Goal: Task Accomplishment & Management: Complete application form

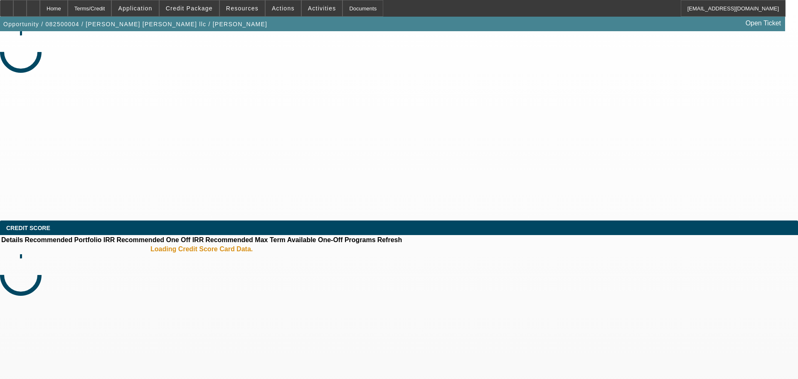
select select "0"
select select "2"
select select "0"
select select "6"
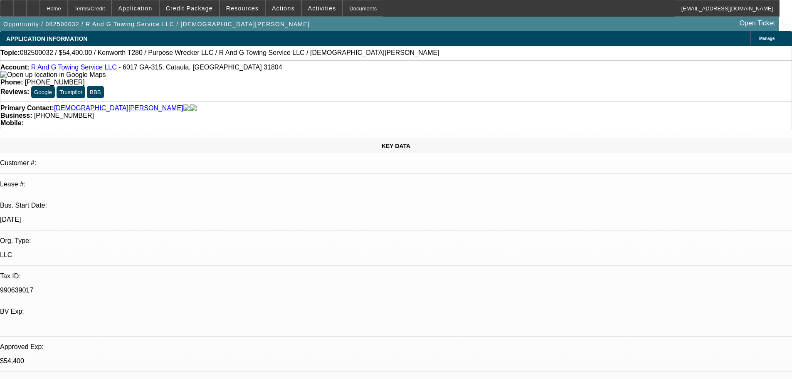
select select "0.15"
select select "2"
select select "0.1"
select select "4"
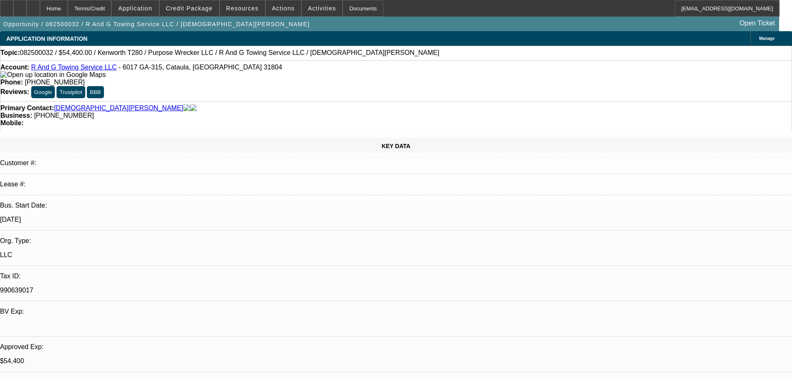
select select "0.15"
select select "2"
select select "0"
select select "6"
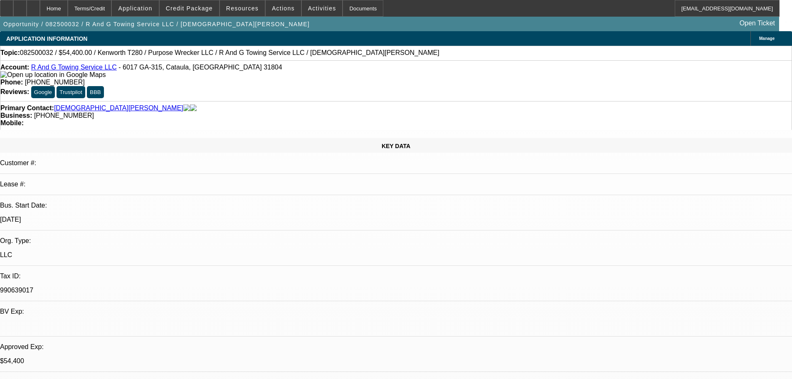
select select "0.15"
select select "2"
select select "0"
select select "6"
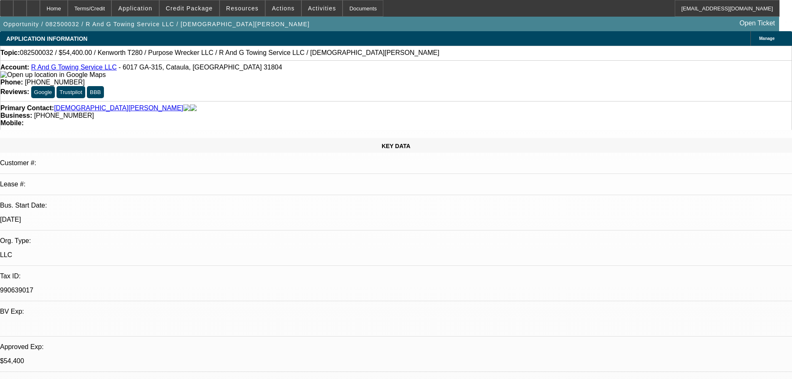
select select "0.15"
select select "2"
select select "0"
select select "6"
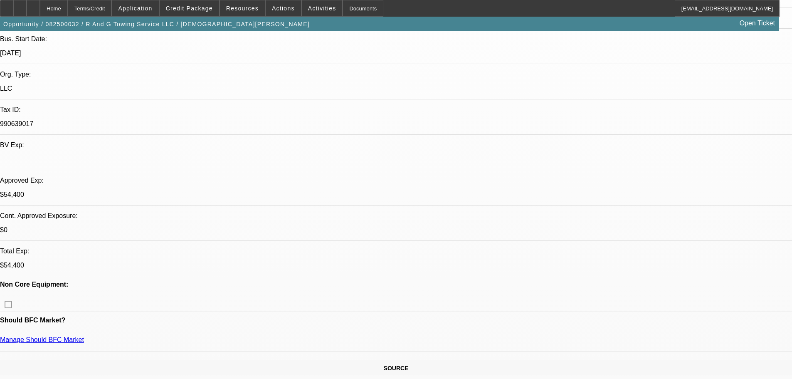
scroll to position [416, 0]
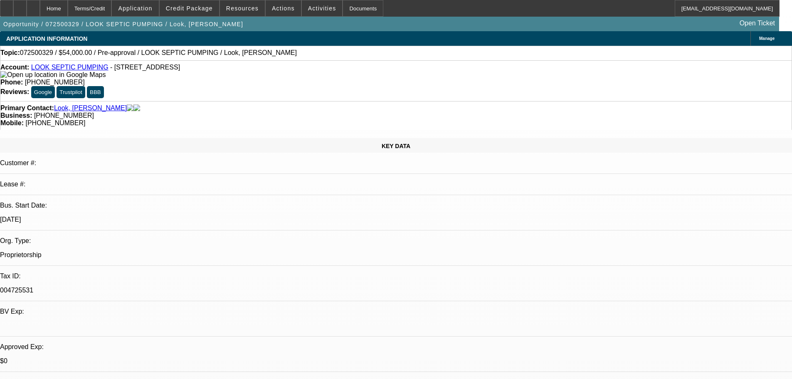
select select "0.1"
select select "2"
select select "0.1"
select select "4"
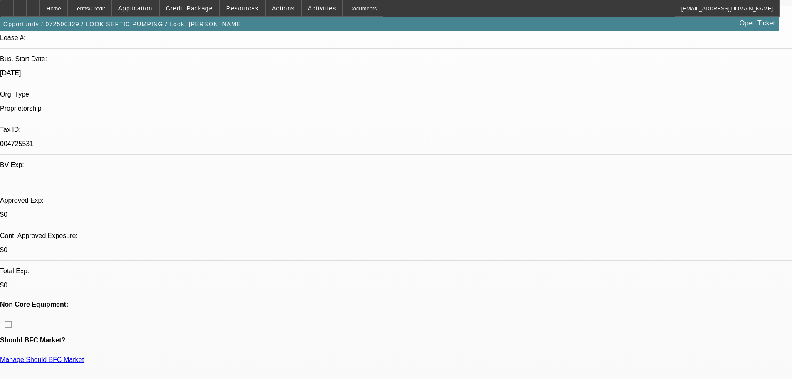
scroll to position [166, 0]
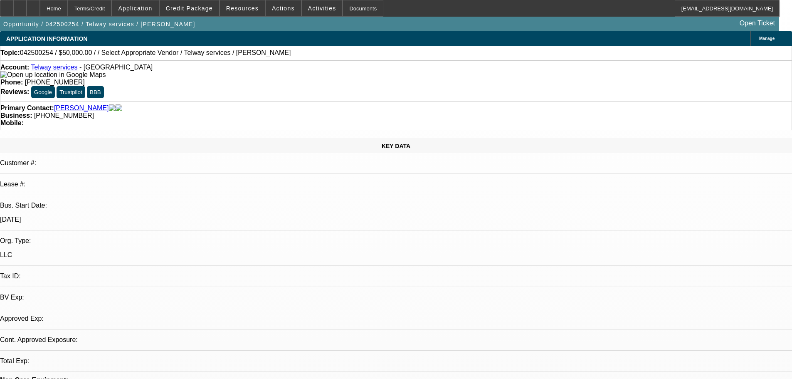
select select "0"
select select "2"
select select "0.1"
select select "4"
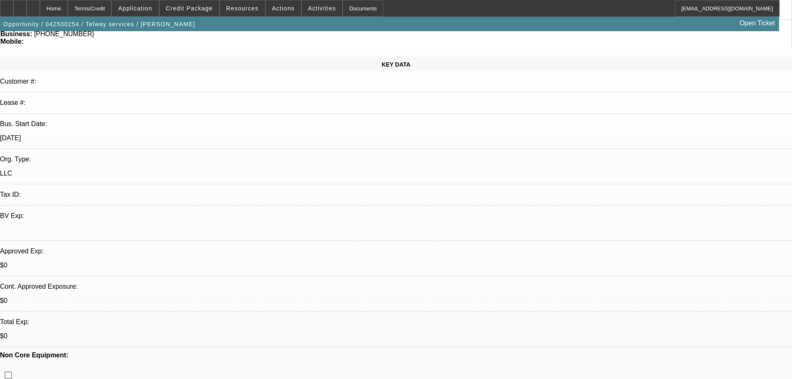
scroll to position [83, 0]
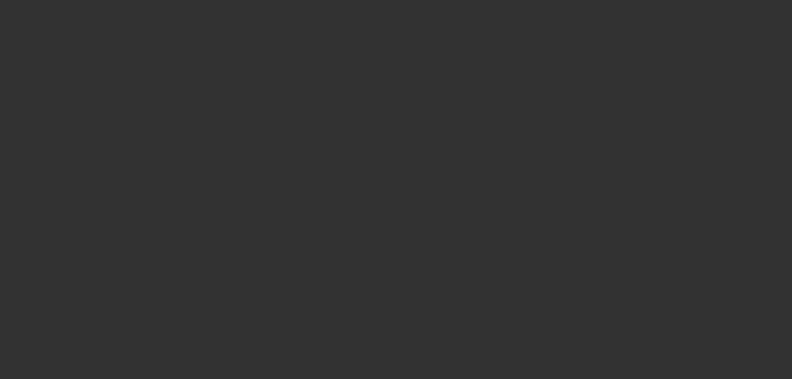
select select "0"
select select "2"
select select "0"
select select "6"
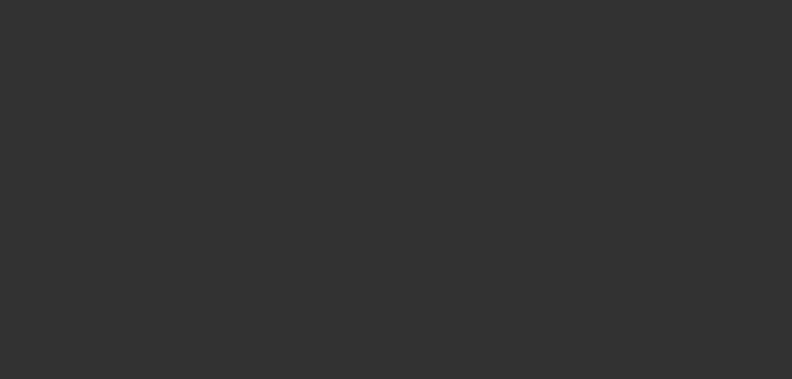
select select "0"
select select "2"
select select "0"
select select "6"
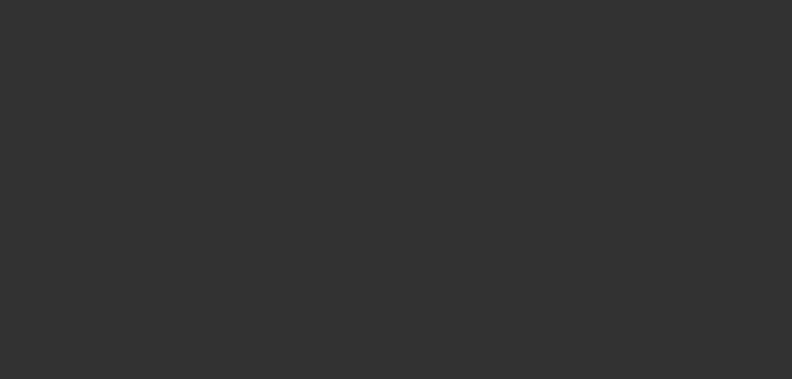
select select "0"
select select "2"
select select "0"
select select "6"
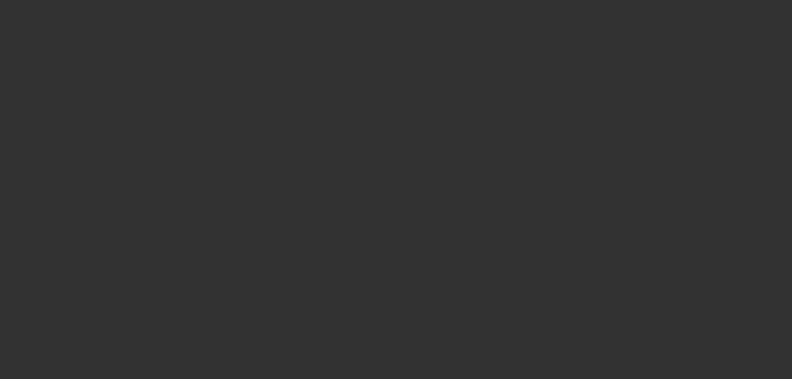
select select "0"
select select "2"
select select "0"
select select "6"
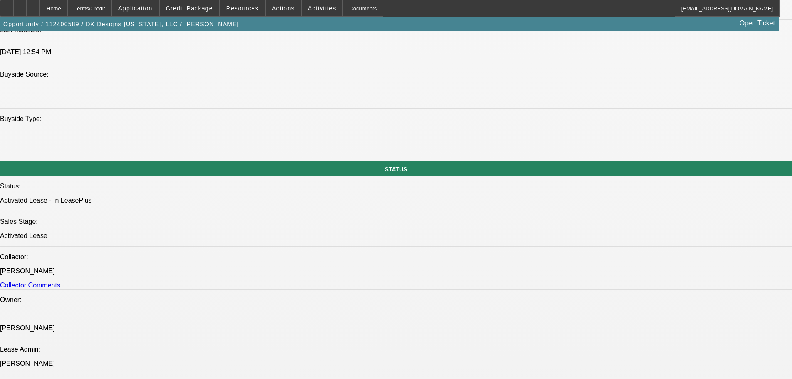
scroll to position [998, 0]
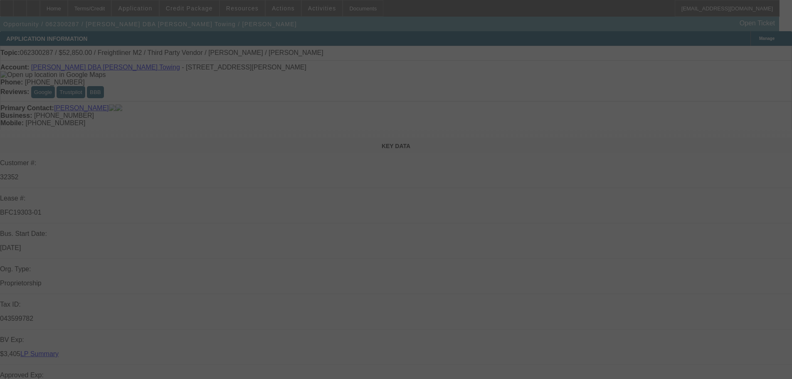
select select "0"
select select "2"
select select "0.1"
select select "4"
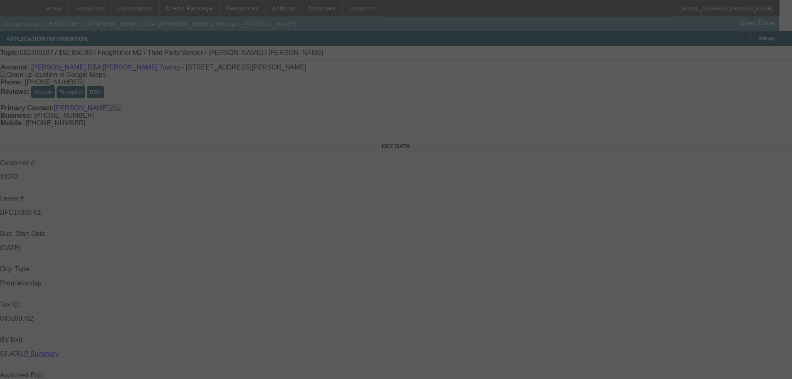
select select "0"
select select "2"
select select "0.1"
select select "6"
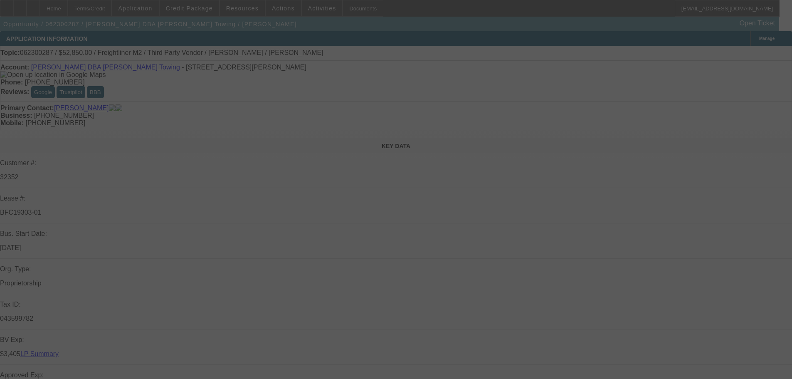
select select "0"
select select "2"
select select "0.1"
select select "6"
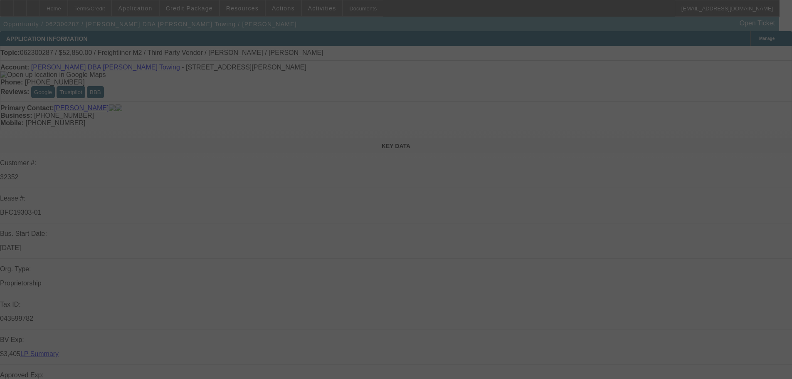
select select "0"
select select "2"
select select "0.1"
select select "4"
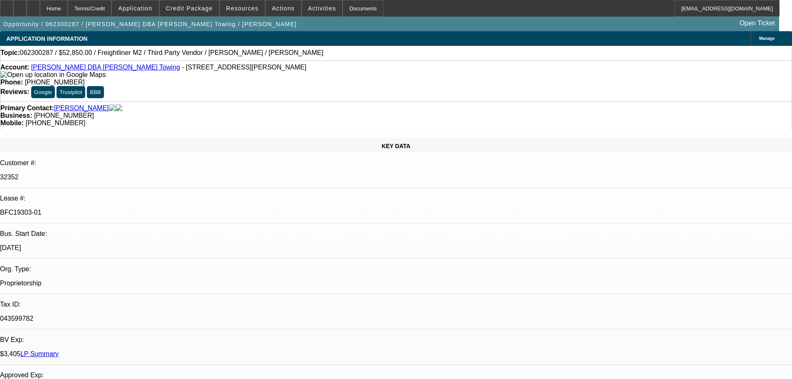
drag, startPoint x: 297, startPoint y: 155, endPoint x: 294, endPoint y: 159, distance: 5.3
drag, startPoint x: 294, startPoint y: 159, endPoint x: 282, endPoint y: 151, distance: 14.2
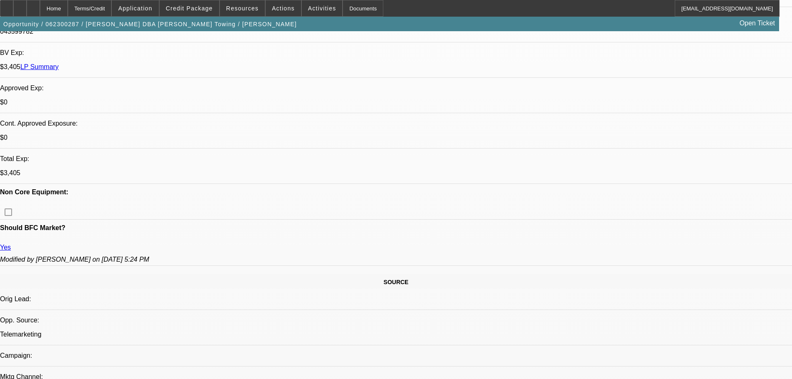
scroll to position [333, 0]
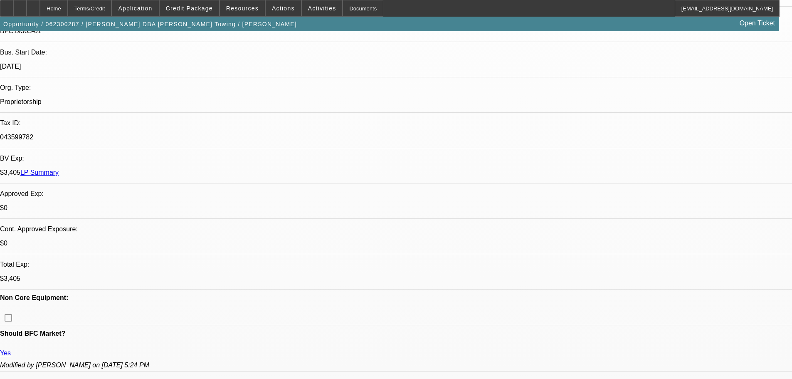
scroll to position [0, 0]
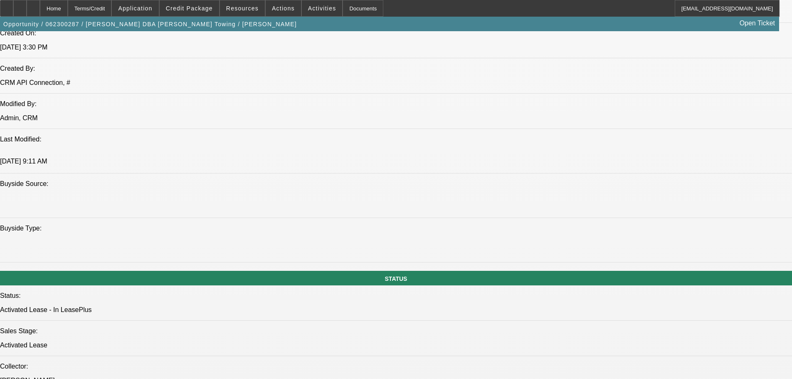
scroll to position [665, 0]
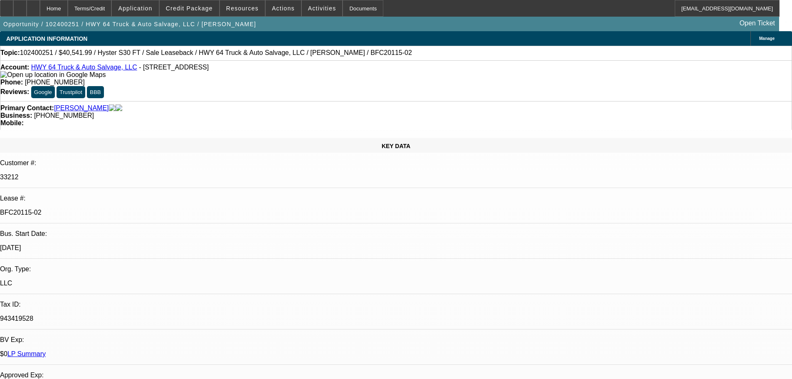
select select "0"
select select "6"
select select "0"
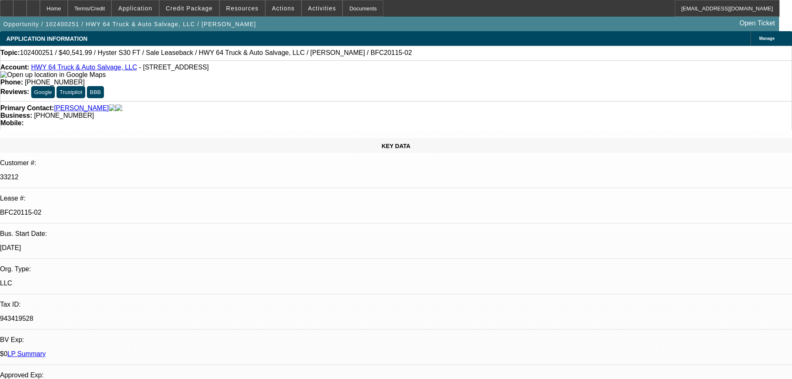
select select "0"
select select "6"
select select "0"
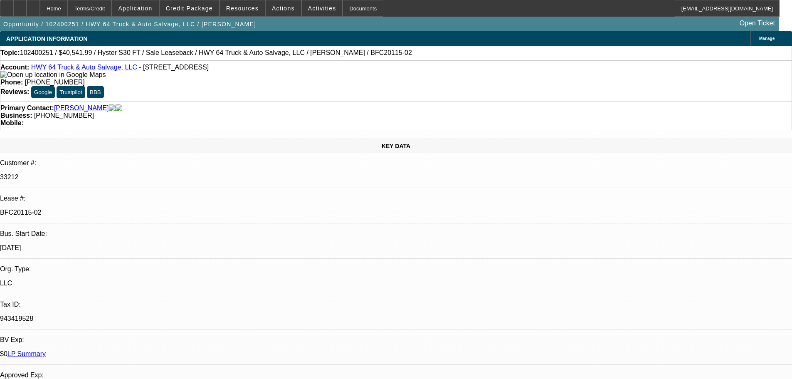
select select "0"
select select "6"
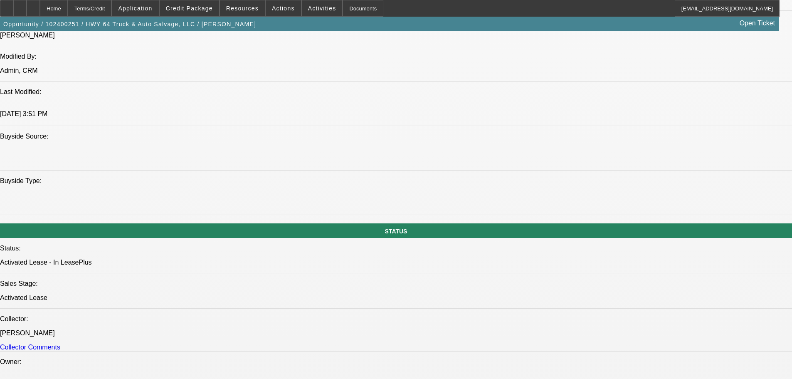
scroll to position [748, 0]
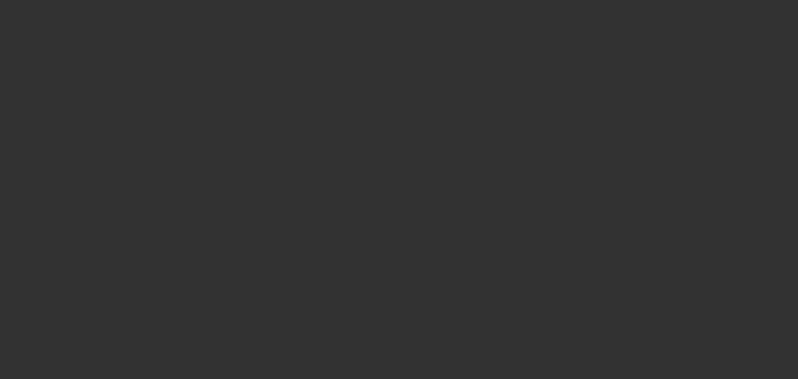
select select "0"
select select "6"
select select "0"
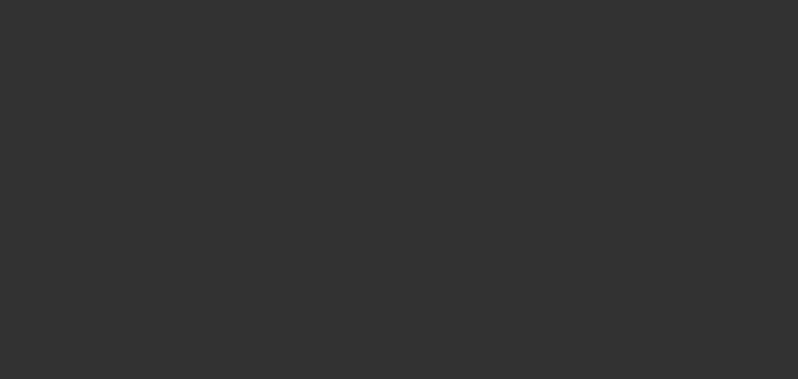
select select "0"
select select "6"
select select "0"
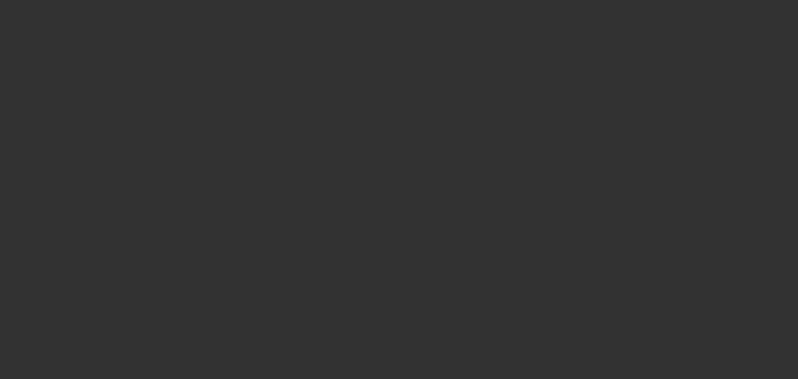
select select "0"
select select "6"
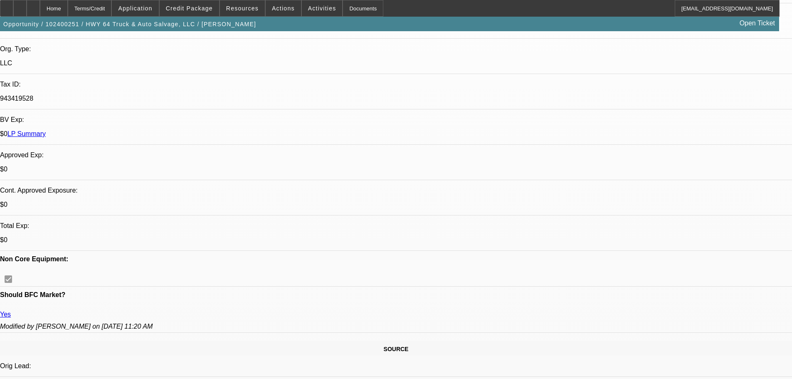
scroll to position [249, 0]
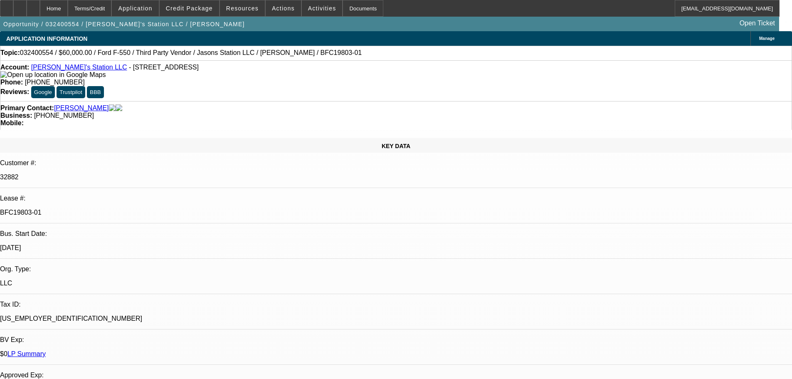
select select "0"
select select "6"
select select "0"
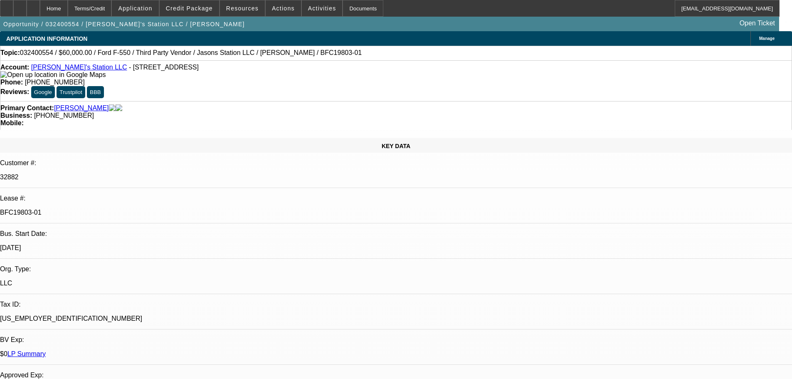
select select "0"
select select "6"
select select "0"
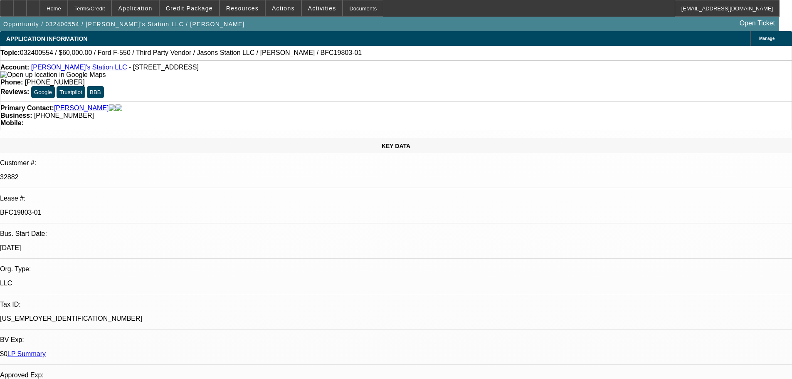
select select "0"
select select "6"
select select "0"
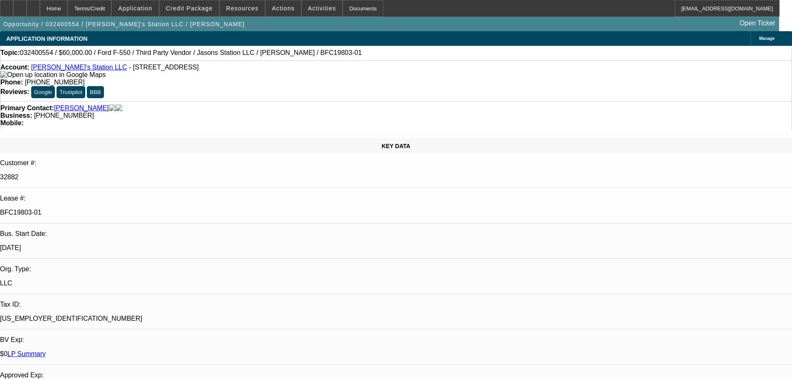
select select "6"
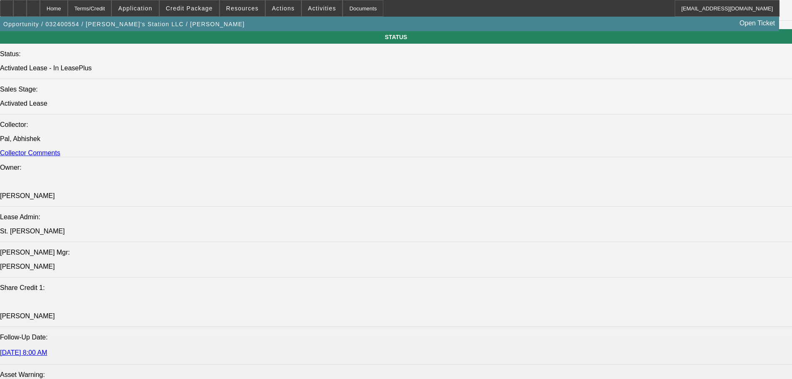
scroll to position [998, 0]
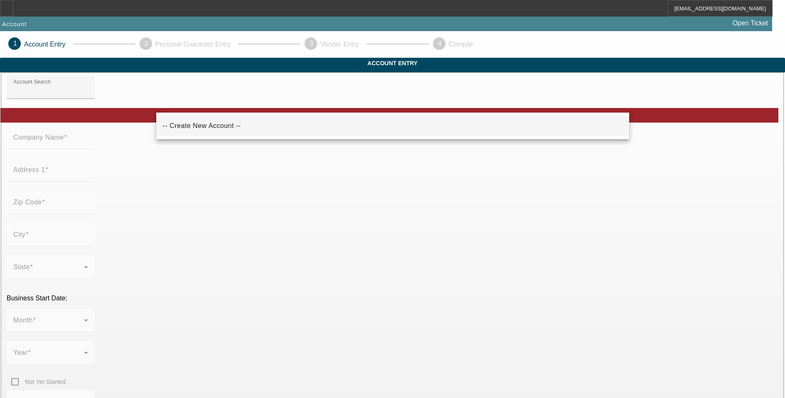
click at [238, 125] on mat-option "-- Create New Account --" at bounding box center [392, 126] width 473 height 20
type input "-- Create New Account --"
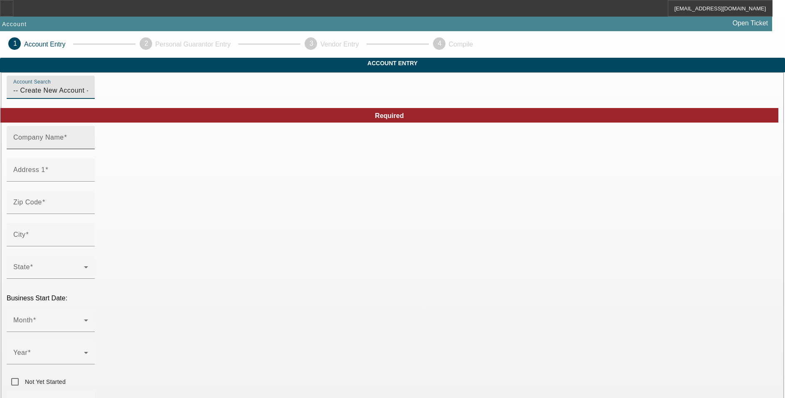
drag, startPoint x: 242, startPoint y: 148, endPoint x: 243, endPoint y: 143, distance: 4.3
click at [88, 147] on div "Company Name" at bounding box center [50, 137] width 75 height 23
click at [88, 146] on input "Company Name" at bounding box center [50, 141] width 75 height 10
type input "O"
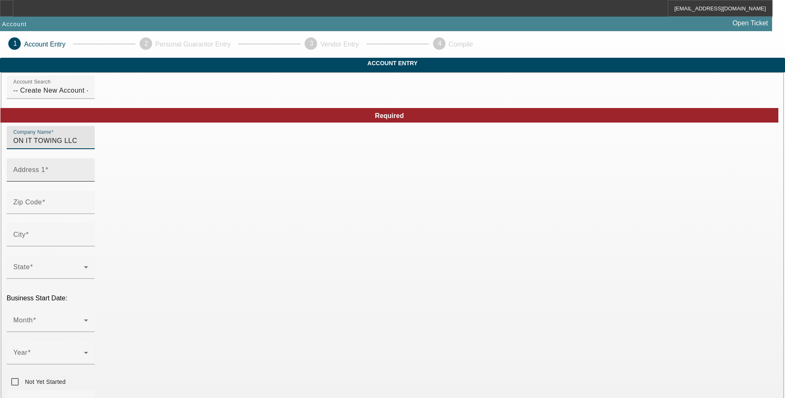
type input "ON IT TOWING LLC"
click at [88, 178] on input "Address 1" at bounding box center [50, 173] width 75 height 10
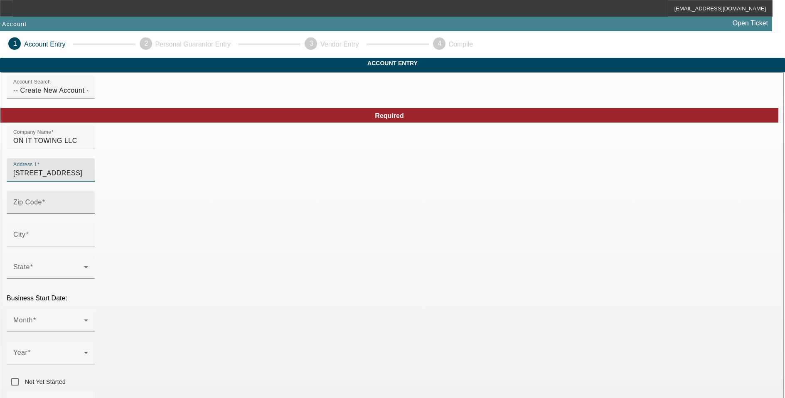
type input "39556 Cherry Valley BLVD"
click at [88, 211] on input "Zip Code" at bounding box center [50, 206] width 75 height 10
type input "92223"
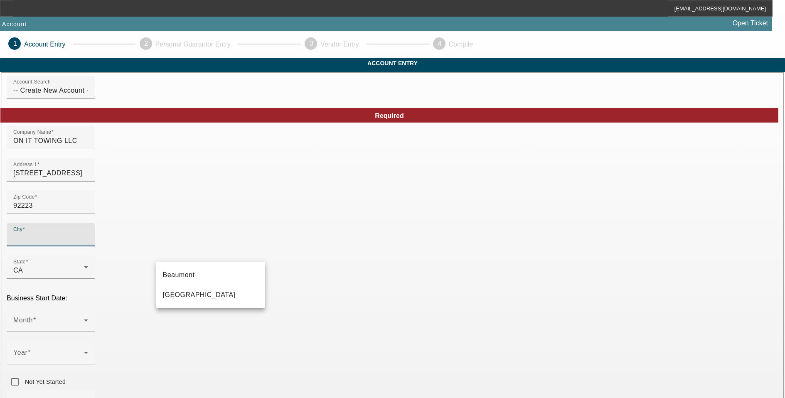
type input "Riverside"
click at [204, 295] on mat-option "Cherry Valley" at bounding box center [210, 295] width 109 height 20
type input "Cherry Valley"
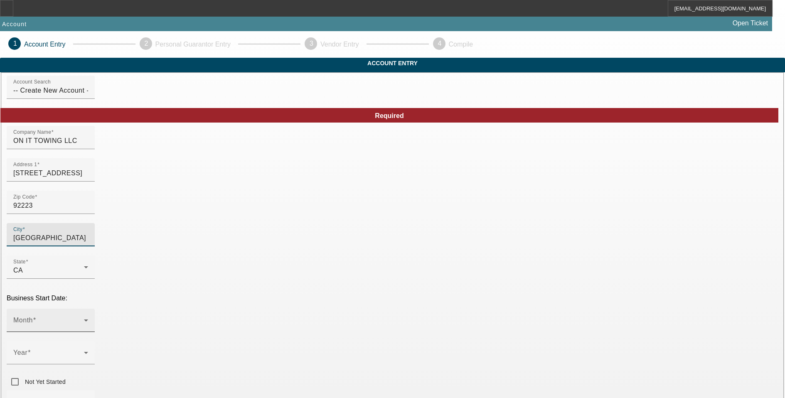
click at [84, 319] on span at bounding box center [48, 324] width 71 height 10
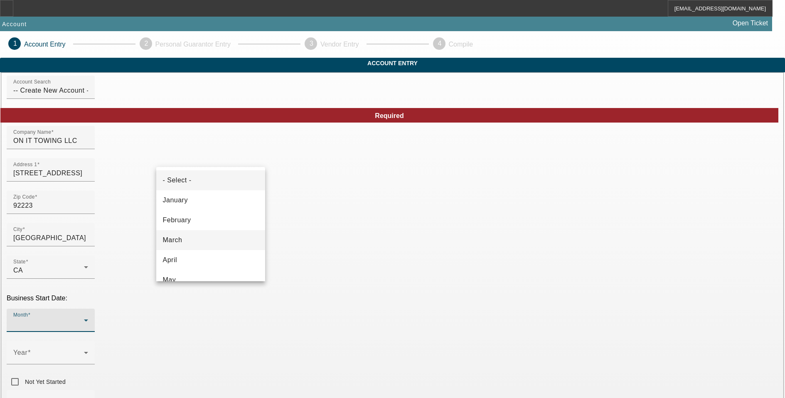
scroll to position [83, 0]
click at [200, 230] on mat-option "July" at bounding box center [210, 237] width 109 height 20
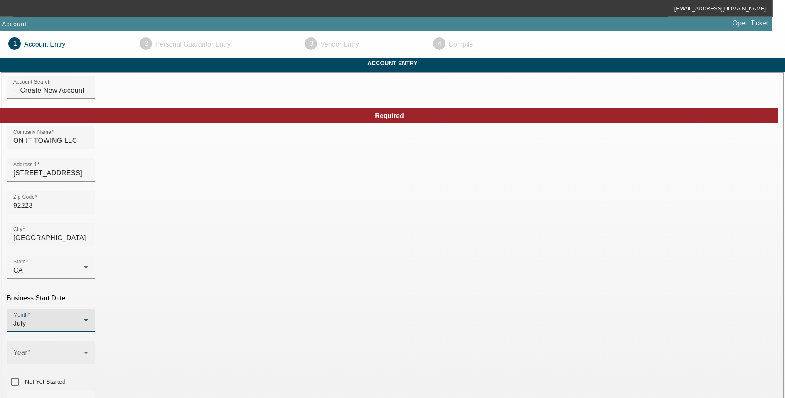
click at [84, 351] on span at bounding box center [48, 356] width 71 height 10
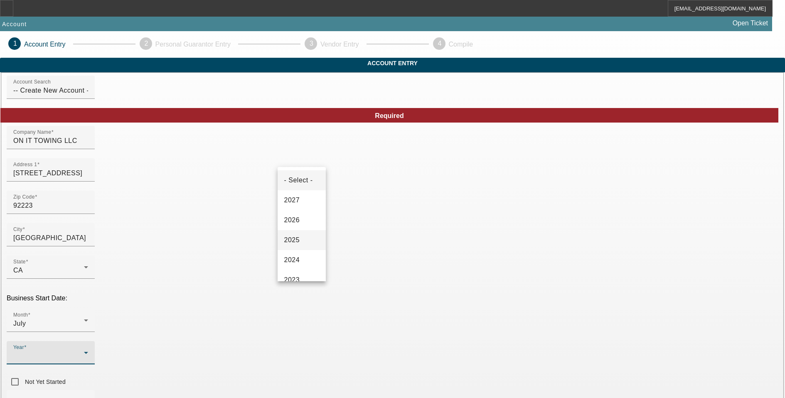
click at [307, 239] on mat-option "2025" at bounding box center [302, 240] width 48 height 20
click at [64, 398] on mat-label "Business Phone" at bounding box center [38, 401] width 51 height 7
click at [88, 398] on input "Business Phone" at bounding box center [50, 405] width 75 height 10
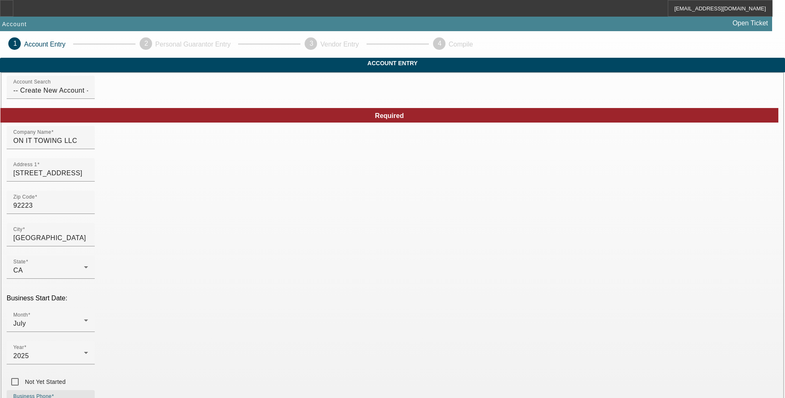
type input "(909) 979-4013"
click at [206, 323] on span "26" at bounding box center [201, 318] width 15 height 15
type input "8/26/2025"
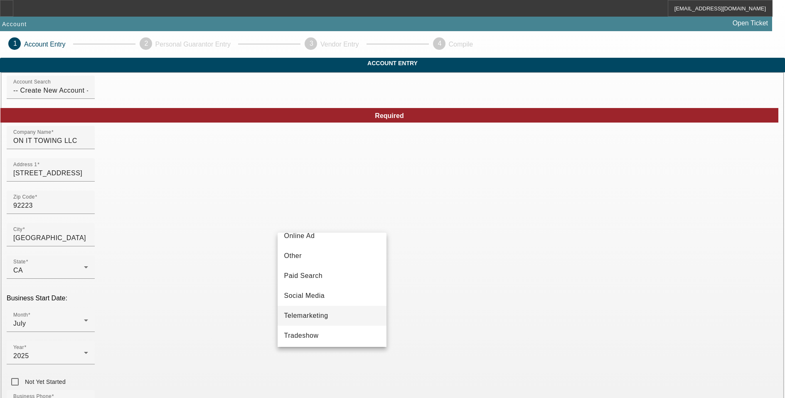
scroll to position [296, 0]
click at [328, 309] on span "Vendor Referral" at bounding box center [309, 314] width 50 height 10
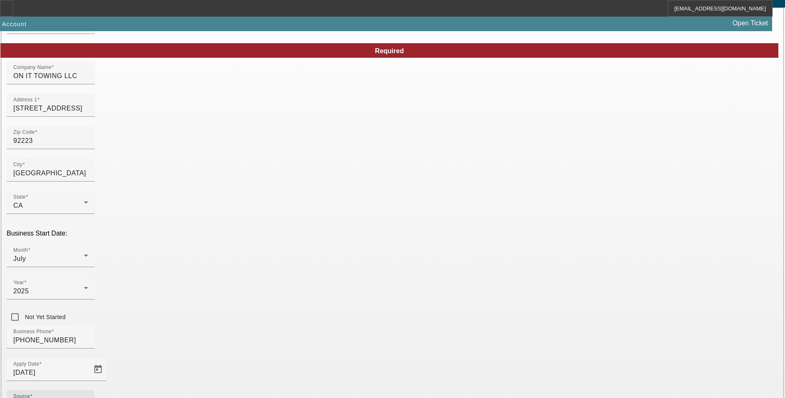
scroll to position [126, 0]
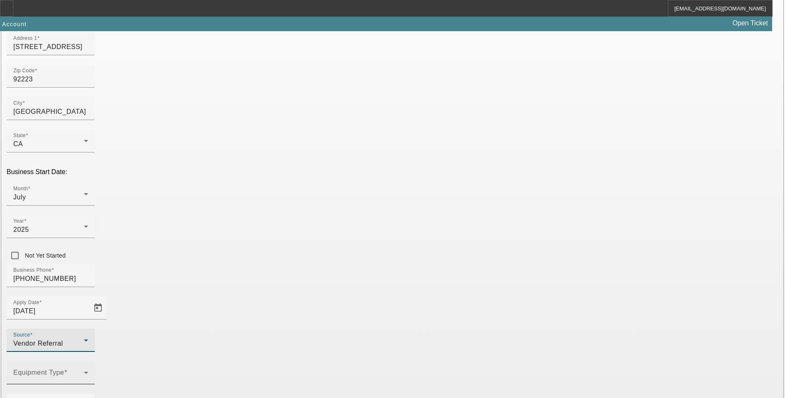
click at [84, 371] on span at bounding box center [48, 376] width 71 height 10
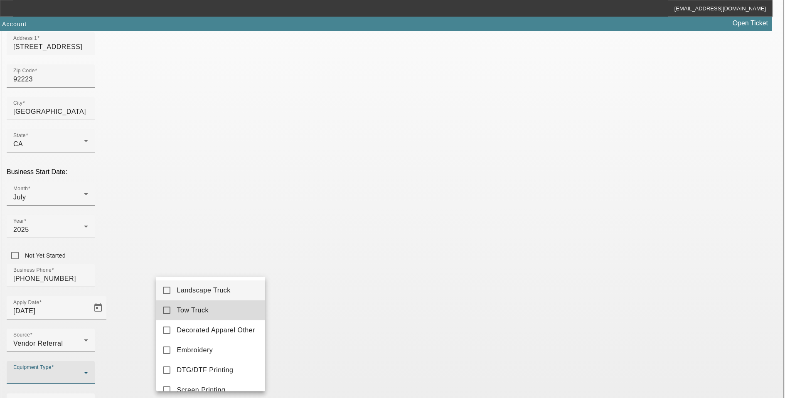
click at [214, 311] on mat-option "Tow Truck" at bounding box center [210, 311] width 109 height 20
click at [399, 319] on div at bounding box center [392, 199] width 785 height 398
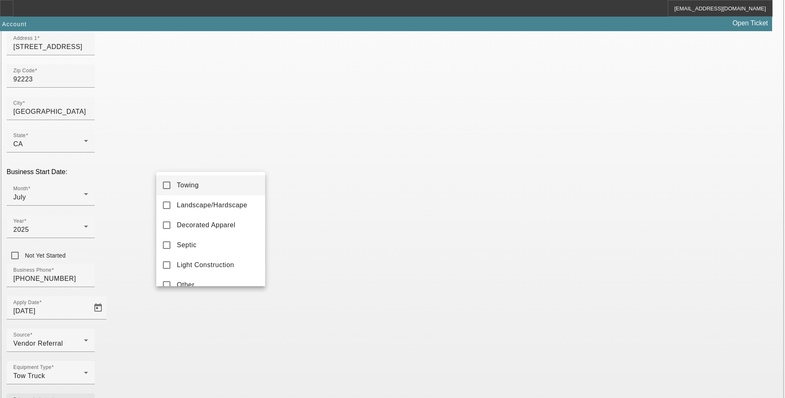
click at [423, 241] on div at bounding box center [392, 199] width 785 height 398
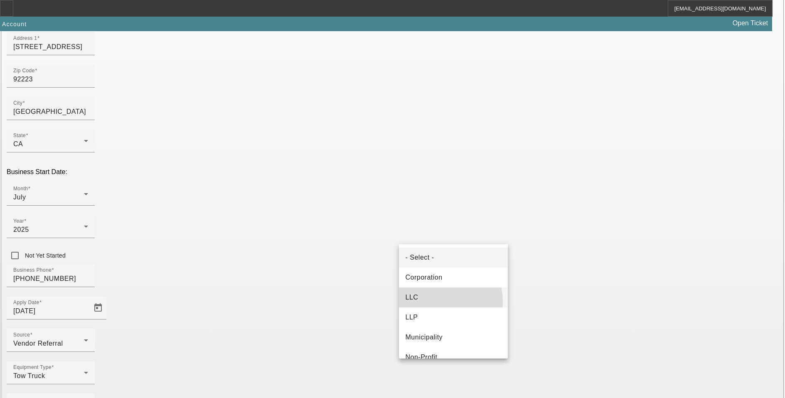
click at [433, 302] on mat-option "LLC" at bounding box center [453, 298] width 109 height 20
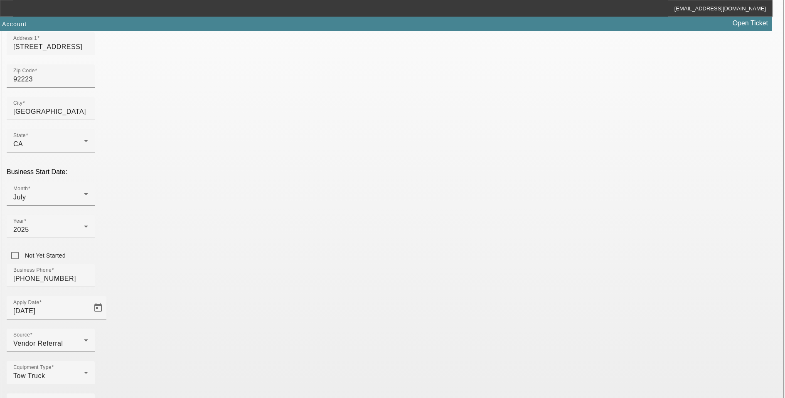
type input "392810484"
click at [88, 394] on div "Primary Industry" at bounding box center [50, 405] width 75 height 23
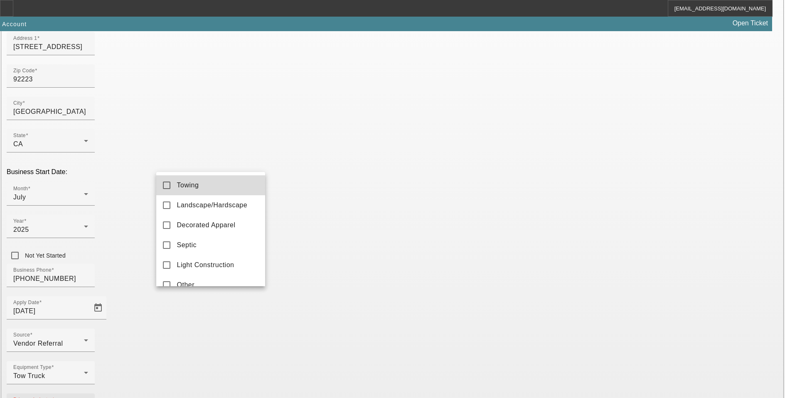
click at [221, 184] on mat-option "Towing" at bounding box center [210, 185] width 109 height 20
click at [335, 318] on div at bounding box center [392, 199] width 785 height 398
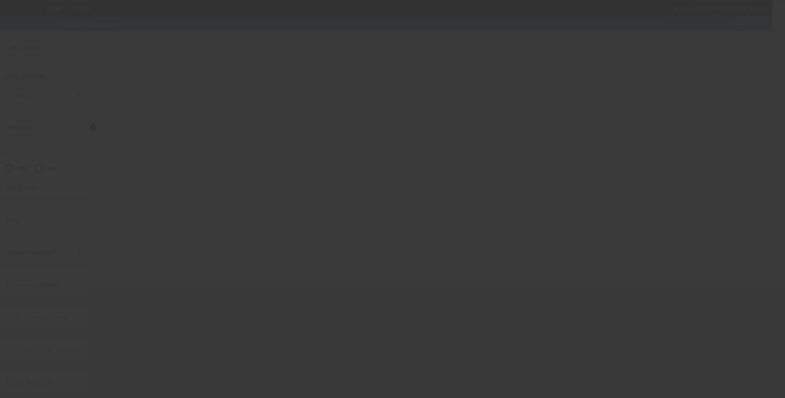
scroll to position [8, 0]
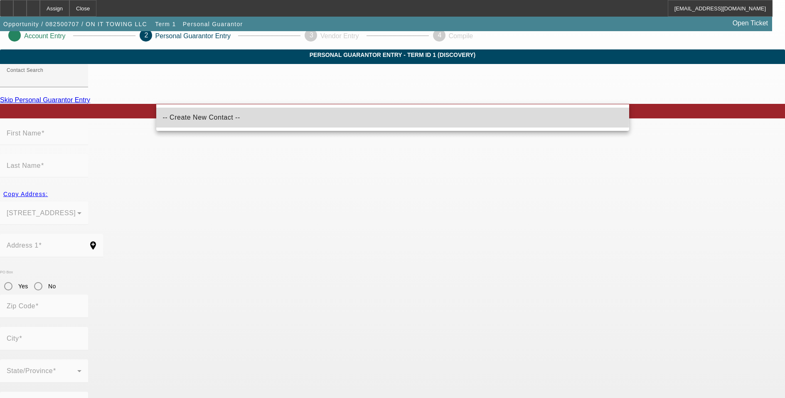
click at [238, 116] on mat-option "-- Create New Contact --" at bounding box center [392, 118] width 473 height 20
type input "-- Create New Contact --"
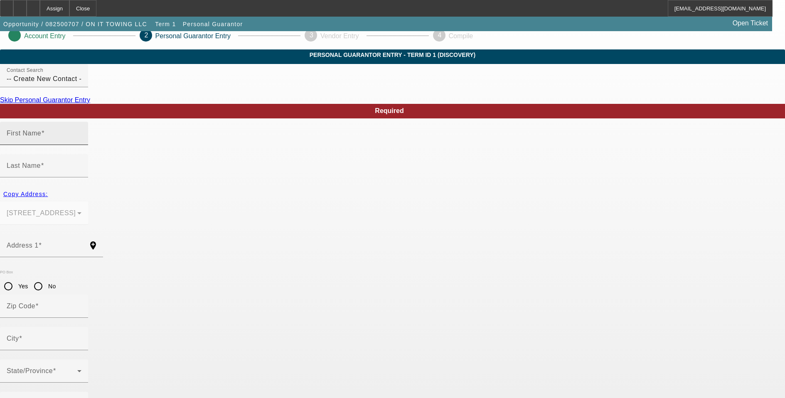
click at [81, 145] on div "First Name" at bounding box center [44, 133] width 75 height 23
type input "Janet"
click at [41, 162] on mat-label "Last Name" at bounding box center [24, 165] width 34 height 7
click at [81, 164] on input "Last Name" at bounding box center [44, 169] width 75 height 10
click at [48, 191] on span "Copy Address:" at bounding box center [25, 194] width 44 height 7
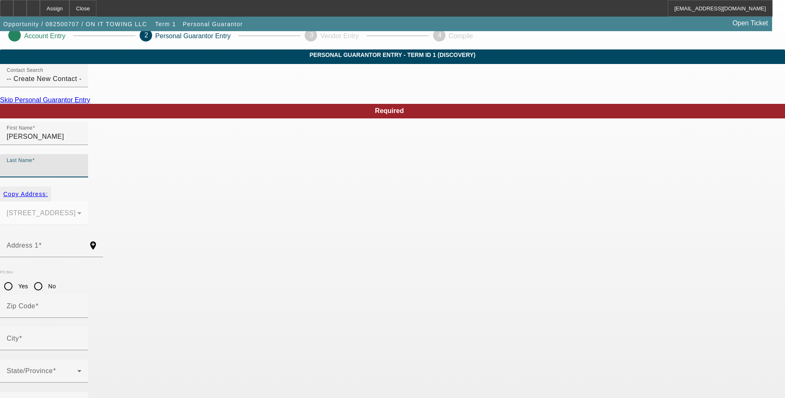
type input "39556 Cherry Valley BLVD"
type input "92223"
type input "Cherry Valley"
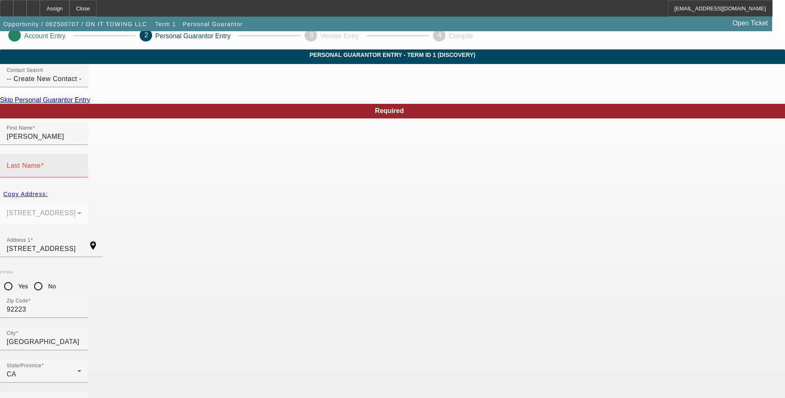
click at [41, 162] on mat-label "Last Name" at bounding box center [24, 165] width 34 height 7
click at [81, 164] on input "Last Name" at bounding box center [44, 169] width 75 height 10
type input "Balderas"
click at [81, 392] on div "Business Phone" at bounding box center [44, 403] width 75 height 23
type input "(909) 979-4013"
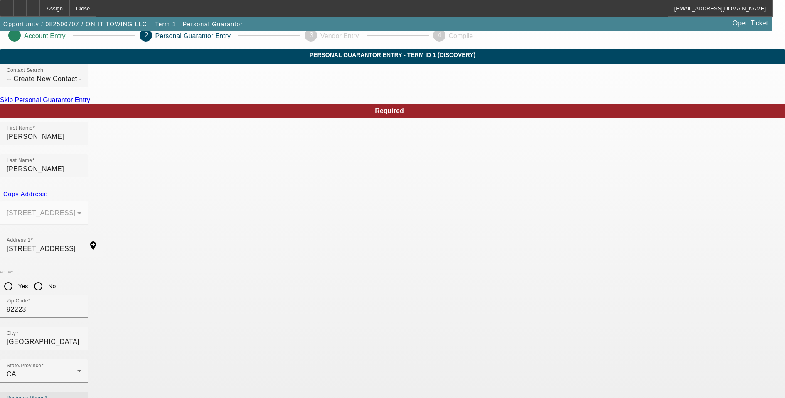
type input "100"
type input "289-83-5961"
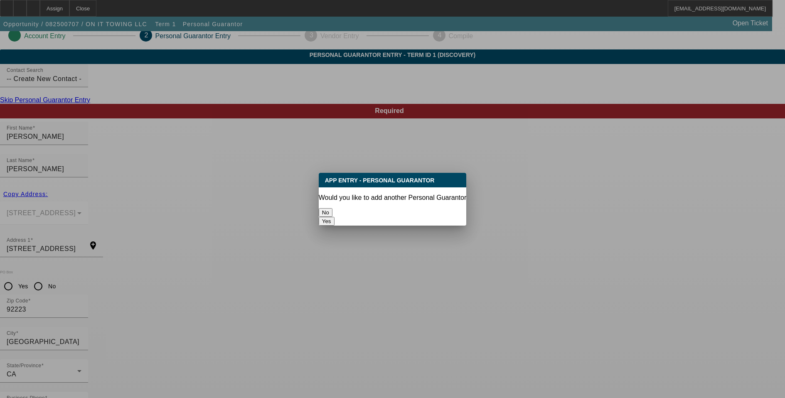
scroll to position [0, 0]
click at [333, 208] on button "No" at bounding box center [326, 212] width 14 height 9
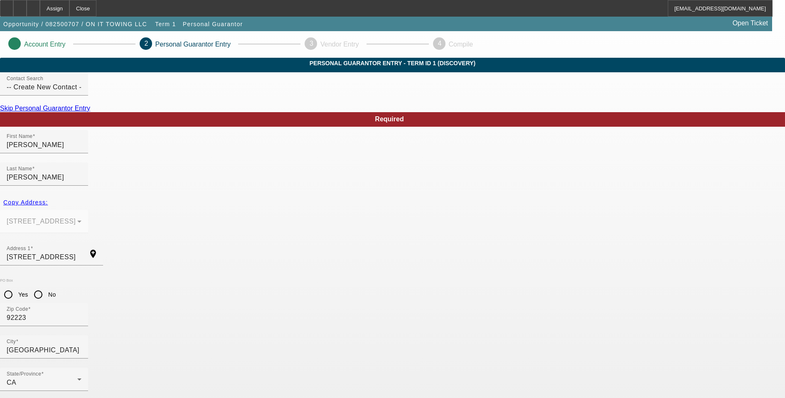
scroll to position [8, 0]
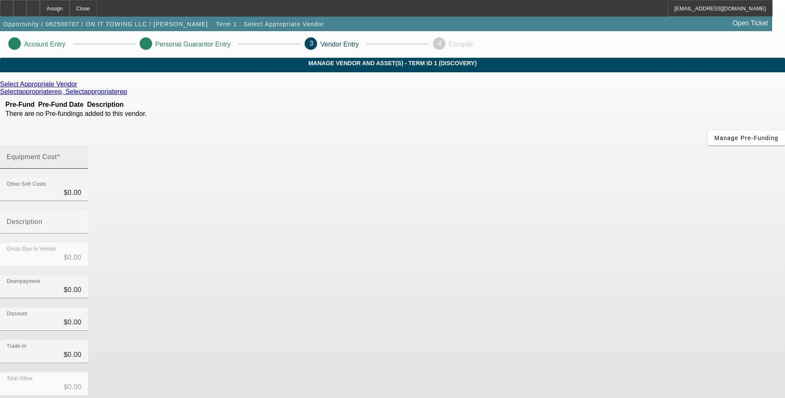
click at [81, 155] on input "Equipment Cost" at bounding box center [44, 160] width 75 height 10
click at [57, 153] on mat-label "Equipment Cost" at bounding box center [32, 156] width 50 height 7
click at [81, 155] on input "Equipment Cost" at bounding box center [44, 160] width 75 height 10
click at [81, 146] on div "Equipment Cost" at bounding box center [44, 157] width 75 height 23
paste input "104,082.09"
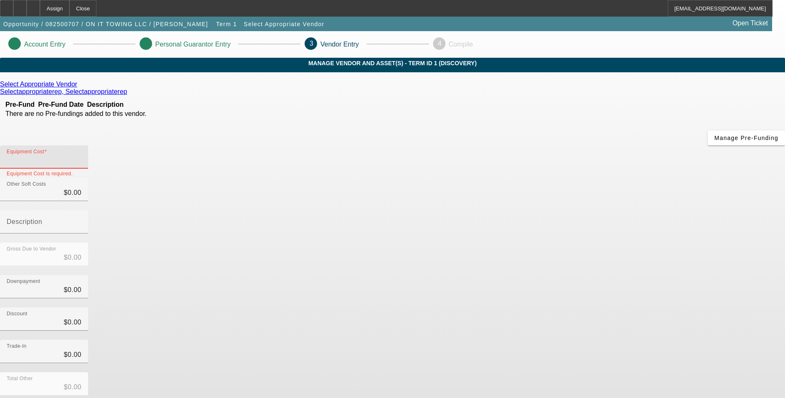
type input "104,082.09"
type input "$104,082.09"
click at [577, 308] on div "Discount $0.00" at bounding box center [392, 324] width 785 height 32
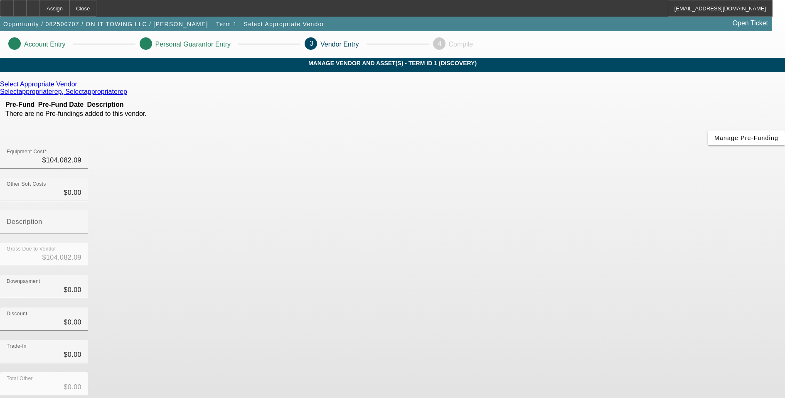
drag, startPoint x: 574, startPoint y: 361, endPoint x: 573, endPoint y: 356, distance: 4.6
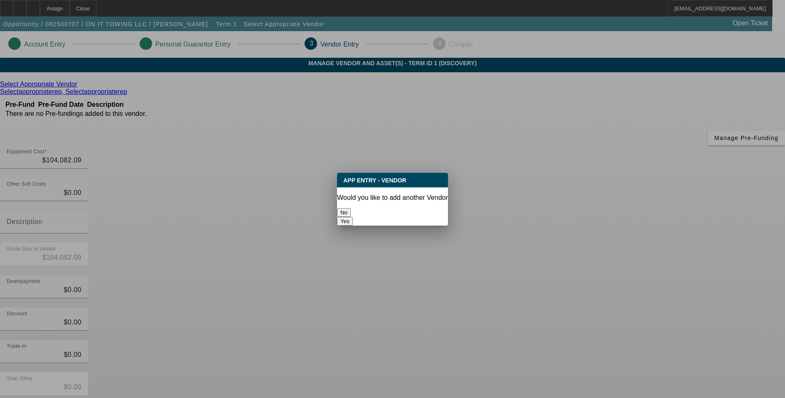
click at [351, 208] on button "No" at bounding box center [344, 212] width 14 height 9
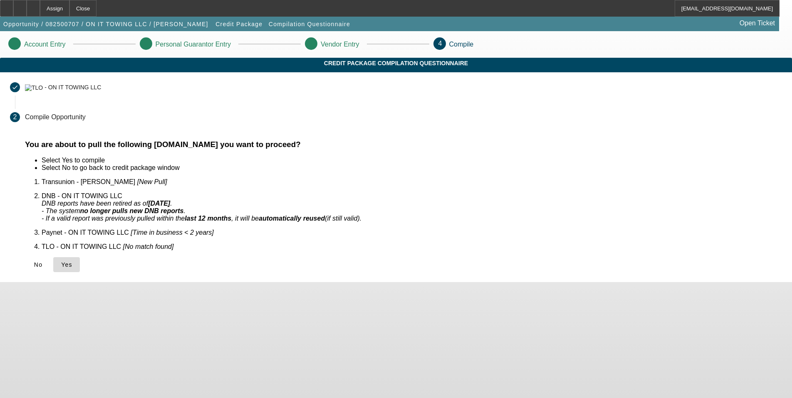
click at [80, 257] on span at bounding box center [66, 265] width 27 height 20
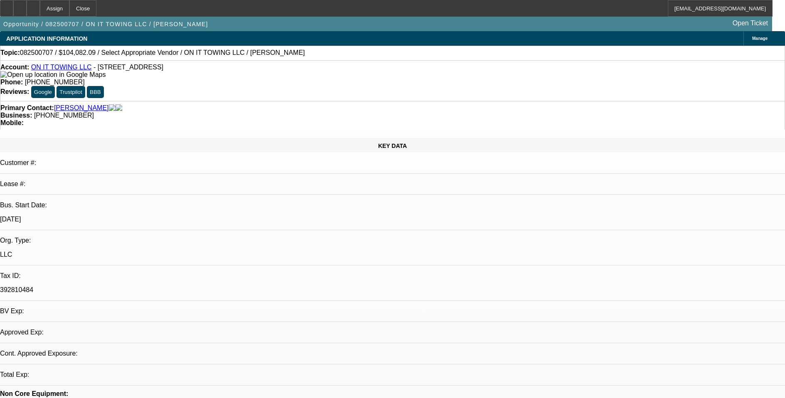
select select "0"
select select "2"
select select "0.1"
select select "4"
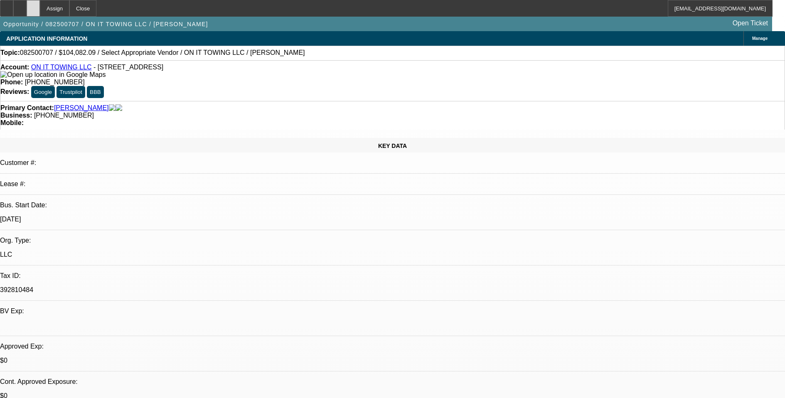
click at [40, 10] on div at bounding box center [33, 8] width 13 height 17
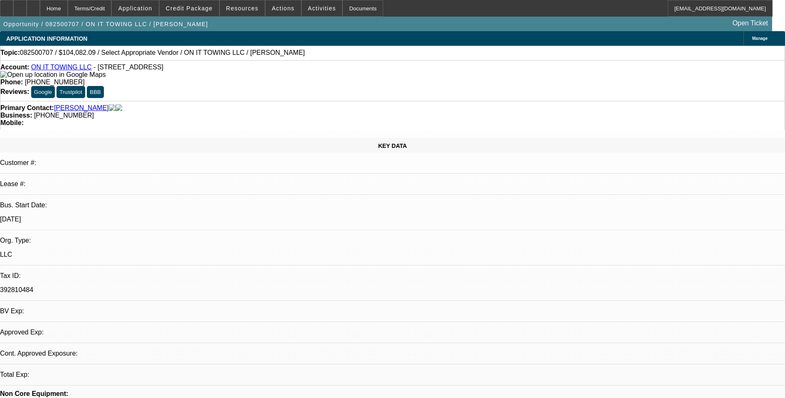
select select "0"
select select "2"
select select "0.1"
select select "4"
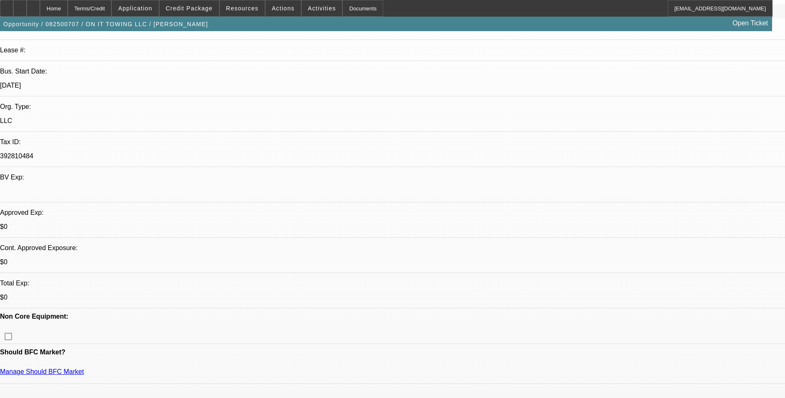
scroll to position [166, 0]
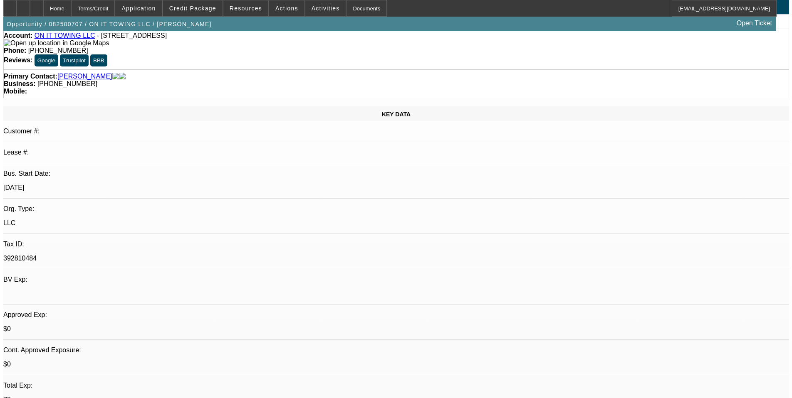
scroll to position [0, 0]
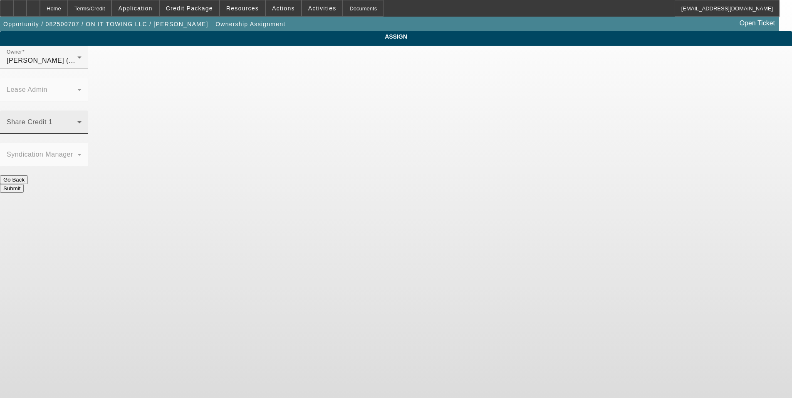
click at [52, 118] on mat-label "Share Credit 1" at bounding box center [30, 121] width 46 height 7
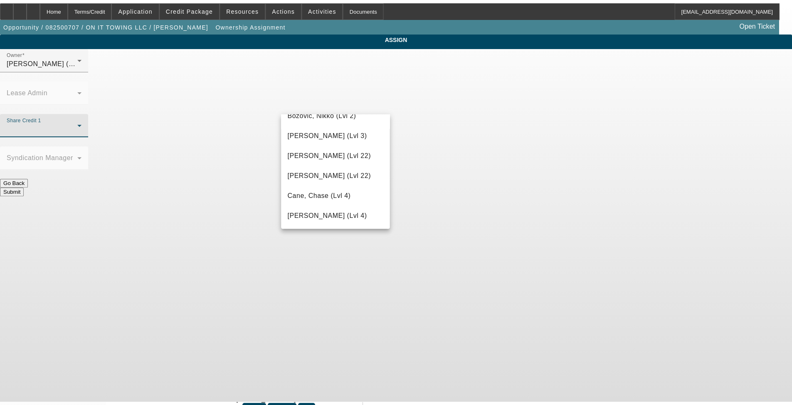
scroll to position [166, 0]
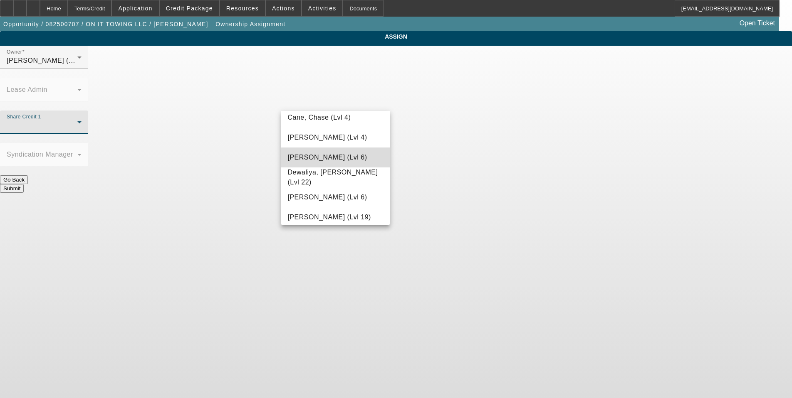
click at [364, 159] on mat-option "D'Aquila, Philip (Lvl 6)" at bounding box center [335, 158] width 109 height 20
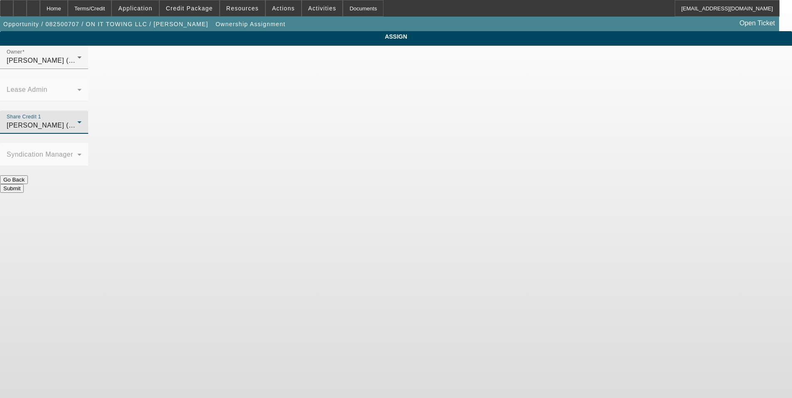
click at [24, 184] on button "Submit" at bounding box center [12, 188] width 24 height 9
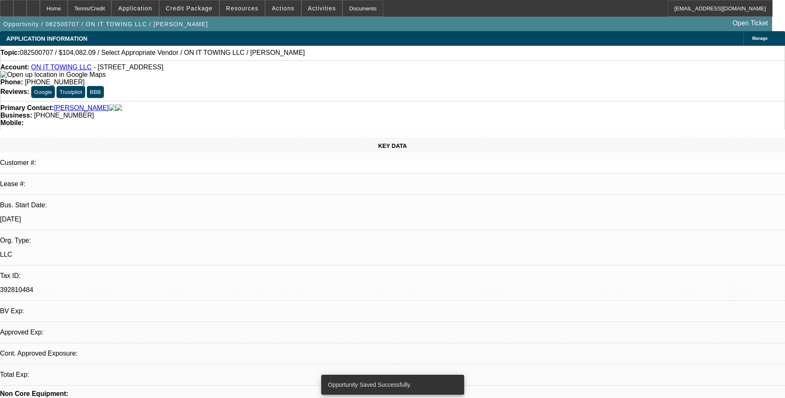
select select "0"
select select "2"
select select "0.1"
select select "4"
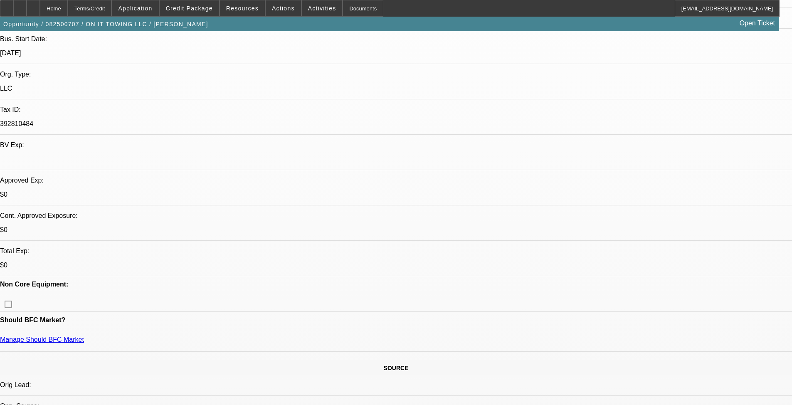
scroll to position [249, 0]
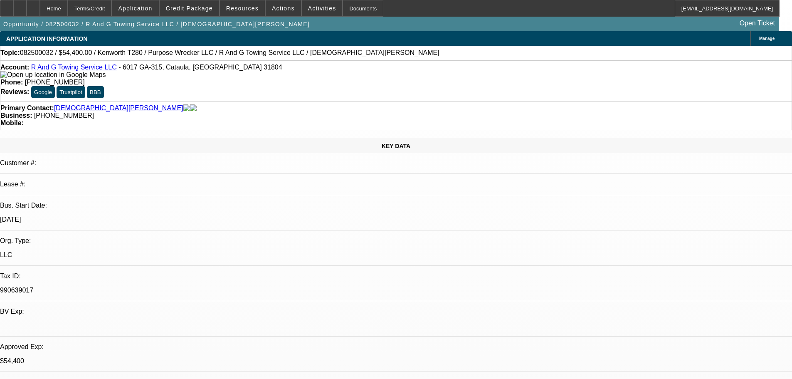
select select "0.15"
select select "2"
select select "0.1"
select select "4"
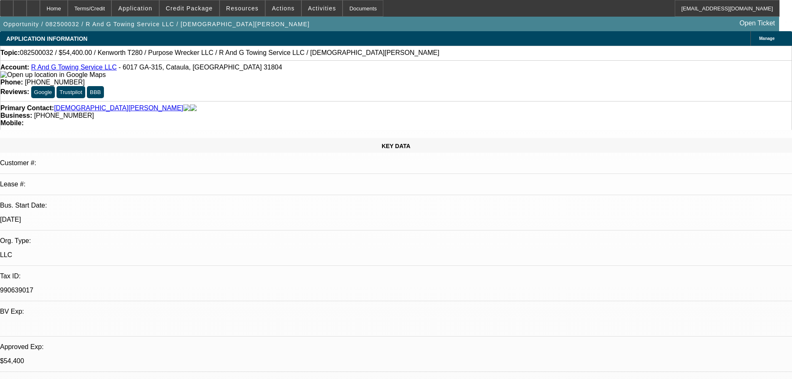
select select "0.15"
select select "2"
select select "0"
select select "6"
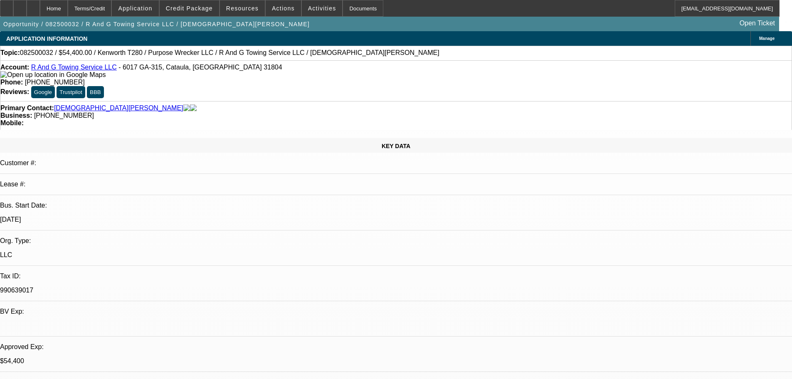
select select "0.15"
select select "2"
select select "0"
select select "6"
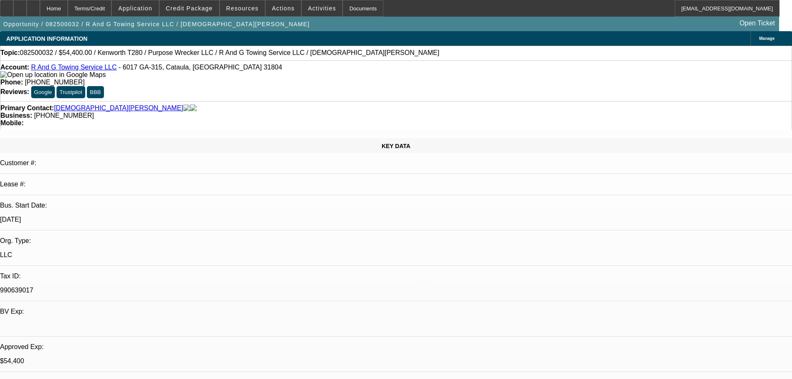
select select "0.15"
select select "2"
select select "0"
select select "6"
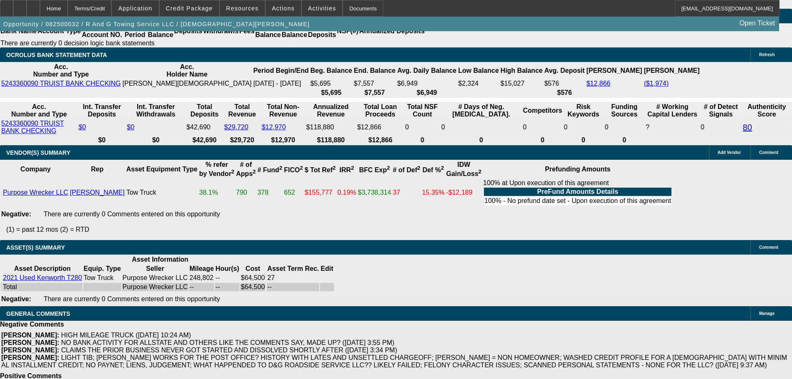
scroll to position [1411, 0]
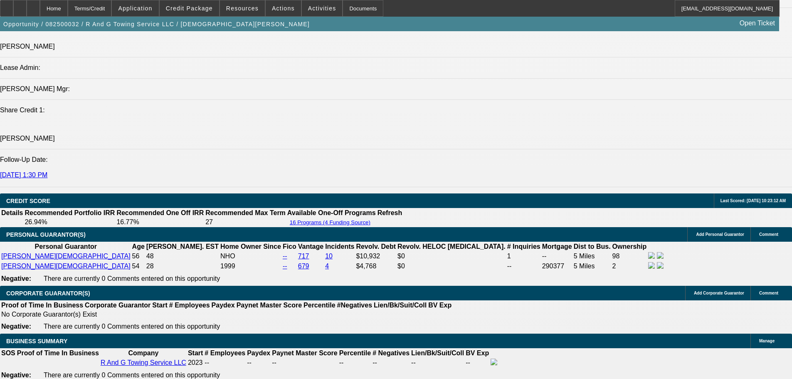
scroll to position [913, 0]
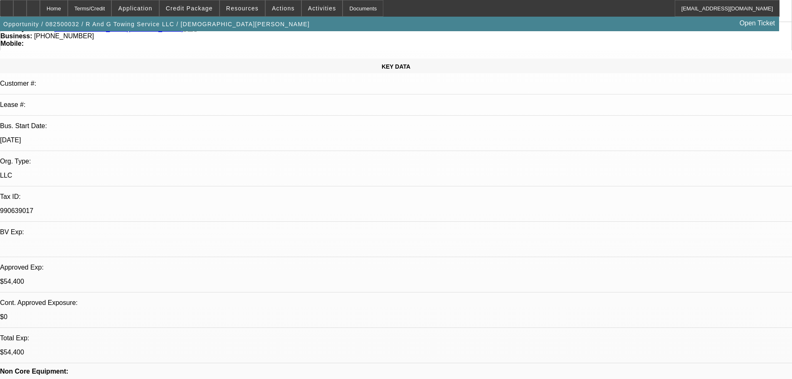
scroll to position [0, 0]
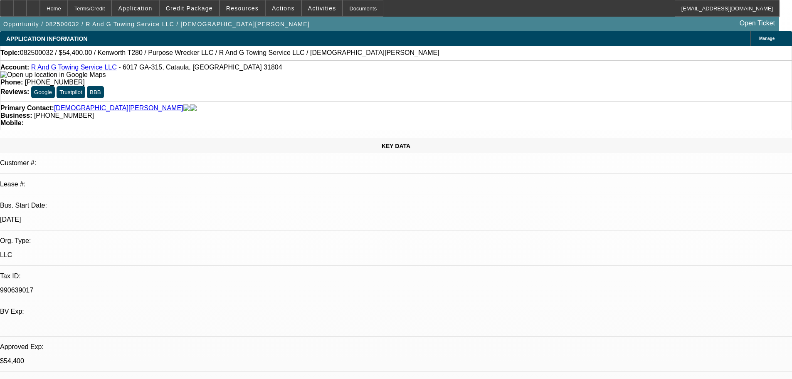
click at [85, 67] on link "R And G Towing Service LLC" at bounding box center [74, 67] width 86 height 7
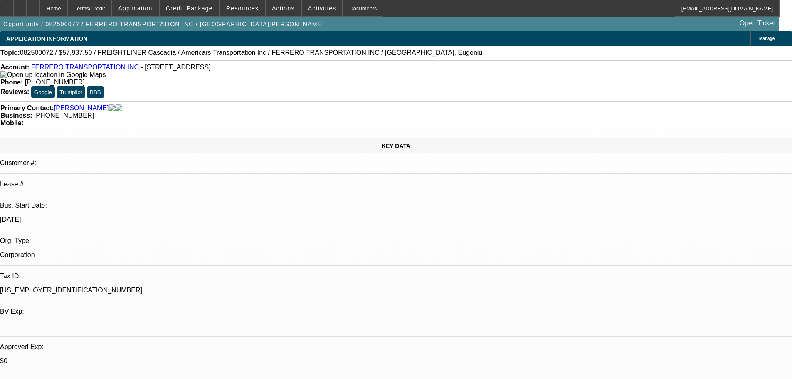
select select "0.1"
select select "0"
select select "6"
select select "0.1"
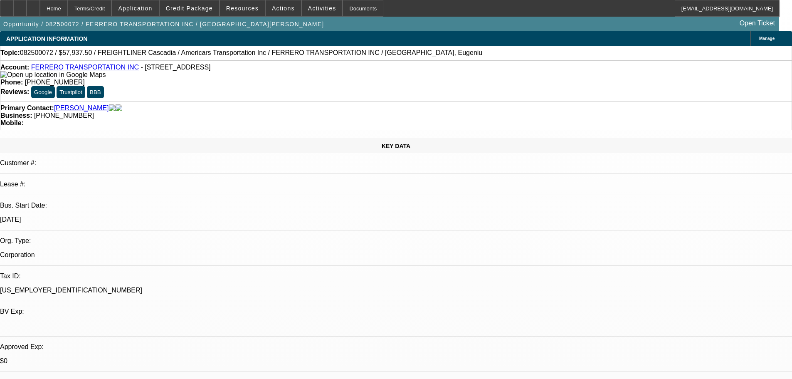
select select "0"
select select "6"
select select "0.1"
select select "0"
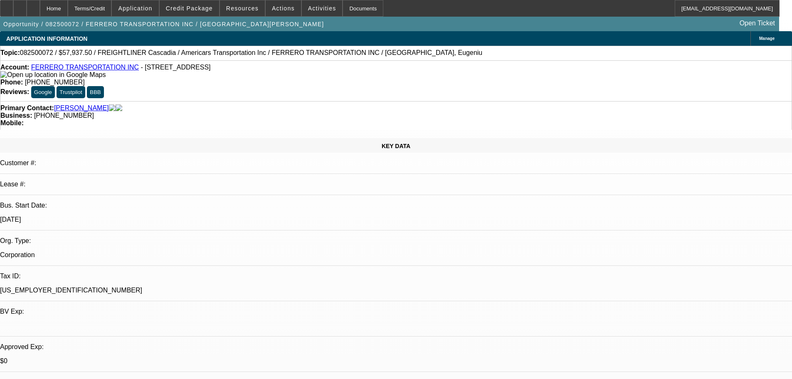
select select "0"
select select "6"
select select "0.1"
select select "0"
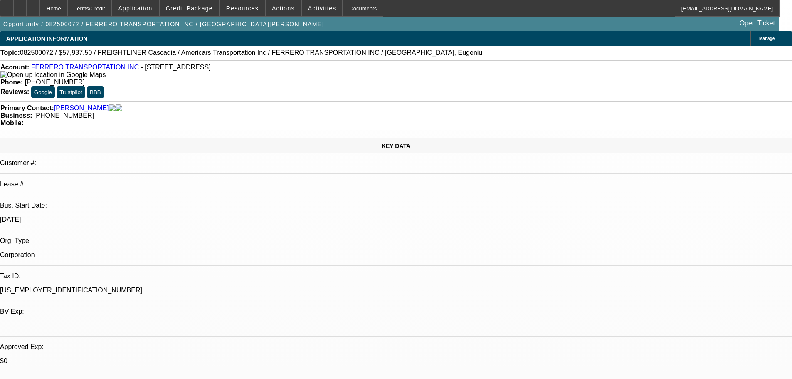
select select "6"
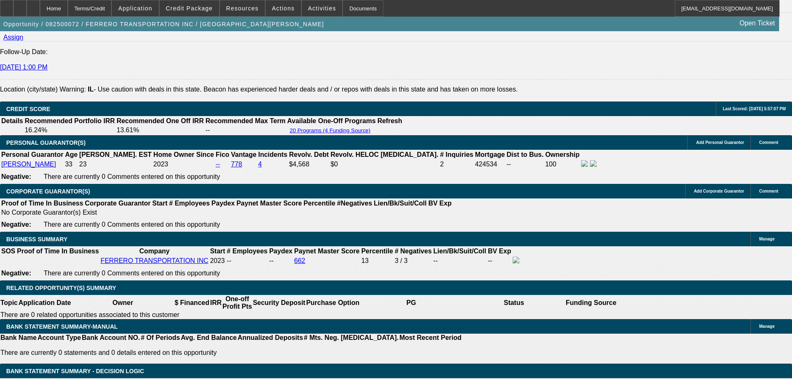
scroll to position [1247, 0]
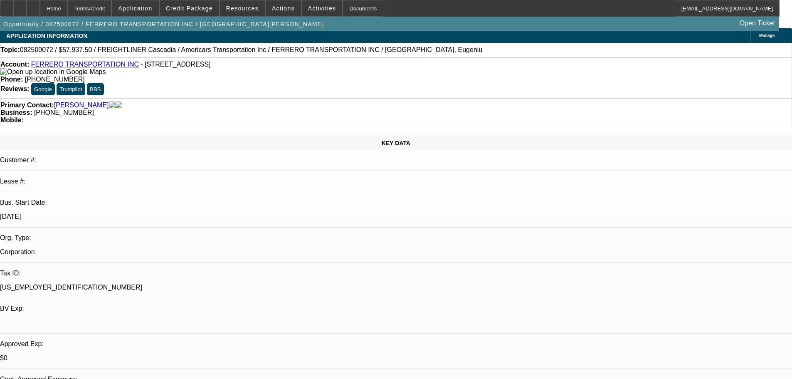
scroll to position [0, 0]
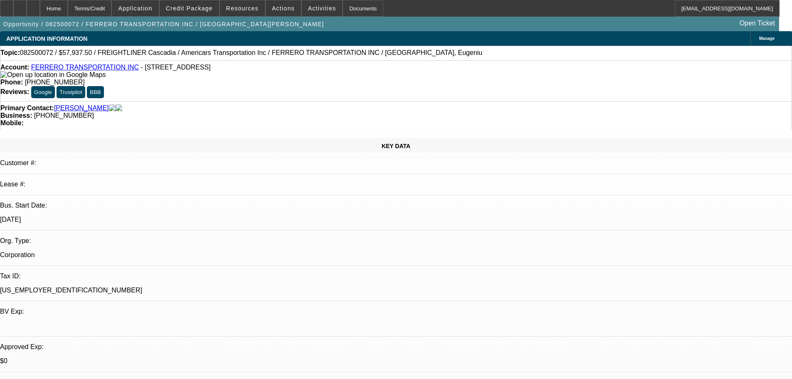
drag, startPoint x: 291, startPoint y: 69, endPoint x: 326, endPoint y: 71, distance: 35.8
click at [85, 79] on span "(224) 477-7580" at bounding box center [55, 82] width 60 height 7
copy span "(224) 477-7580"
click at [200, 14] on span at bounding box center [189, 8] width 59 height 20
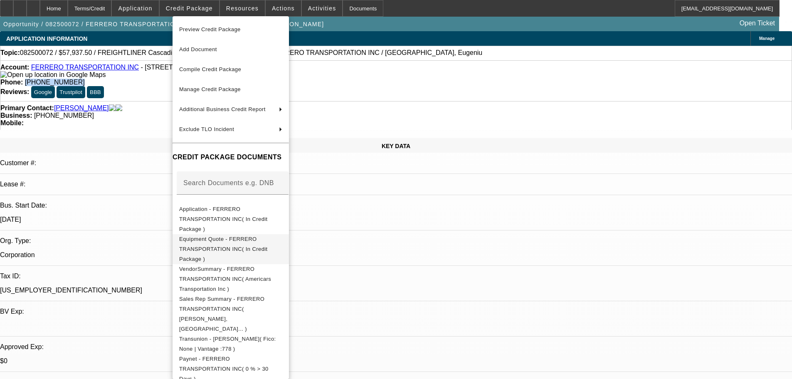
click at [256, 236] on span "Equipment Quote - FERRERO TRANSPORTATION INC( In Credit Package )" at bounding box center [223, 249] width 89 height 26
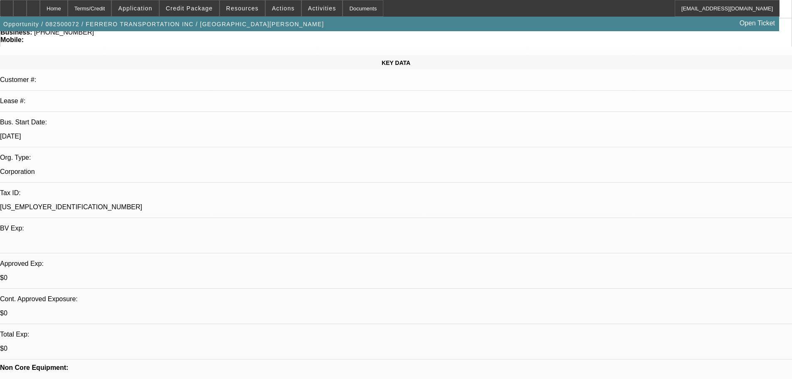
scroll to position [166, 0]
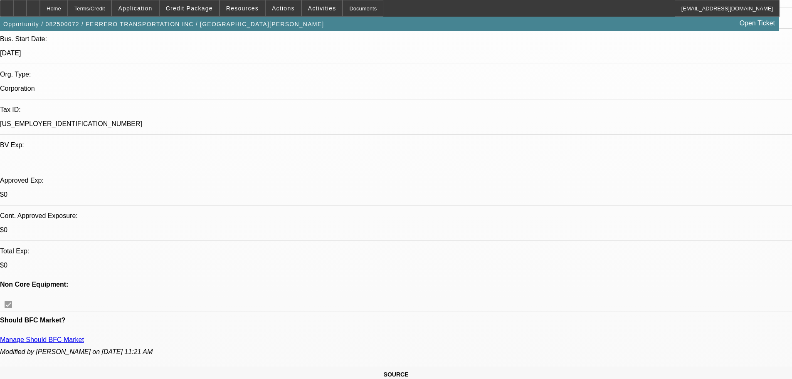
click at [168, 336] on p "Manage Should BFC Market" at bounding box center [396, 339] width 792 height 7
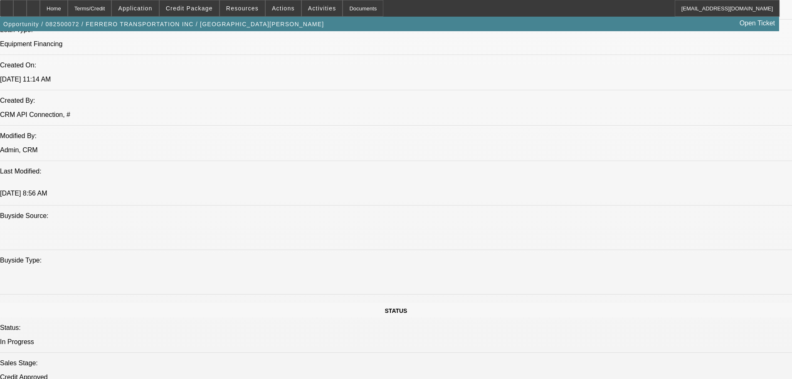
scroll to position [582, 0]
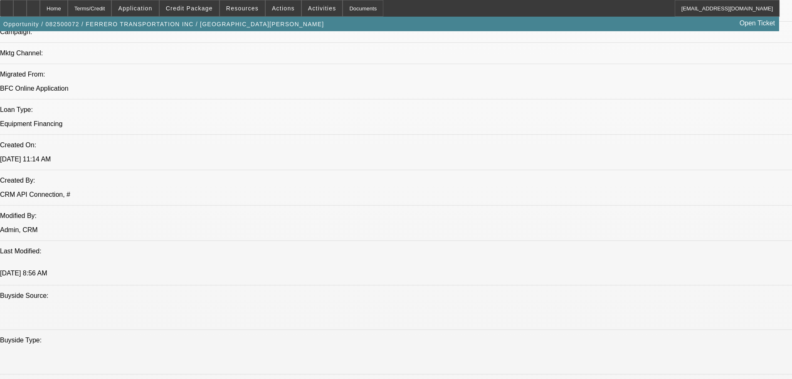
drag, startPoint x: 279, startPoint y: 176, endPoint x: 256, endPoint y: 167, distance: 24.9
drag, startPoint x: 279, startPoint y: 175, endPoint x: 249, endPoint y: 170, distance: 30.8
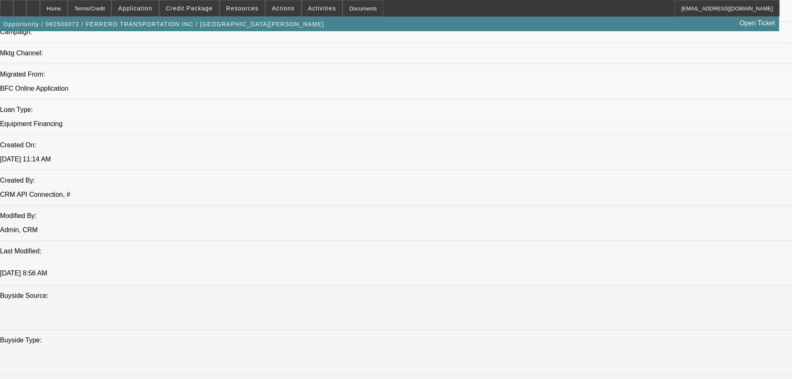
drag, startPoint x: 275, startPoint y: 174, endPoint x: 265, endPoint y: 167, distance: 12.0
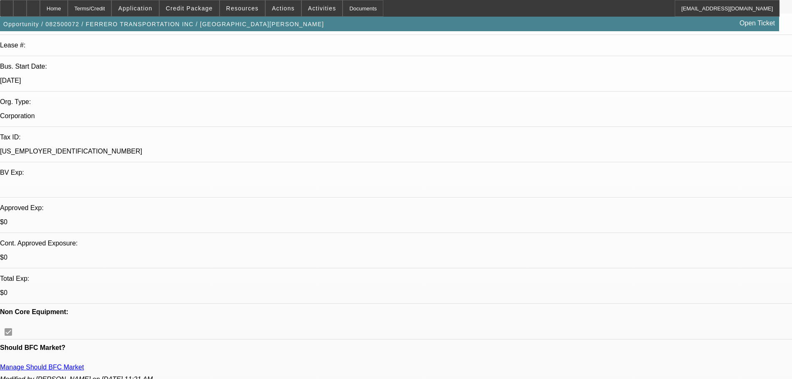
scroll to position [166, 0]
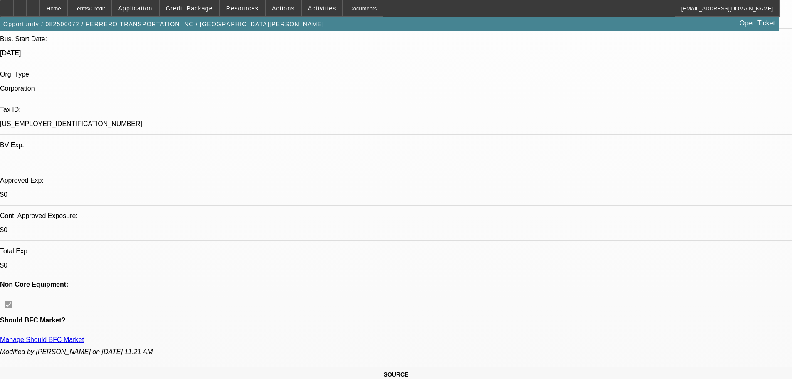
drag, startPoint x: 243, startPoint y: 127, endPoint x: 273, endPoint y: 129, distance: 29.6
drag, startPoint x: 274, startPoint y: 128, endPoint x: 247, endPoint y: 128, distance: 27.0
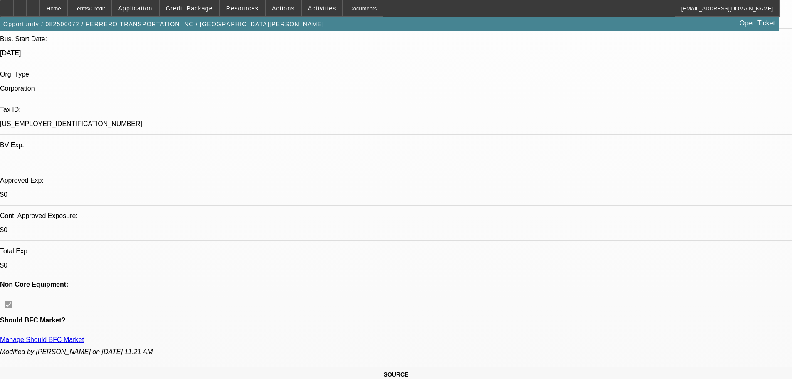
drag, startPoint x: 245, startPoint y: 128, endPoint x: 275, endPoint y: 128, distance: 29.9
drag, startPoint x: 275, startPoint y: 129, endPoint x: 291, endPoint y: 128, distance: 16.2
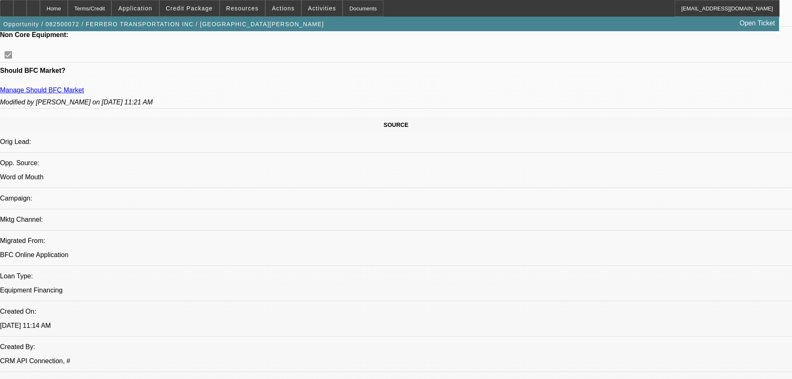
scroll to position [333, 0]
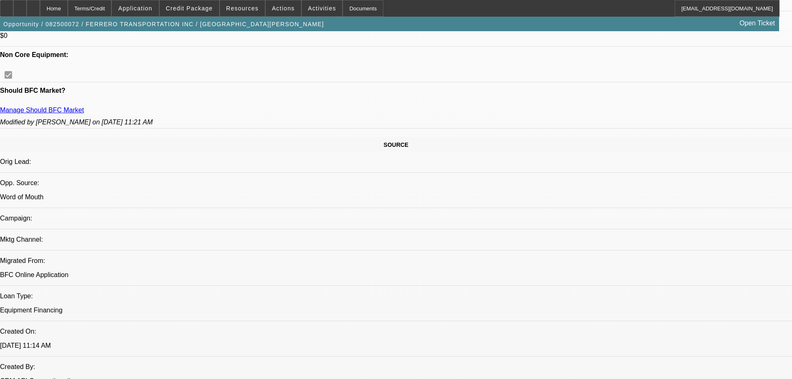
scroll to position [416, 0]
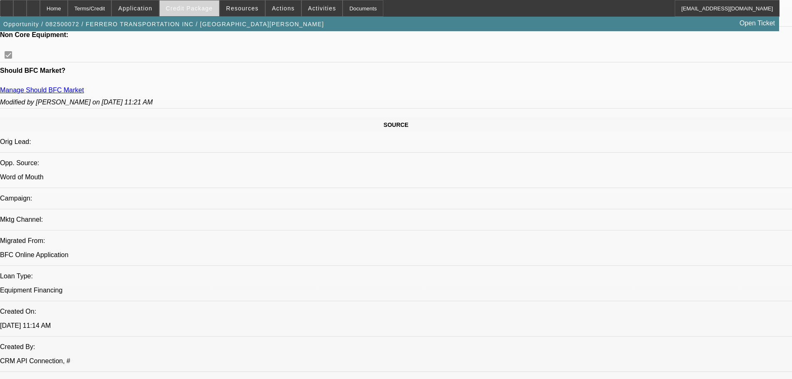
click at [202, 11] on span "Credit Package" at bounding box center [189, 8] width 47 height 7
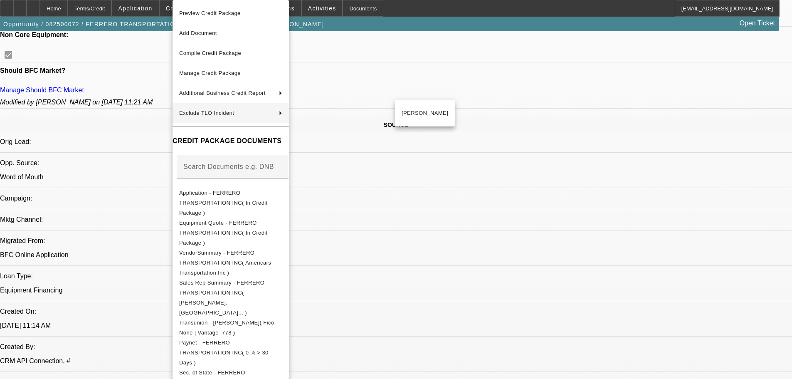
click at [442, 144] on div at bounding box center [396, 189] width 792 height 379
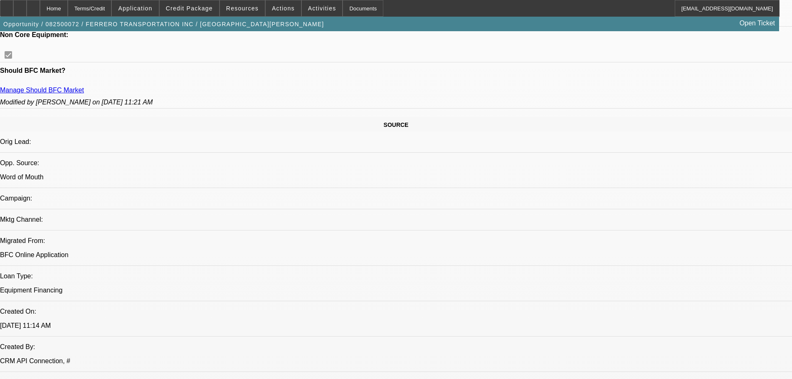
click at [207, 9] on span "Credit Package" at bounding box center [189, 8] width 47 height 7
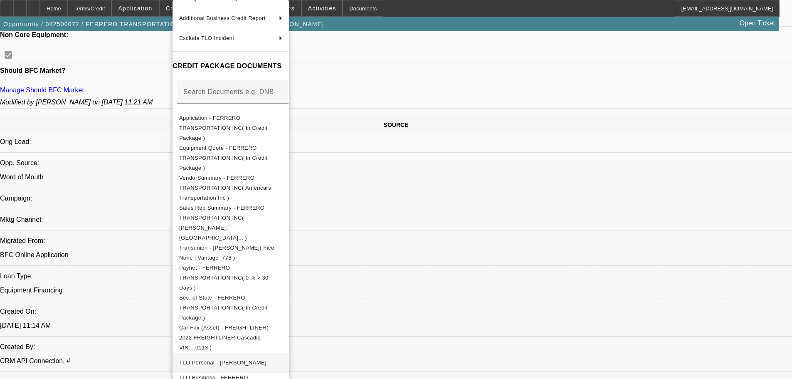
scroll to position [141, 0]
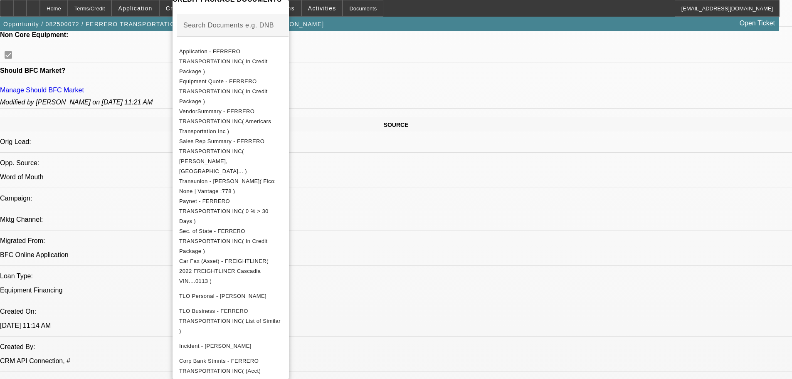
click at [153, 200] on div at bounding box center [396, 189] width 792 height 379
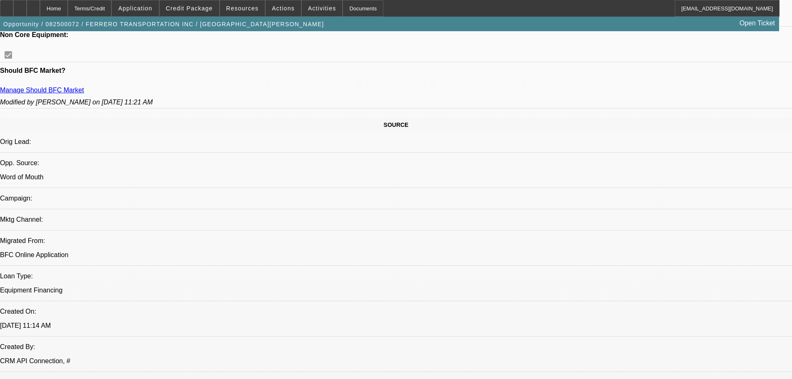
scroll to position [249, 0]
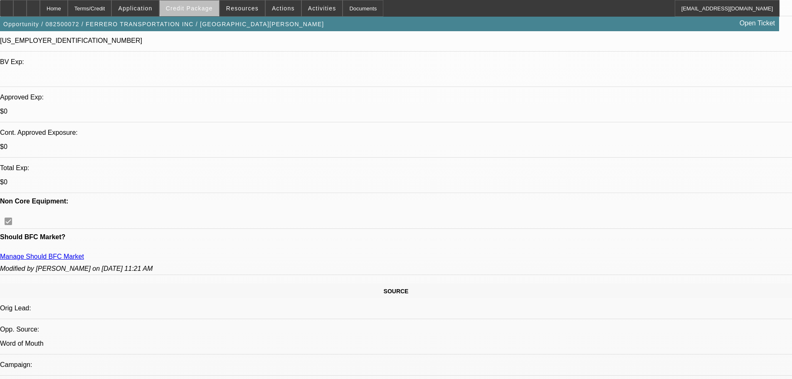
click at [217, 7] on span at bounding box center [189, 8] width 59 height 20
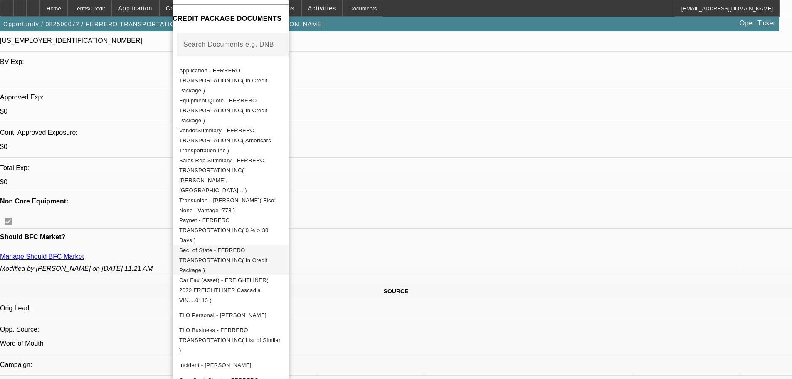
scroll to position [141, 0]
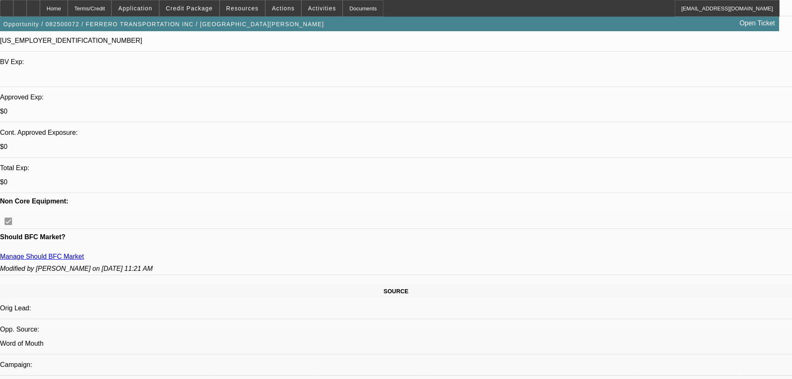
click at [194, 6] on span "Credit Package" at bounding box center [189, 8] width 47 height 7
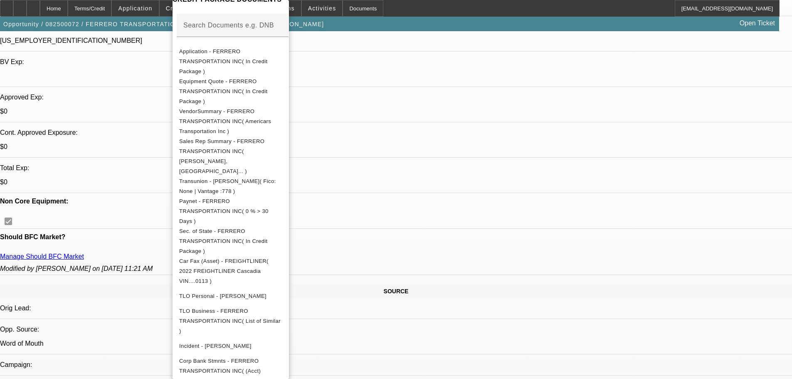
click at [426, 243] on div at bounding box center [396, 189] width 792 height 379
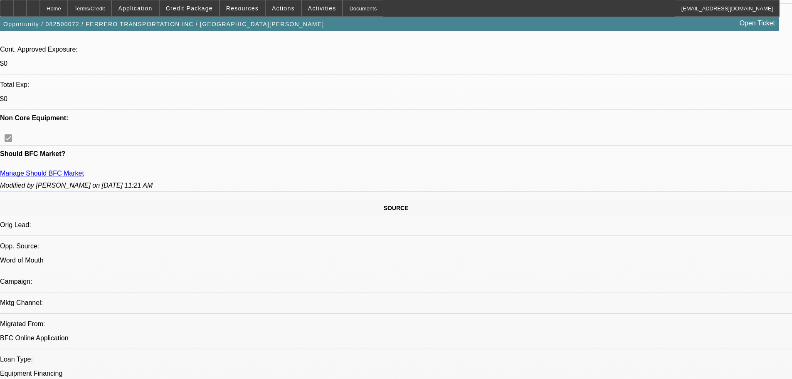
scroll to position [249, 0]
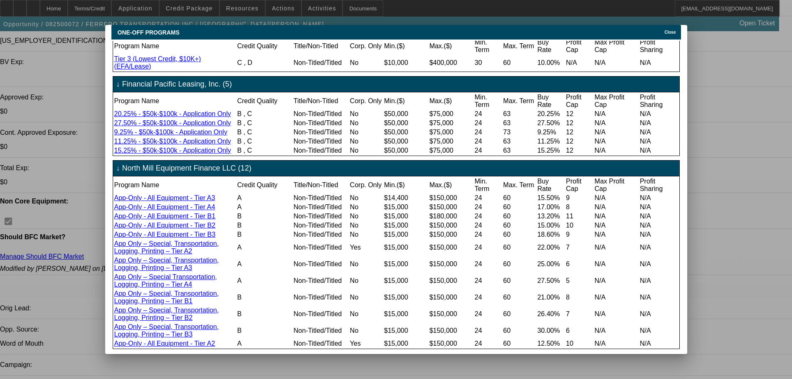
scroll to position [84, 0]
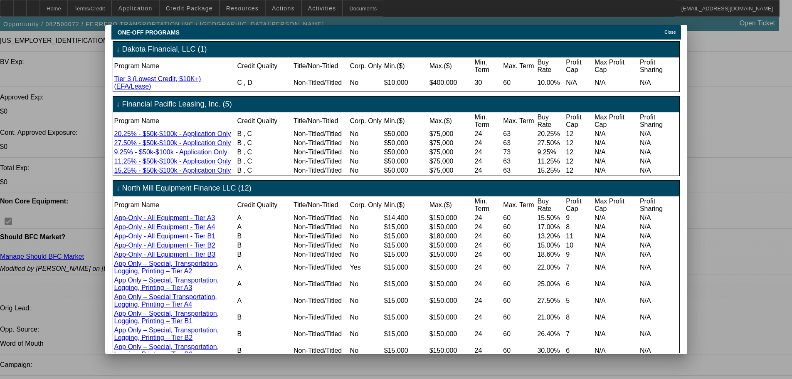
click at [666, 27] on div "Close" at bounding box center [671, 30] width 18 height 10
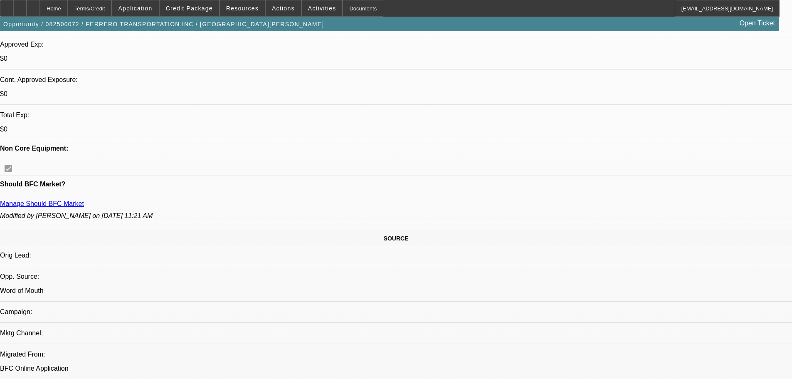
scroll to position [166, 0]
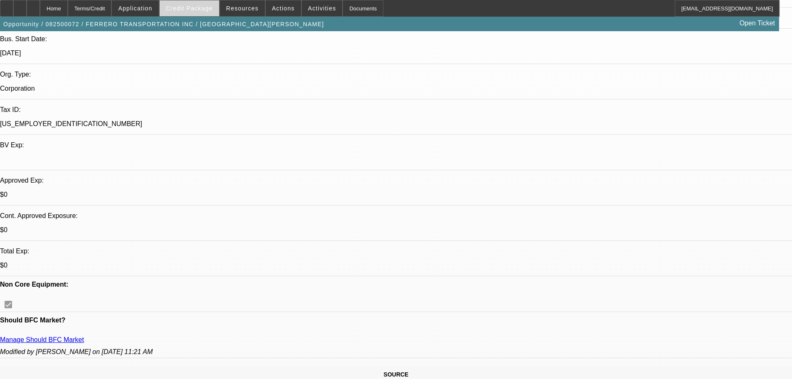
click at [209, 10] on span "Credit Package" at bounding box center [189, 8] width 47 height 7
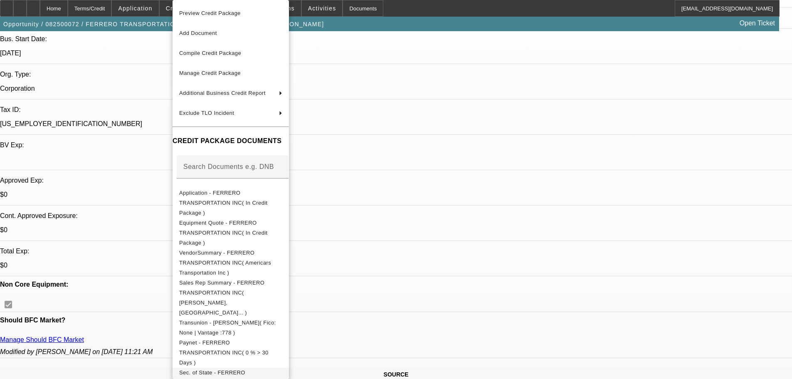
click at [247, 368] on span "Sec. of State - FERRERO TRANSPORTATION INC( In Credit Package )" at bounding box center [230, 383] width 103 height 30
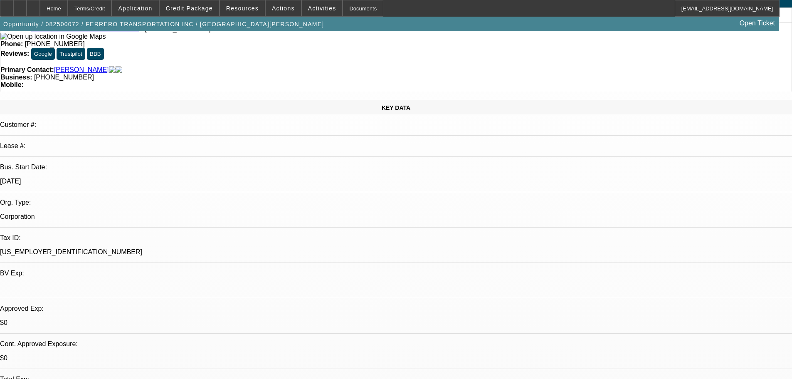
scroll to position [0, 0]
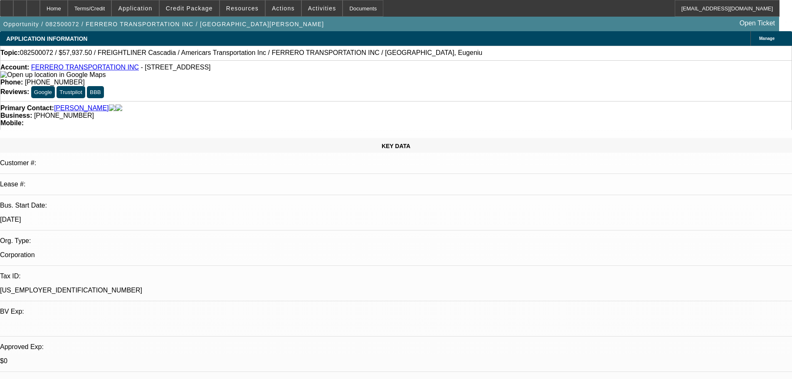
click at [99, 67] on link "FERRERO TRANSPORTATION INC" at bounding box center [85, 67] width 108 height 7
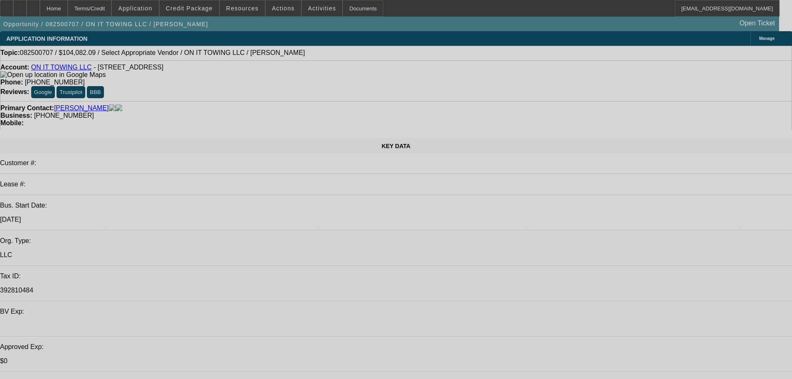
select select "0"
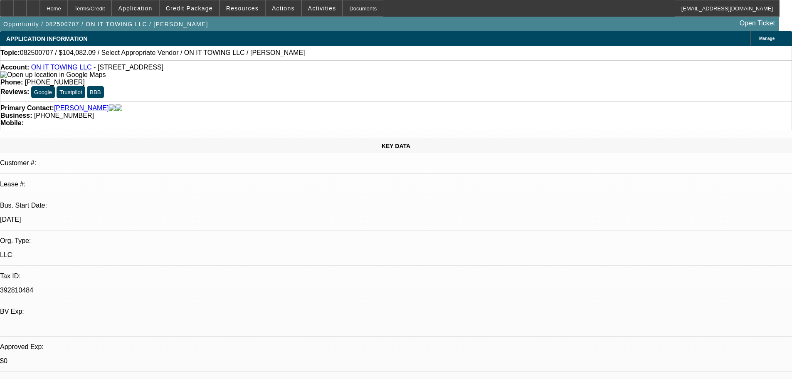
select select "2"
select select "0.1"
select select "4"
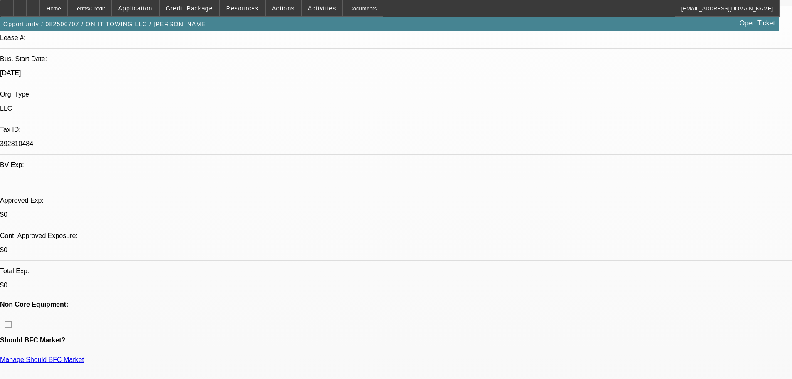
scroll to position [166, 0]
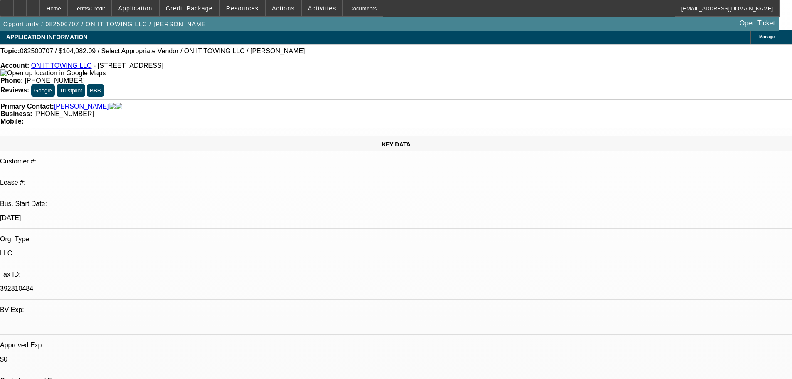
scroll to position [0, 0]
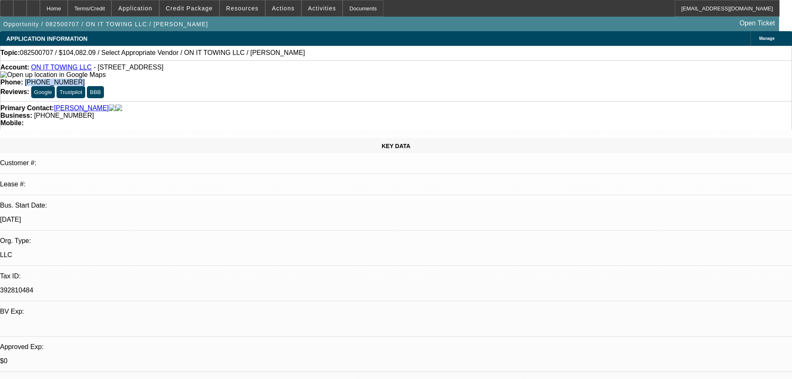
drag, startPoint x: 332, startPoint y: 70, endPoint x: 289, endPoint y: 74, distance: 42.6
click at [289, 74] on div "Account: ON IT TOWING LLC - 39556 Cherry Valley BLVD, Cherry Valley, CA 92223 P…" at bounding box center [396, 80] width 792 height 41
copy span "(909) 979-4013"
click at [304, 12] on span at bounding box center [322, 8] width 41 height 20
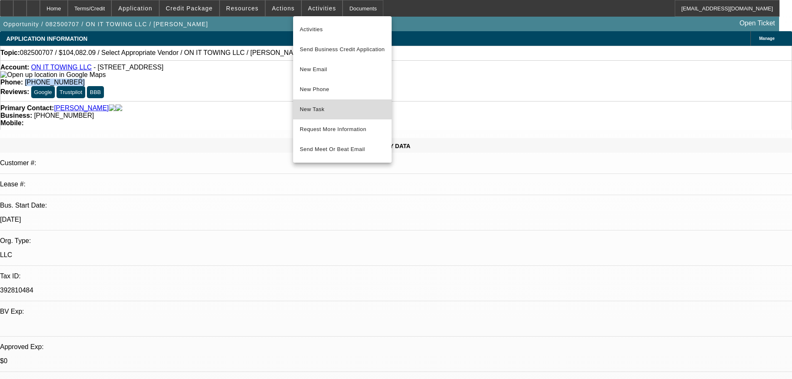
click at [317, 106] on span "New Task" at bounding box center [342, 109] width 85 height 10
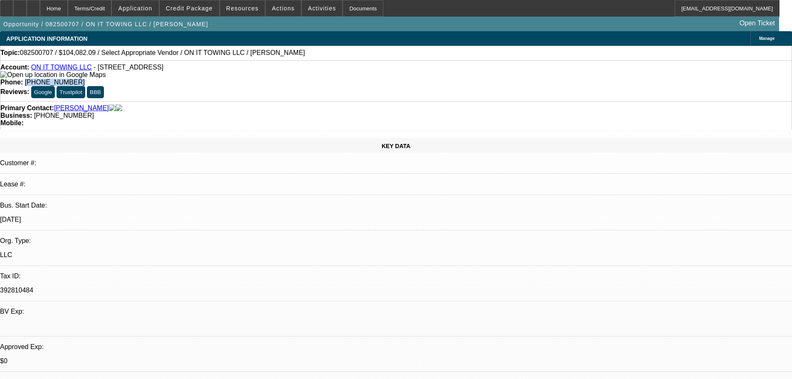
click at [69, 69] on link "ON IT TOWING LLC" at bounding box center [61, 67] width 61 height 7
select select "0"
select select "2"
select select "0.1"
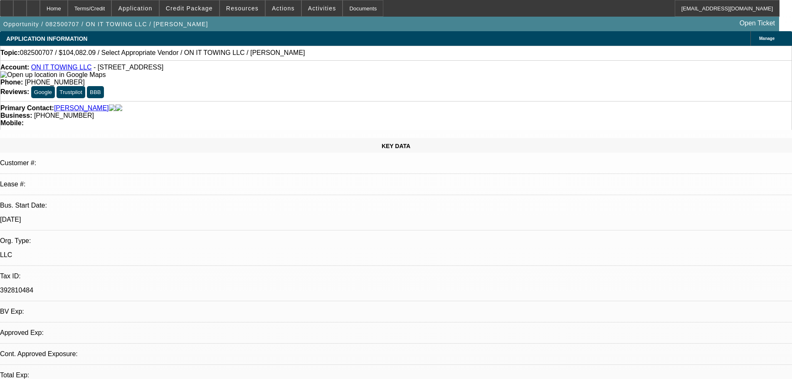
select select "4"
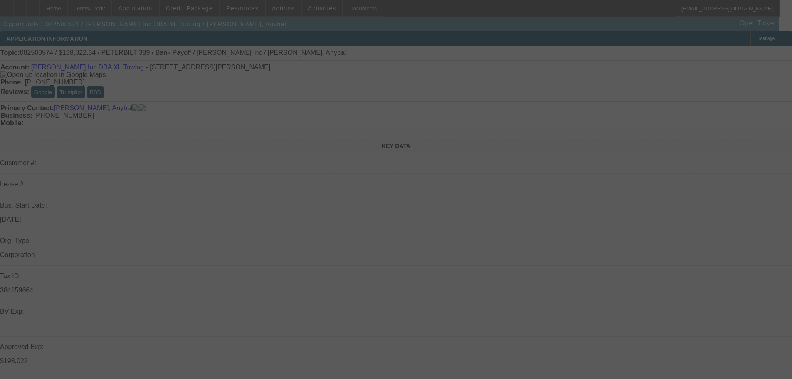
select select "0"
select select "2"
select select "0.15"
select select "16"
select select "0"
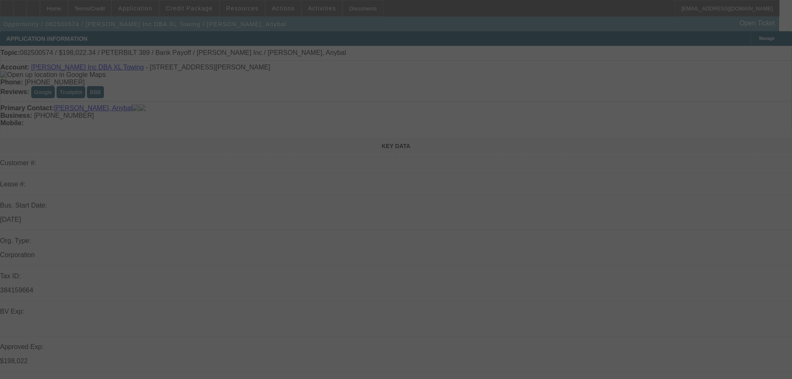
select select "2"
select select "0.15"
select select "16"
select select "0"
select select "2"
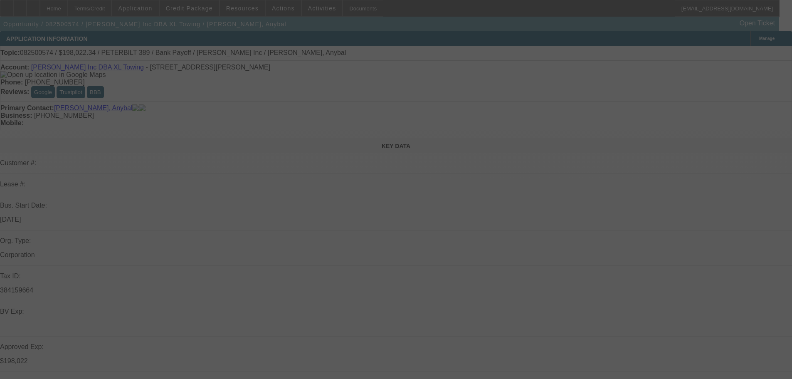
select select "0.15"
select select "4"
select select "0"
select select "2"
select select "0.15"
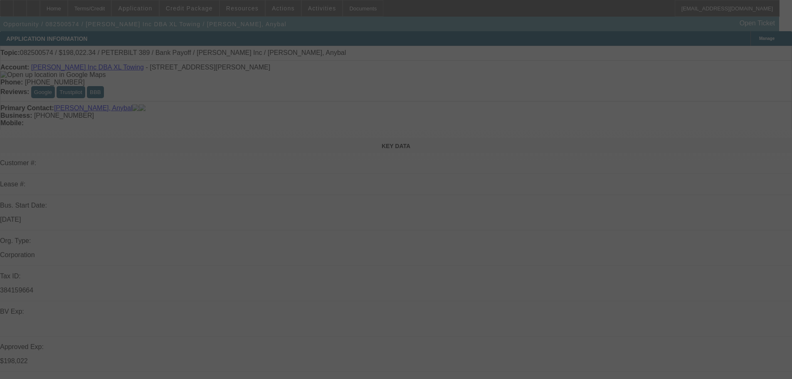
select select "4"
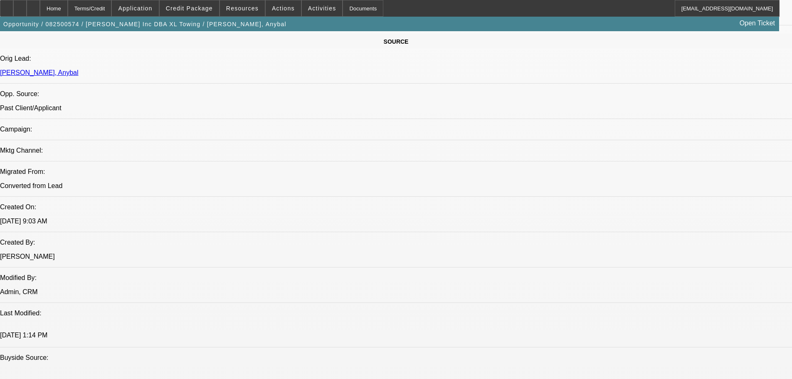
scroll to position [333, 0]
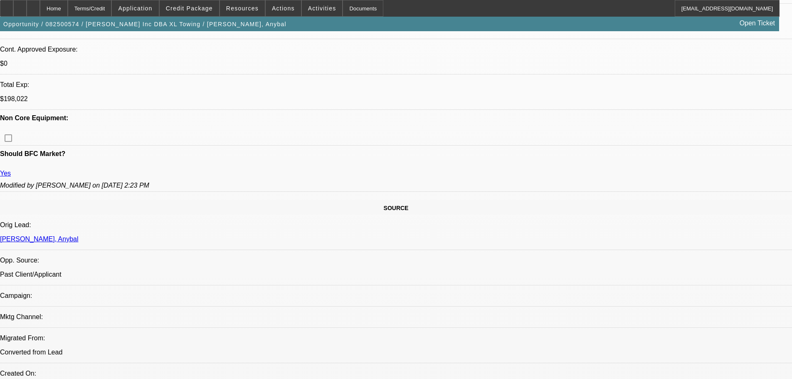
drag, startPoint x: 303, startPoint y: 10, endPoint x: 311, endPoint y: 16, distance: 9.8
click at [308, 10] on span "Activities" at bounding box center [322, 8] width 28 height 7
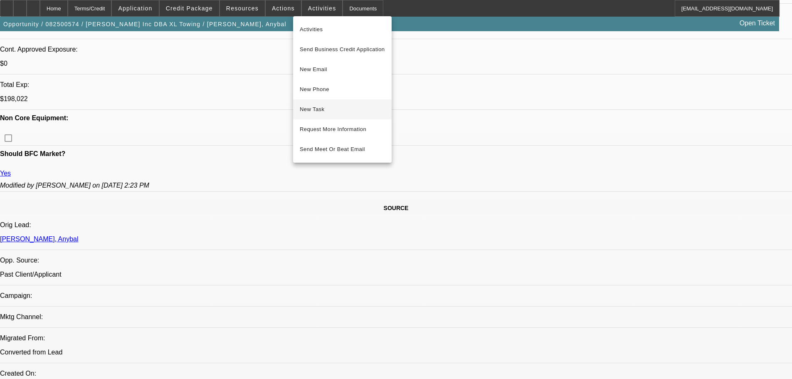
click at [320, 104] on button "New Task" at bounding box center [342, 109] width 99 height 20
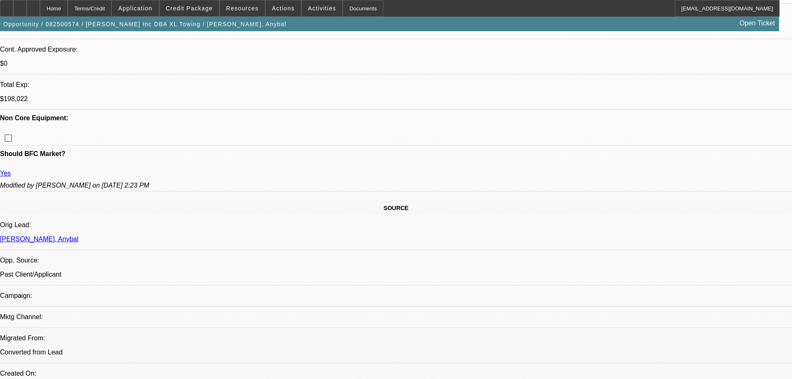
drag, startPoint x: 623, startPoint y: 109, endPoint x: 615, endPoint y: 110, distance: 8.1
drag, startPoint x: 624, startPoint y: 111, endPoint x: 591, endPoint y: 111, distance: 33.3
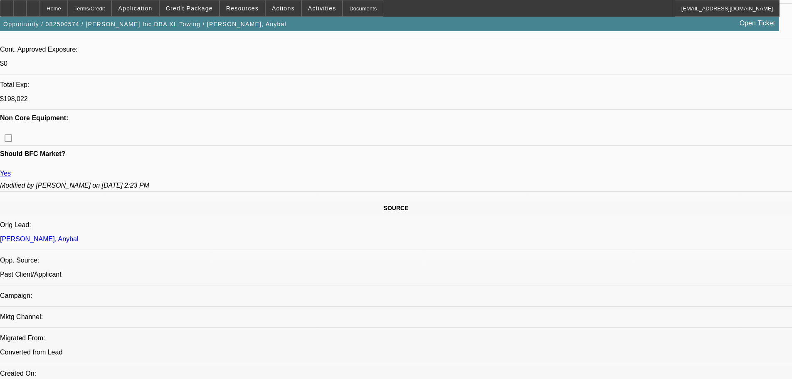
copy b "(909) 498-9595"
drag, startPoint x: 667, startPoint y: 109, endPoint x: 633, endPoint y: 110, distance: 33.7
copy b "(909) 213-4890"
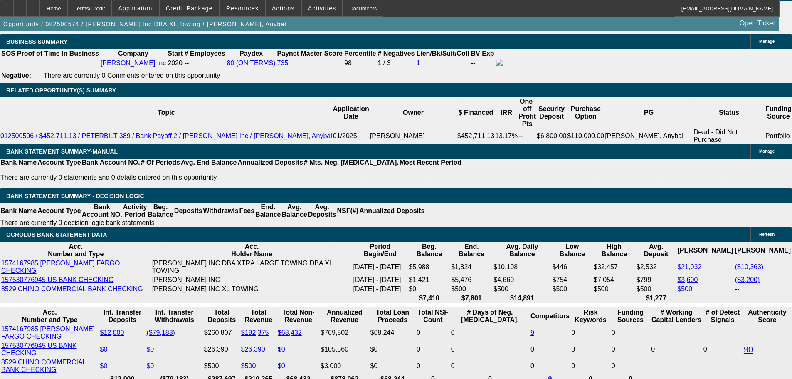
scroll to position [1330, 0]
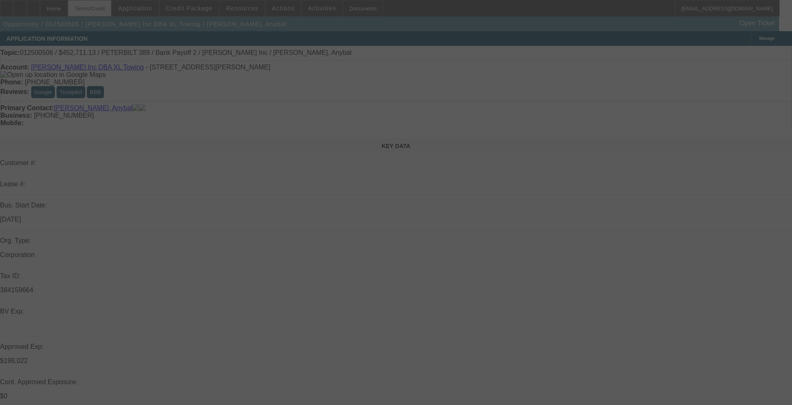
select select "0"
select select "2"
select select "0"
select select "18"
select select "0"
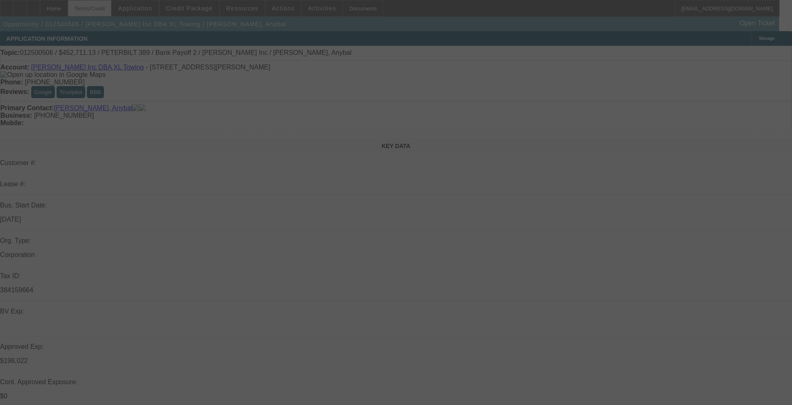
select select "2"
select select "0"
select select "18"
select select "0"
select select "2"
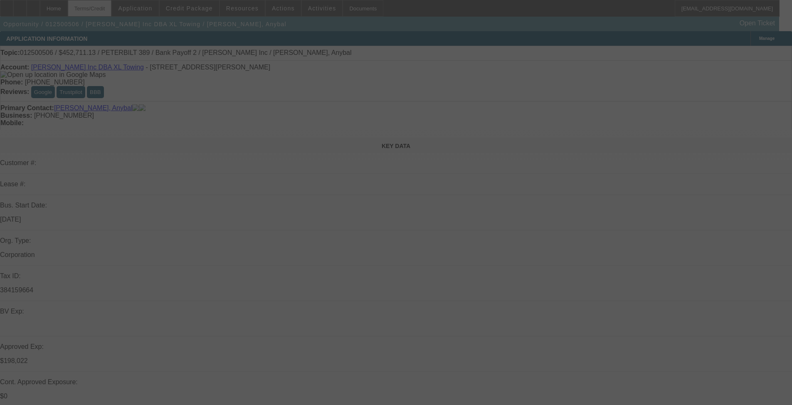
select select "2"
select select "0.2"
select select "4"
select select "0"
select select "2"
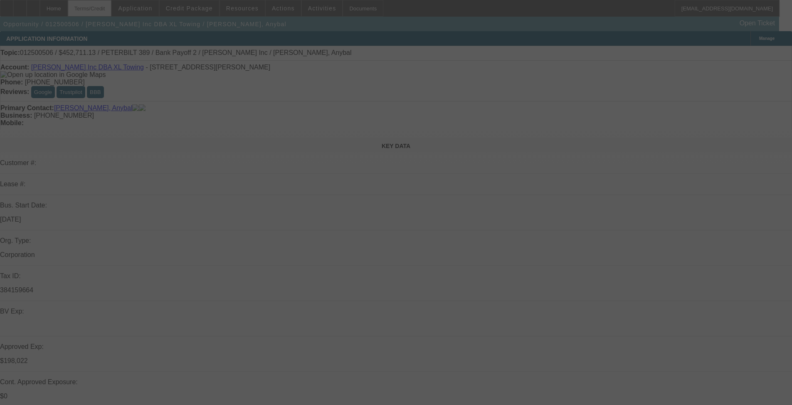
select select "2"
select select "0.2"
select select "4"
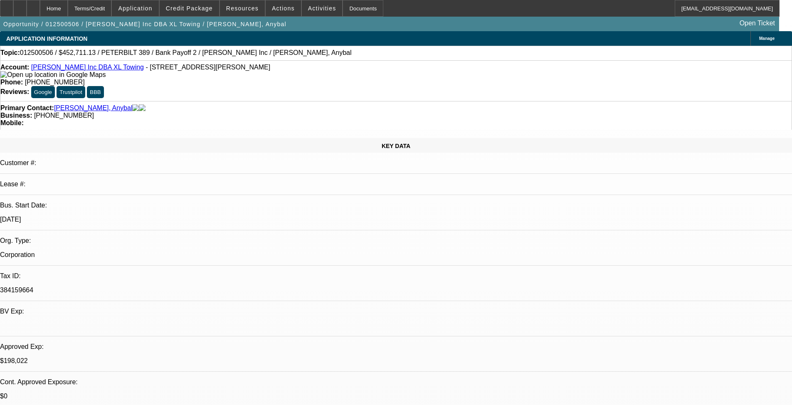
drag, startPoint x: 705, startPoint y: 146, endPoint x: 541, endPoint y: 146, distance: 163.8
copy div "[PERSON_NAME] refi - [PERSON_NAME] [PHONE_NUMBER] or [PHONE_NUMBER] Call twice"
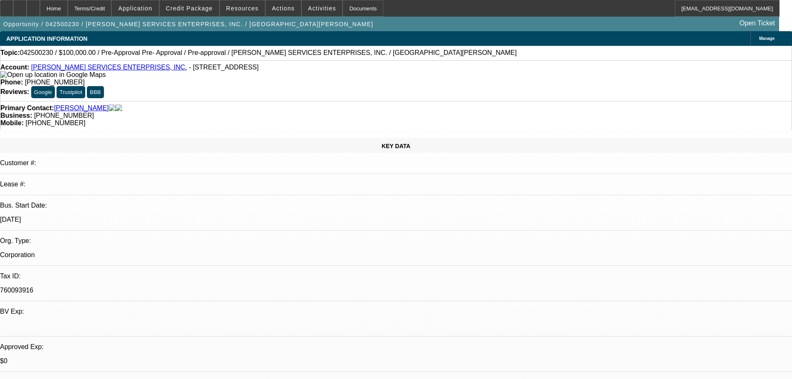
select select "0"
select select "6"
select select "0"
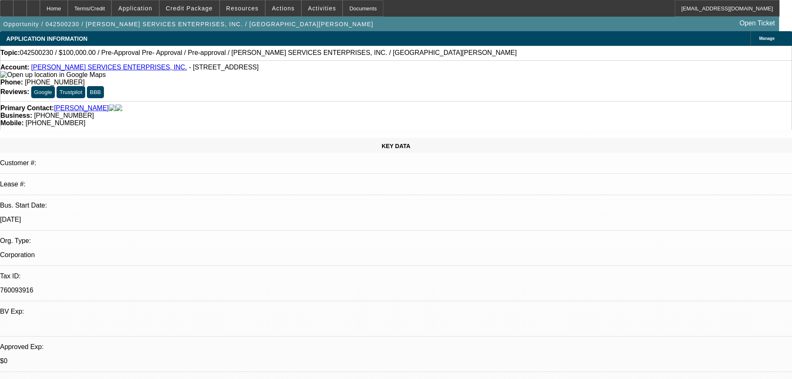
select select "0"
select select "6"
select select "0"
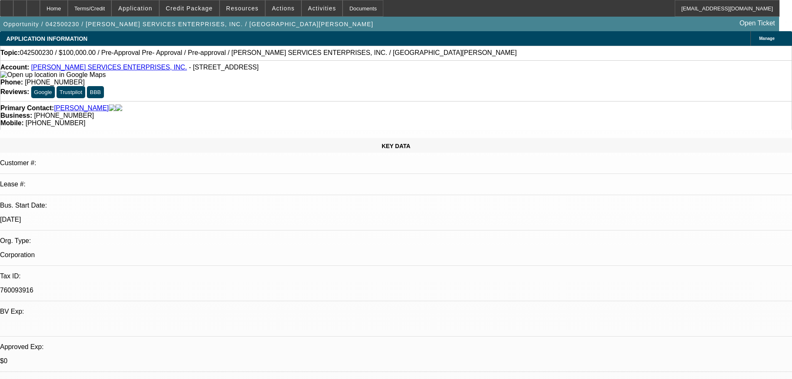
select select "0"
select select "6"
select select "0.1"
select select "2"
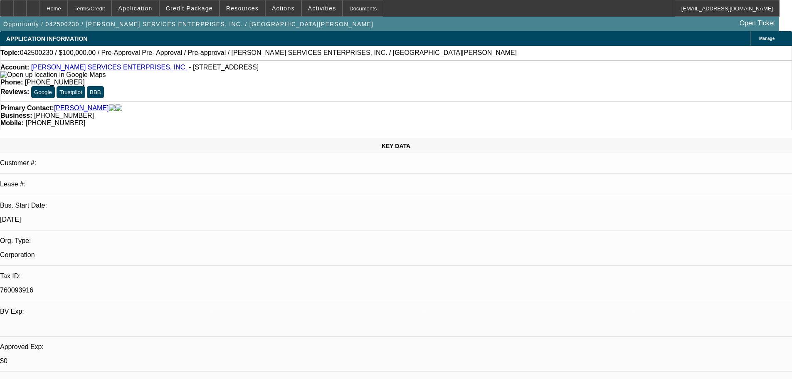
select select "0"
select select "6"
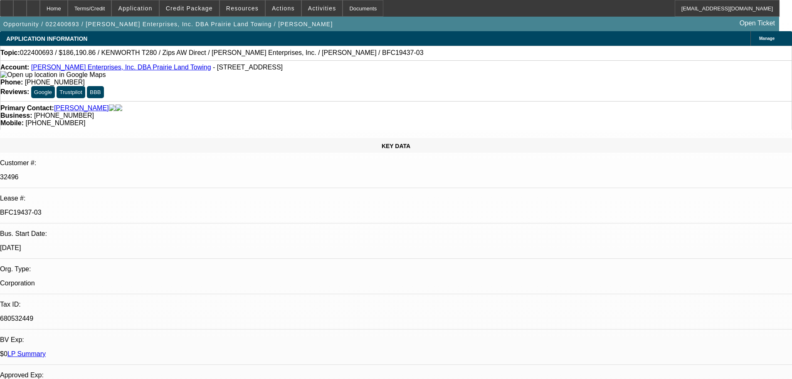
select select "0"
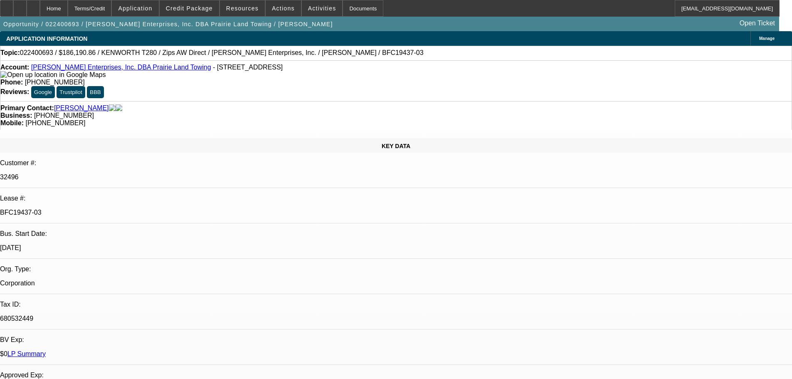
select select "0"
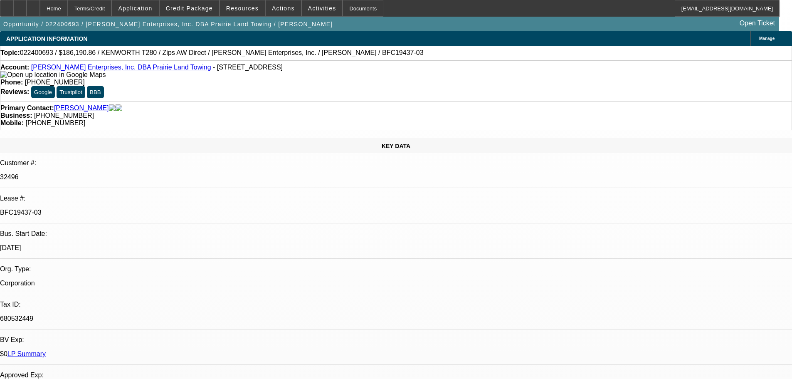
select select "0"
select select "1"
select select "3"
select select "6"
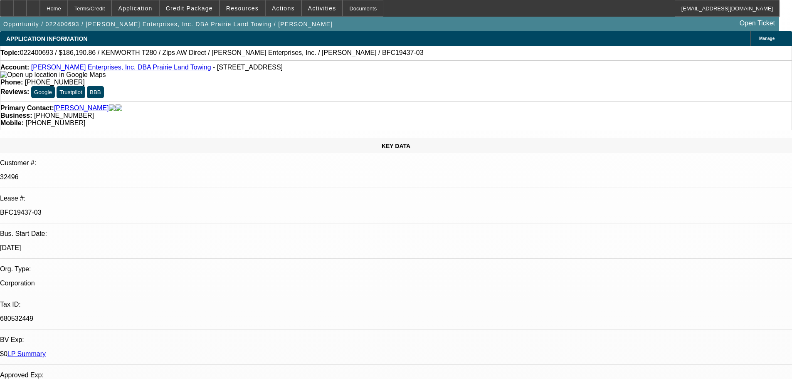
select select "1"
select select "3"
select select "6"
select select "1"
select select "3"
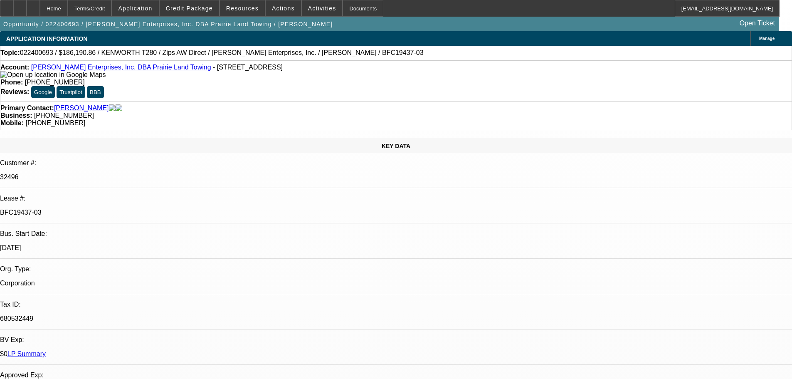
select select "6"
select select "1"
select select "6"
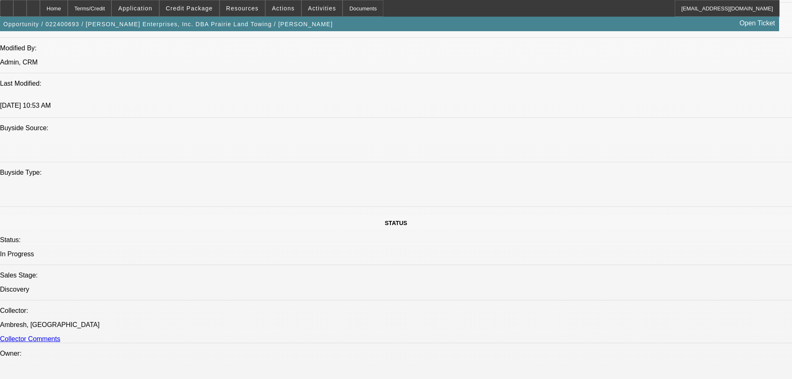
scroll to position [748, 0]
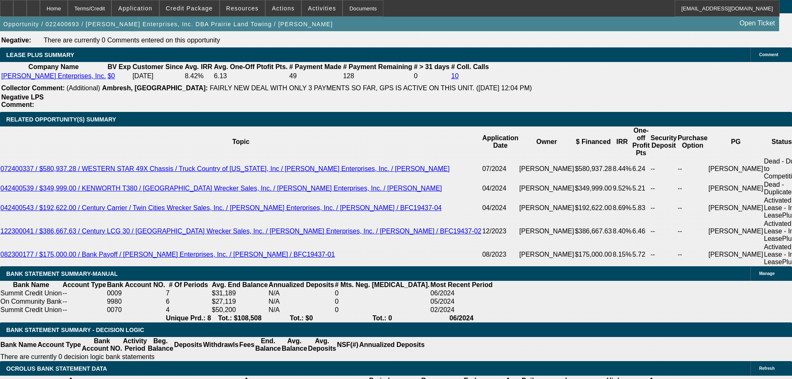
scroll to position [1414, 0]
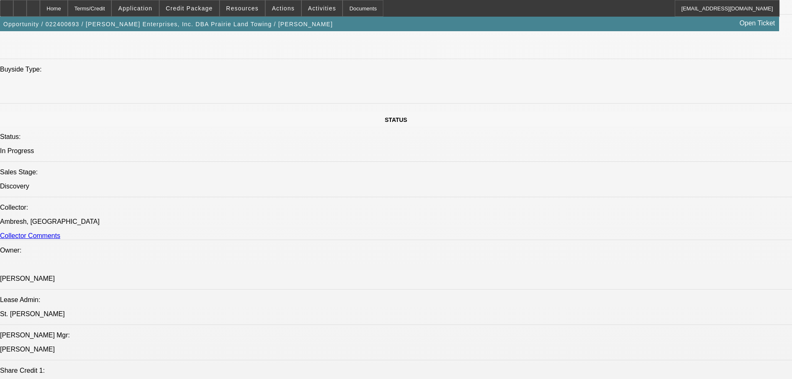
scroll to position [0, 0]
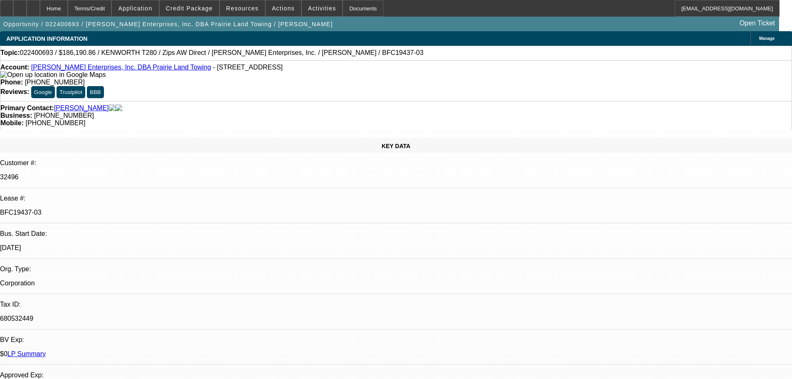
click at [46, 67] on link "[PERSON_NAME] Enterprises, Inc. DBA Prairie Land Towing" at bounding box center [121, 67] width 180 height 7
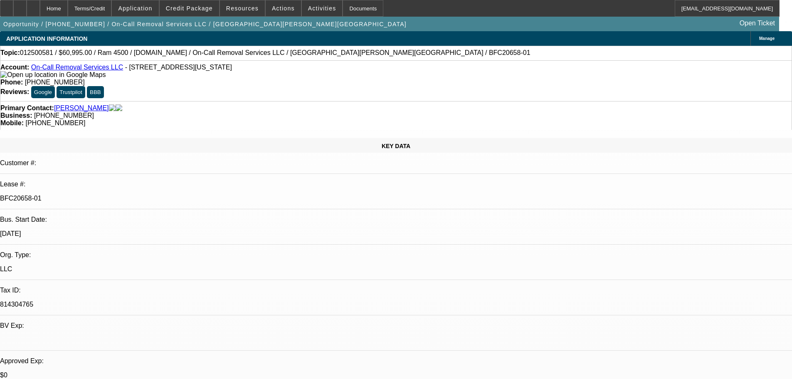
select select "0"
select select "2"
select select "0"
select select "6"
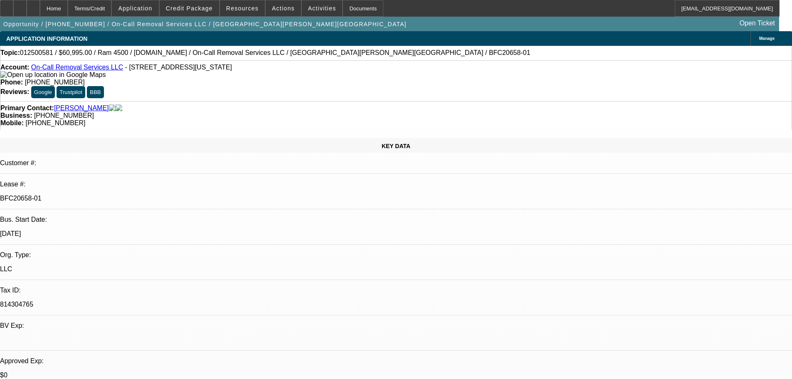
select select "0"
select select "2"
select select "0"
select select "6"
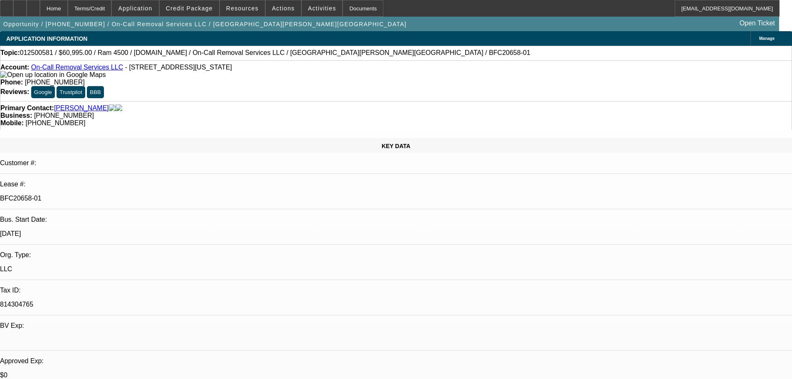
select select "0"
select select "2"
select select "0"
select select "6"
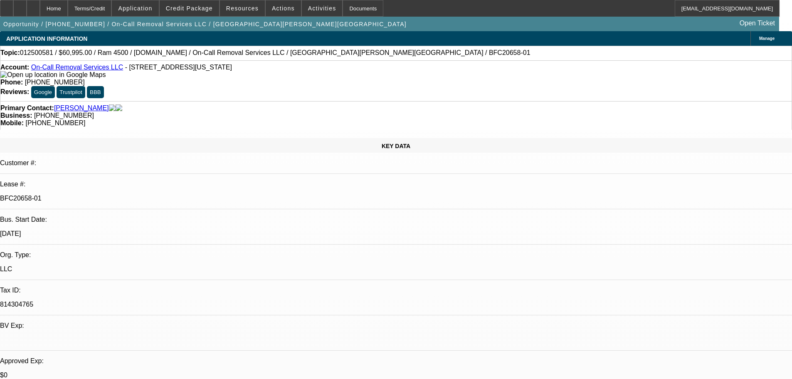
select select "0"
select select "2"
select select "0"
select select "6"
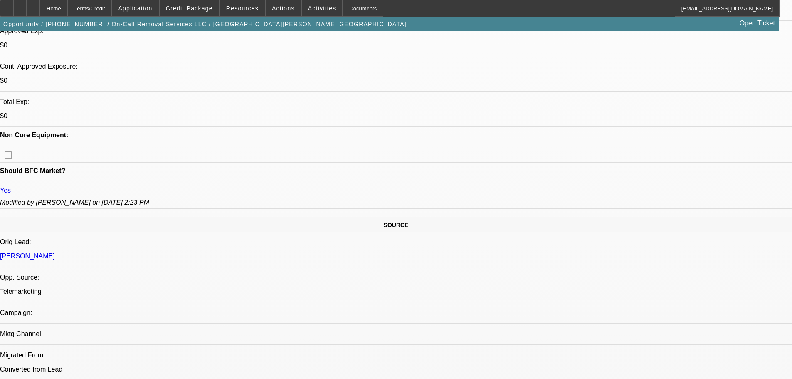
scroll to position [333, 0]
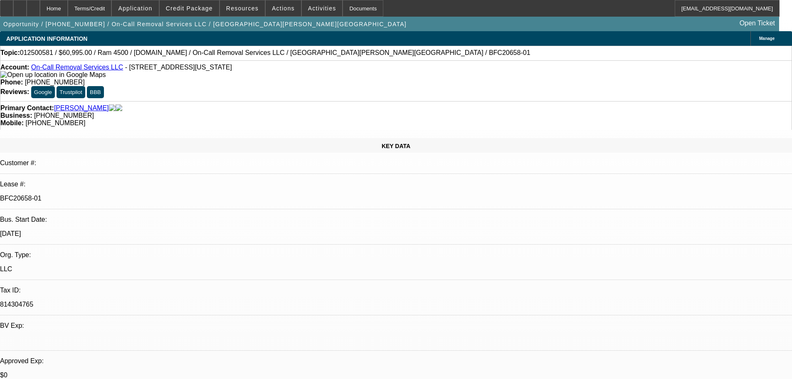
select select "0"
select select "2"
select select "0"
select select "6"
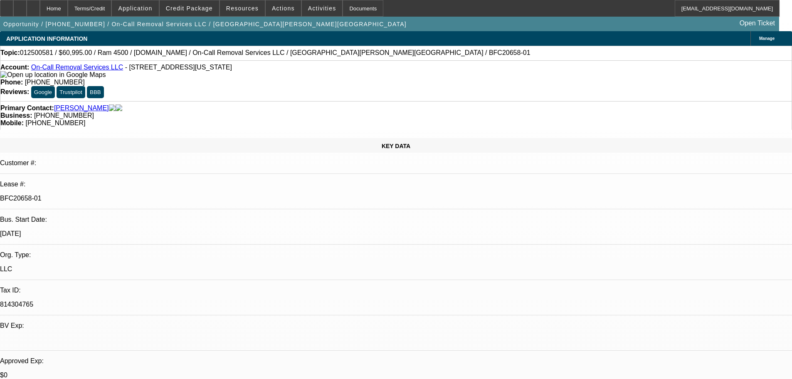
select select "0"
select select "2"
select select "0"
select select "6"
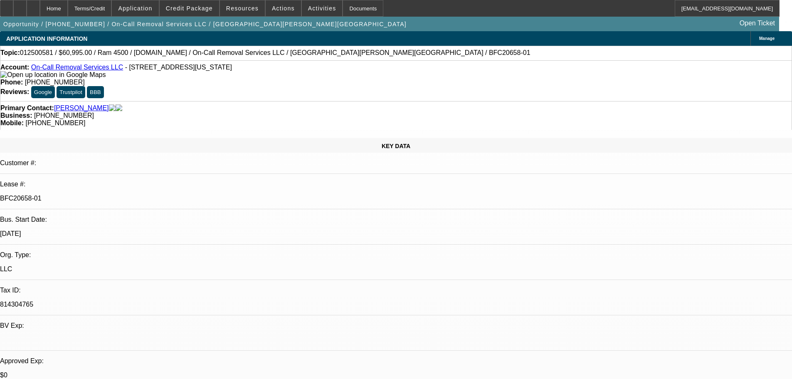
select select "0"
select select "2"
select select "0"
select select "6"
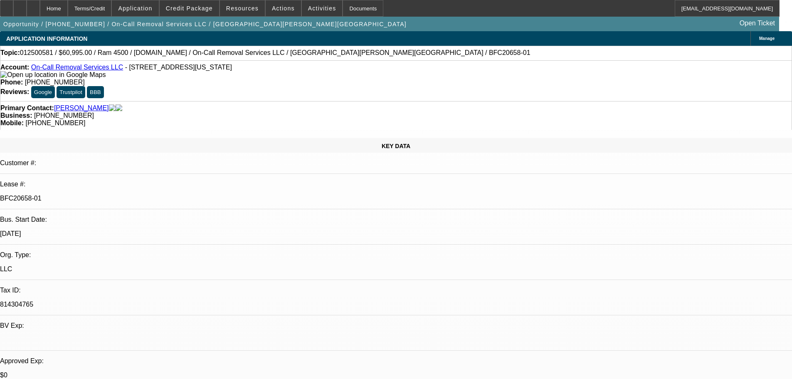
select select "0"
select select "2"
select select "0"
select select "6"
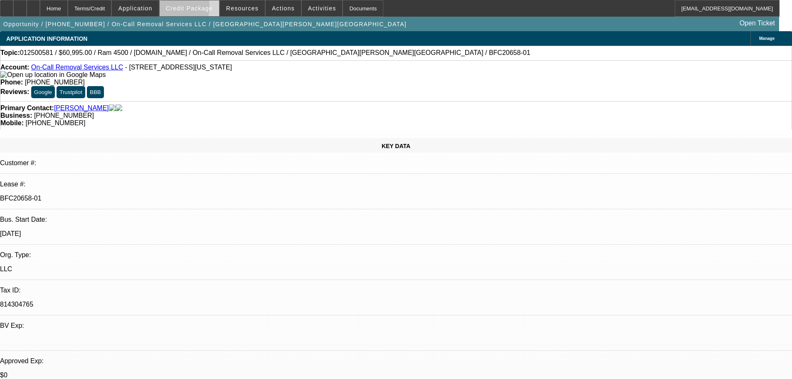
click at [182, 9] on span "Credit Package" at bounding box center [189, 8] width 47 height 7
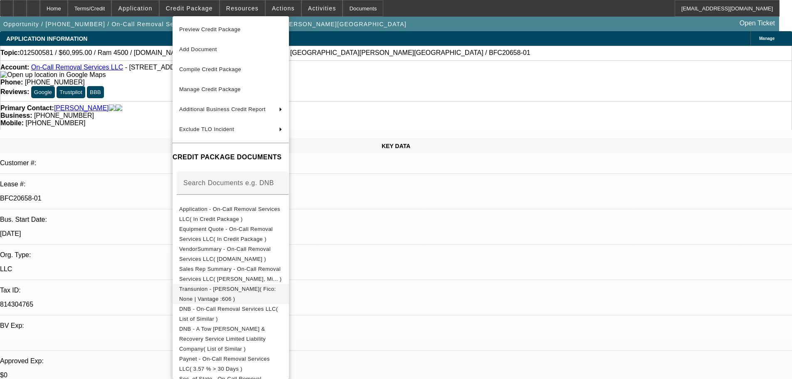
click at [245, 286] on span "Transunion - Tinney, Naseea( Fico: None | Vantage :606 )" at bounding box center [230, 294] width 103 height 20
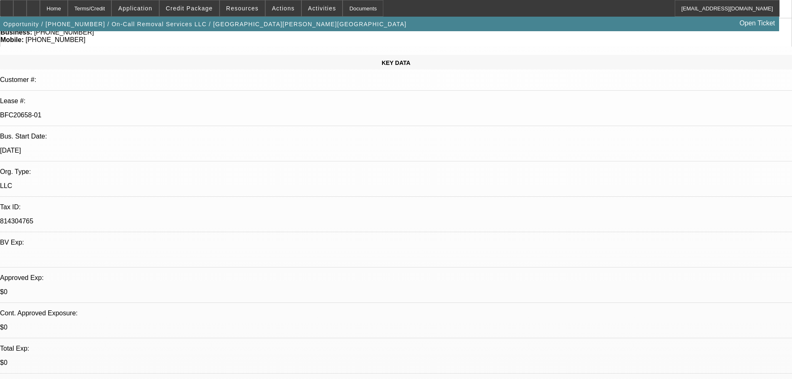
scroll to position [166, 0]
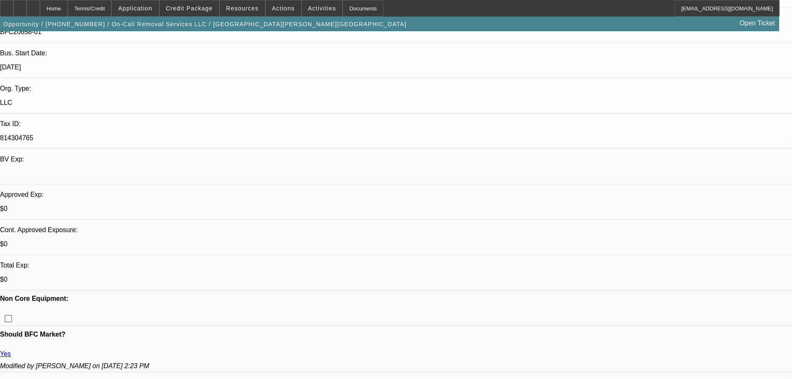
click at [207, 14] on span at bounding box center [189, 8] width 59 height 20
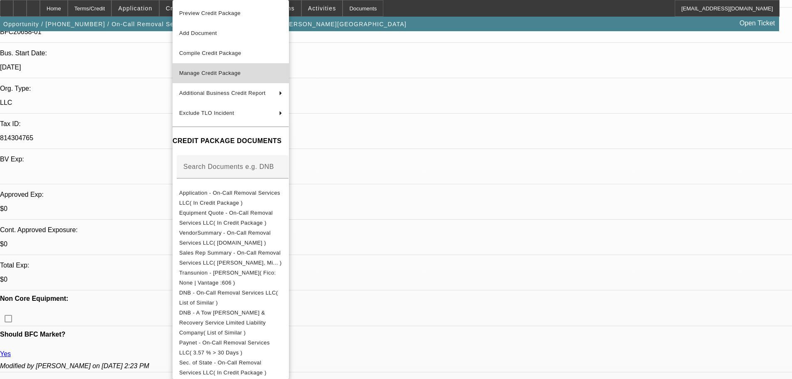
click at [229, 69] on span "Manage Credit Package" at bounding box center [230, 73] width 103 height 10
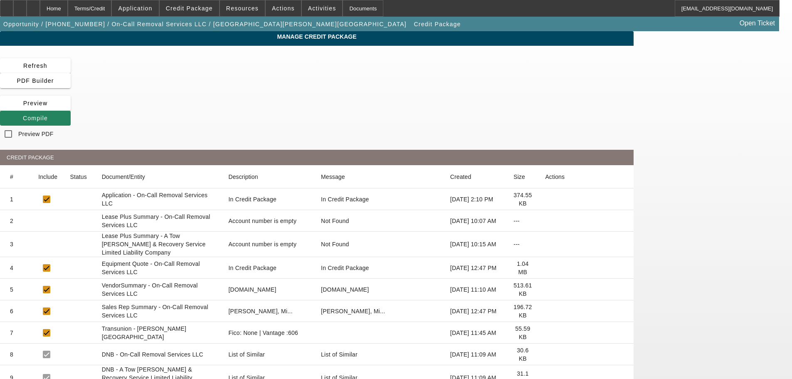
click at [545, 333] on icon at bounding box center [545, 333] width 0 height 0
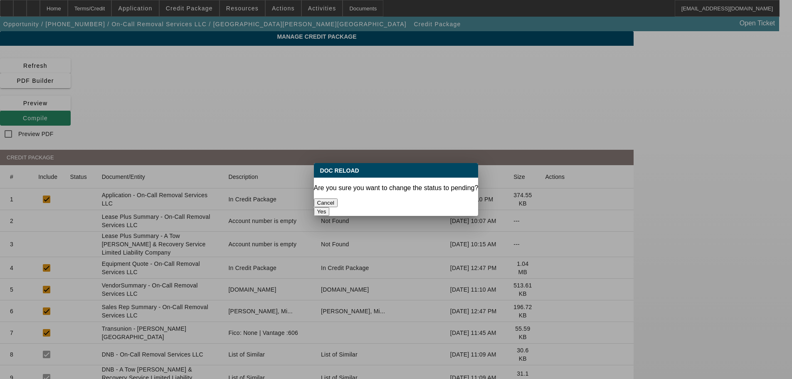
click at [330, 207] on button "Yes" at bounding box center [322, 211] width 16 height 9
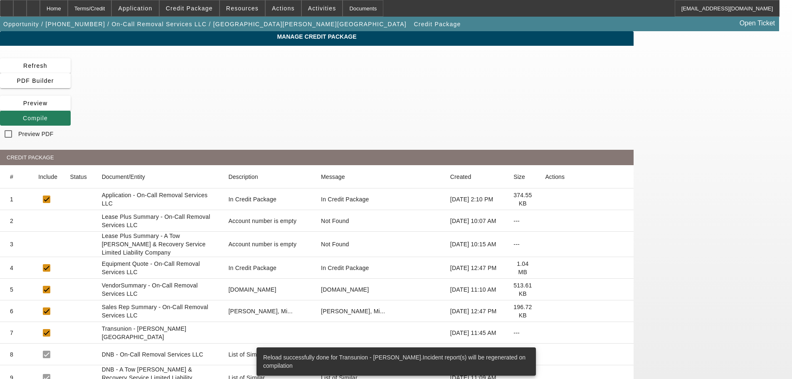
click at [48, 115] on span "Compile" at bounding box center [35, 118] width 25 height 7
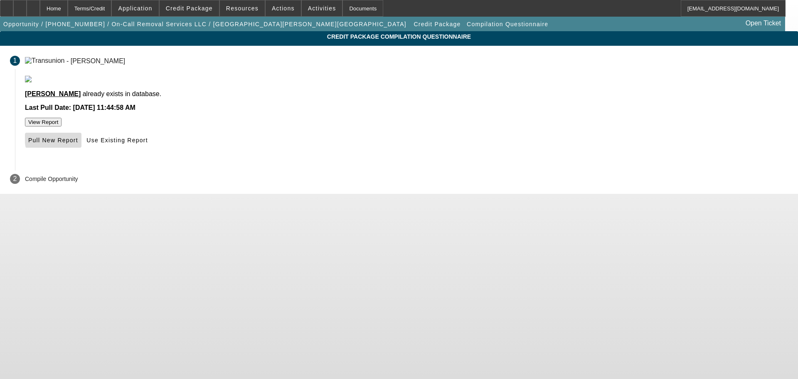
click at [78, 143] on span "Pull New Report" at bounding box center [53, 140] width 50 height 7
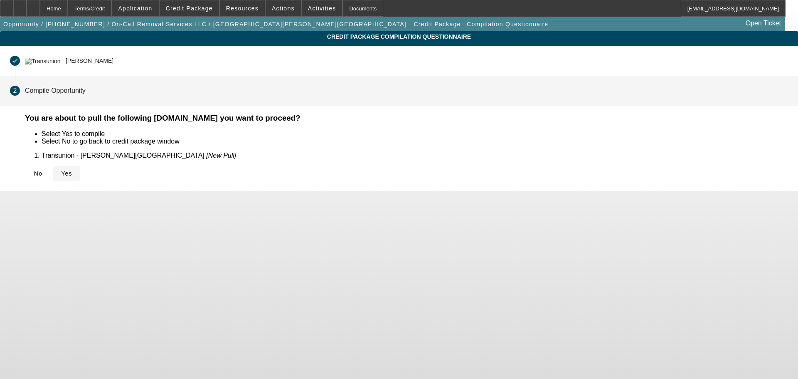
click at [61, 170] on icon at bounding box center [61, 173] width 0 height 7
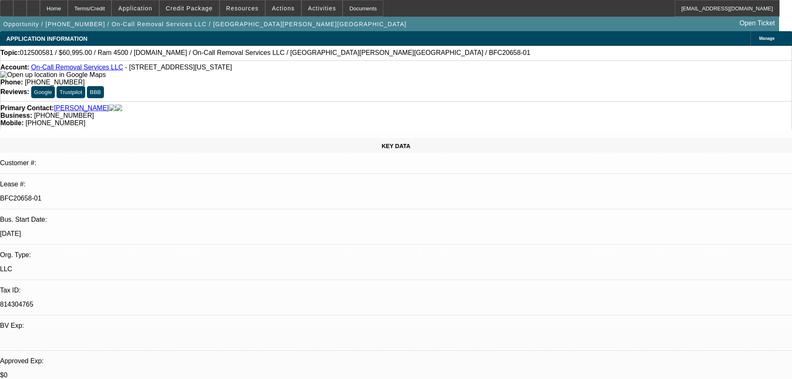
select select "0"
select select "2"
select select "0"
select select "6"
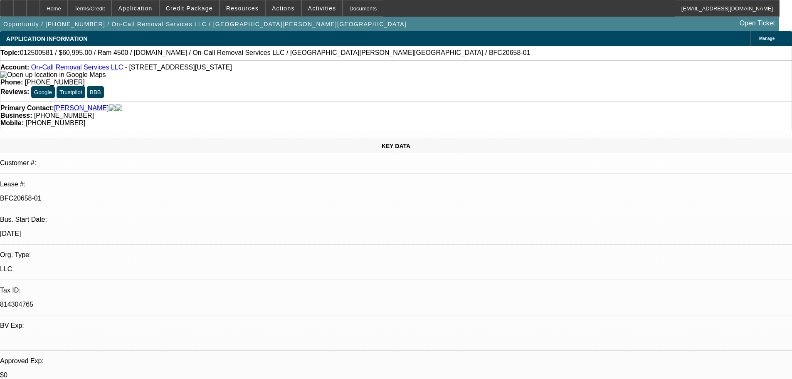
select select "0"
select select "2"
select select "0"
select select "6"
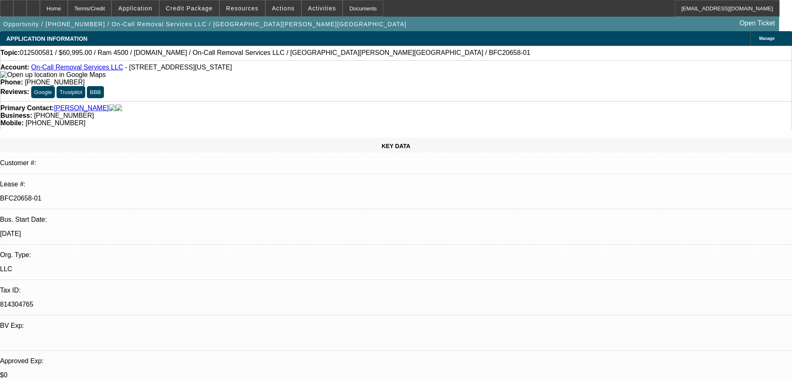
select select "0"
select select "2"
select select "0"
select select "6"
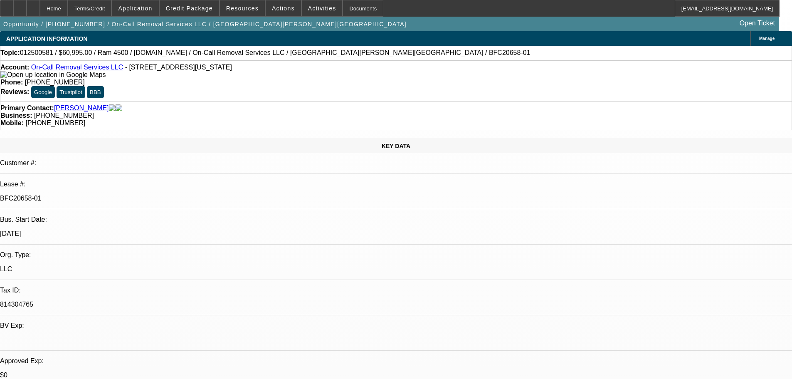
select select "0"
select select "2"
select select "0"
select select "6"
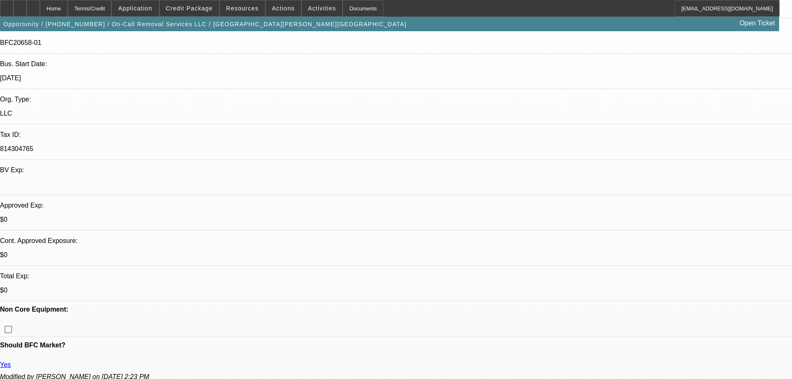
scroll to position [166, 0]
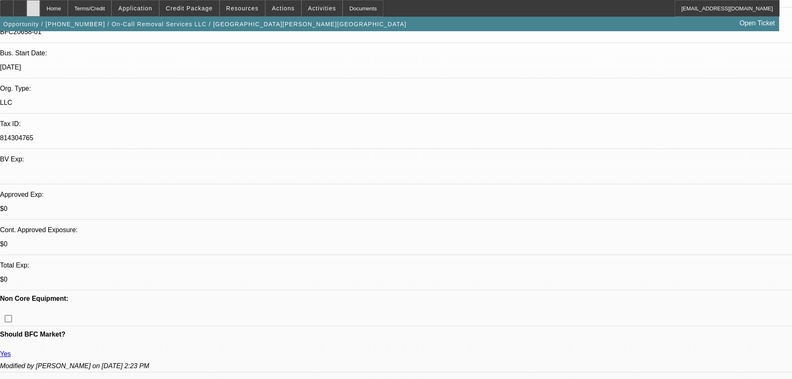
click at [40, 7] on div at bounding box center [33, 8] width 13 height 17
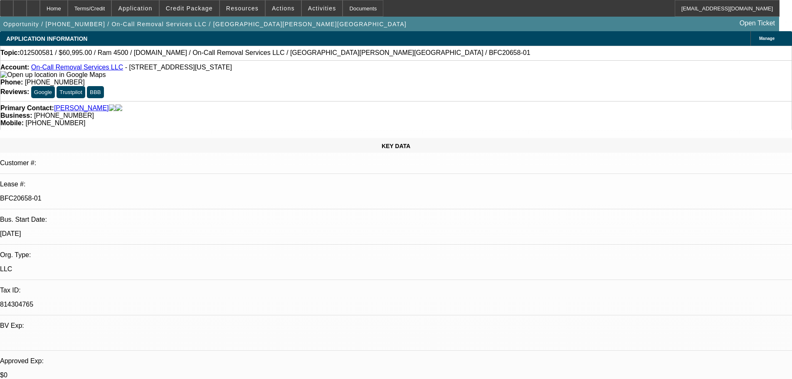
select select "0"
select select "2"
select select "0"
select select "6"
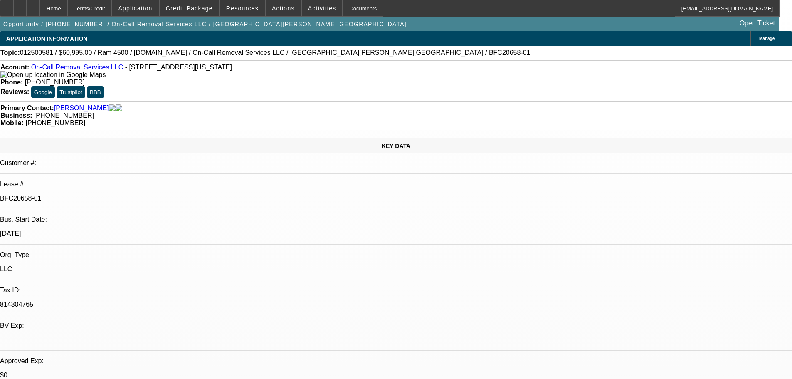
select select "0"
select select "2"
select select "0"
select select "6"
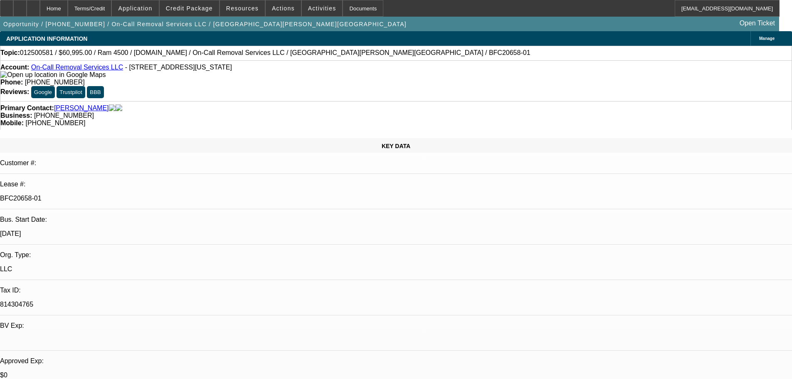
select select "0"
select select "2"
select select "0"
select select "6"
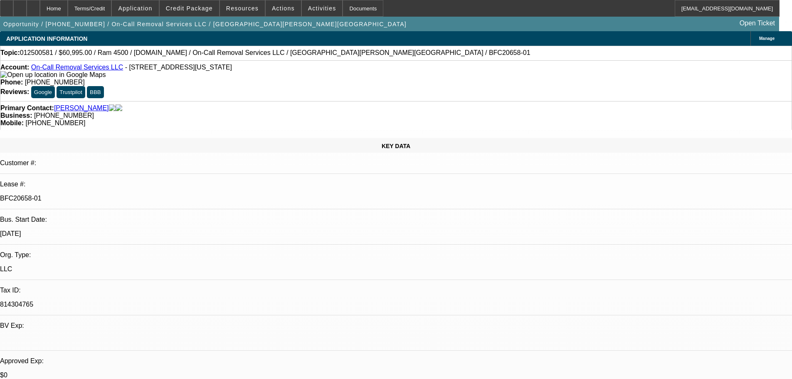
select select "0"
select select "2"
select select "0"
select select "6"
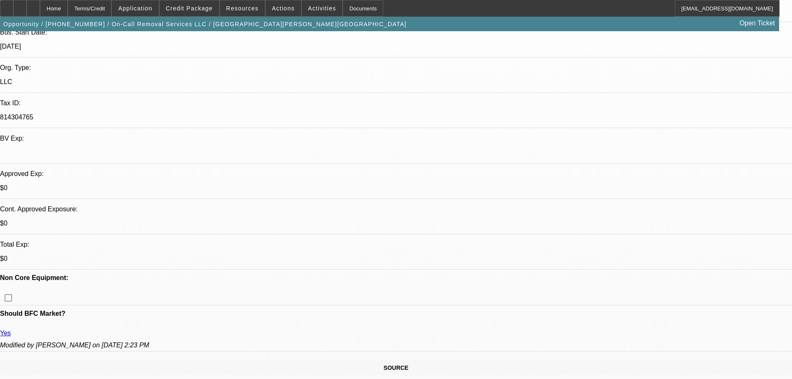
scroll to position [249, 0]
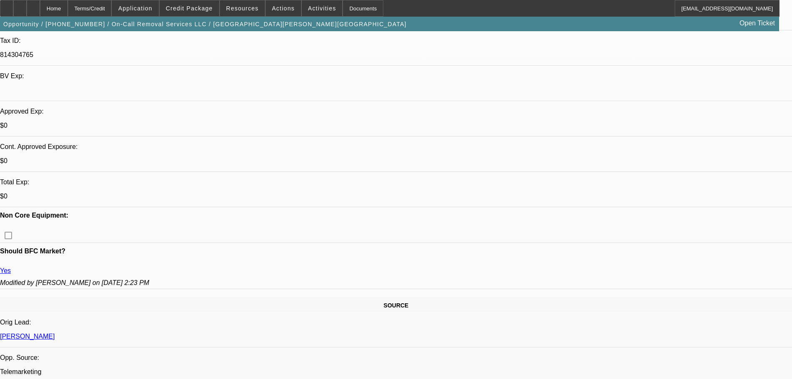
click at [197, 12] on span at bounding box center [189, 8] width 59 height 20
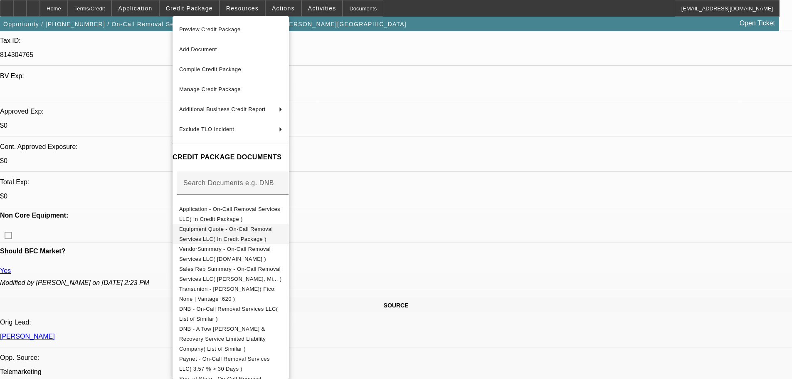
click at [250, 238] on button "Equipment Quote - On-Call Removal Services LLC( In Credit Package )" at bounding box center [231, 234] width 116 height 20
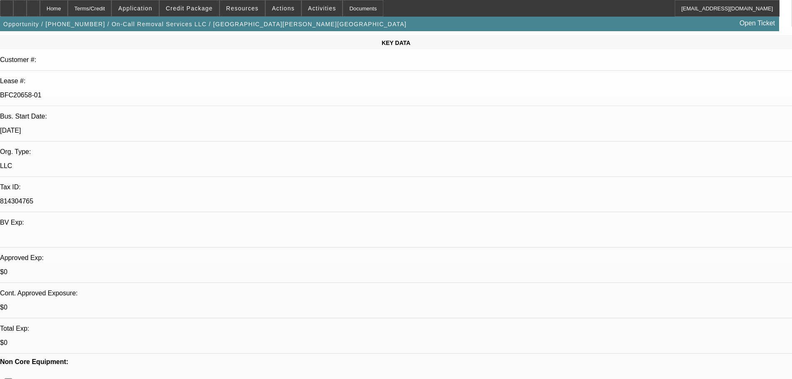
scroll to position [83, 0]
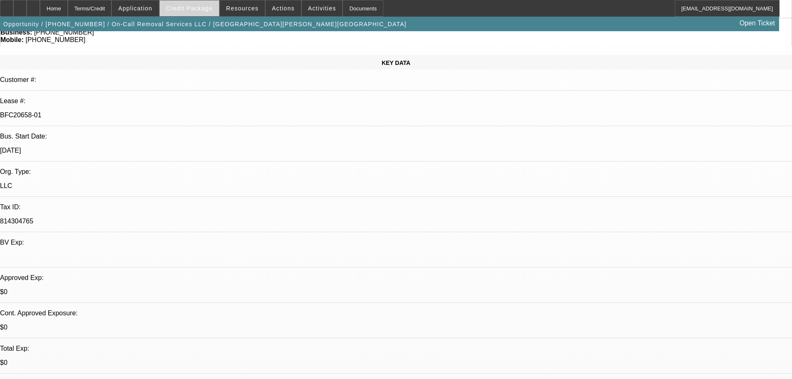
click at [203, 2] on span at bounding box center [189, 8] width 59 height 20
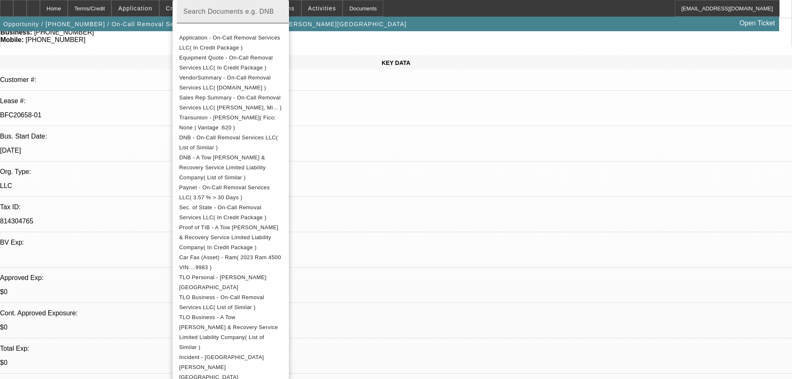
scroll to position [59, 0]
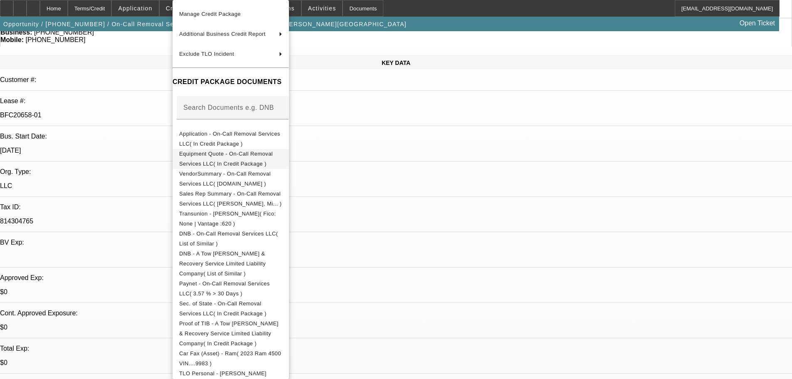
click at [282, 151] on span "Equipment Quote - On-Call Removal Services LLC( In Credit Package )" at bounding box center [230, 159] width 103 height 20
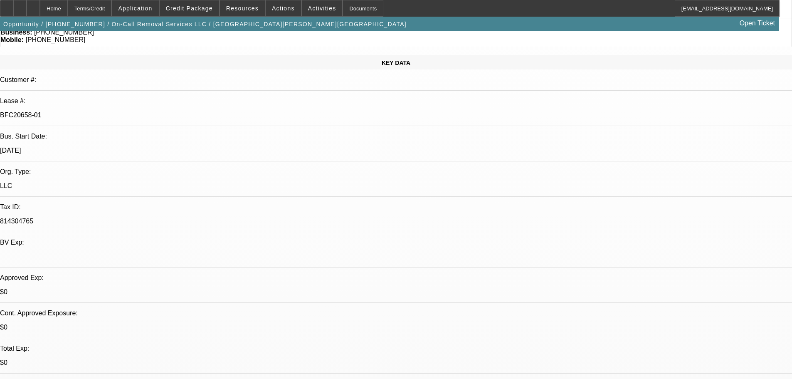
drag, startPoint x: 752, startPoint y: 55, endPoint x: 743, endPoint y: 64, distance: 12.9
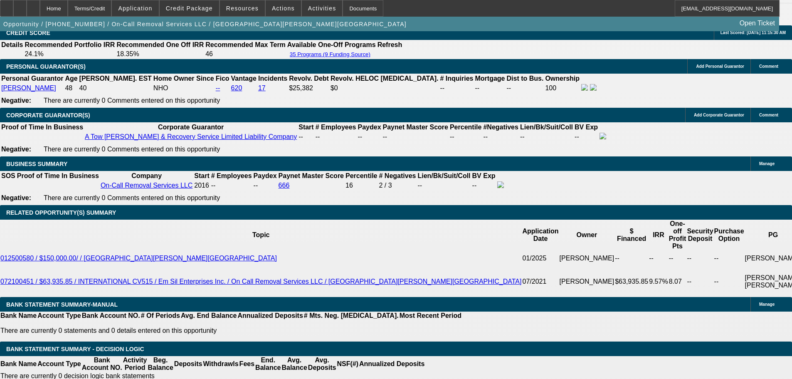
scroll to position [1330, 0]
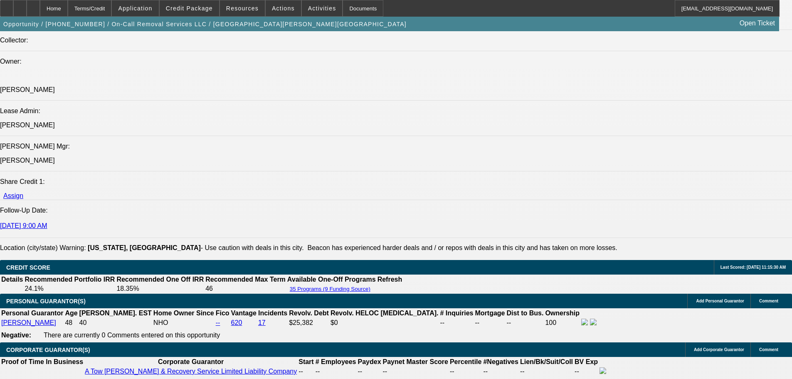
scroll to position [998, 0]
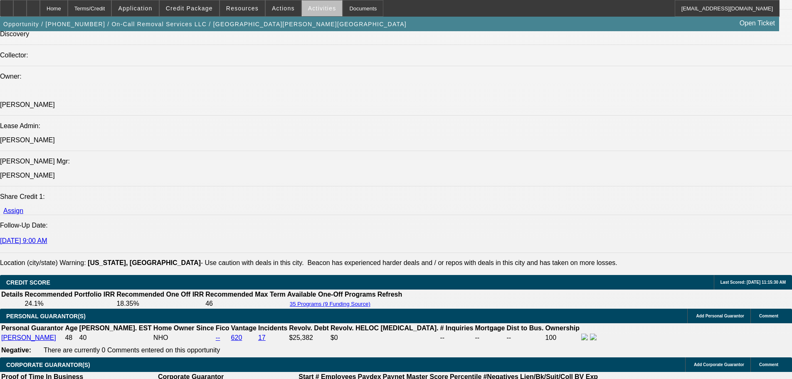
click at [314, 11] on span "Activities" at bounding box center [322, 8] width 28 height 7
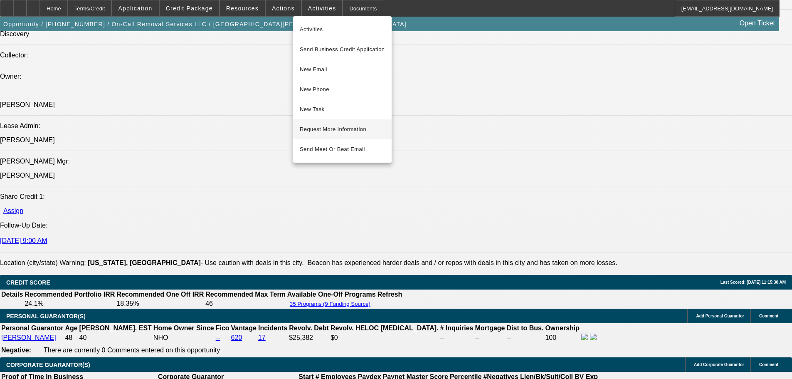
click at [345, 136] on button "Request More Information" at bounding box center [342, 129] width 99 height 20
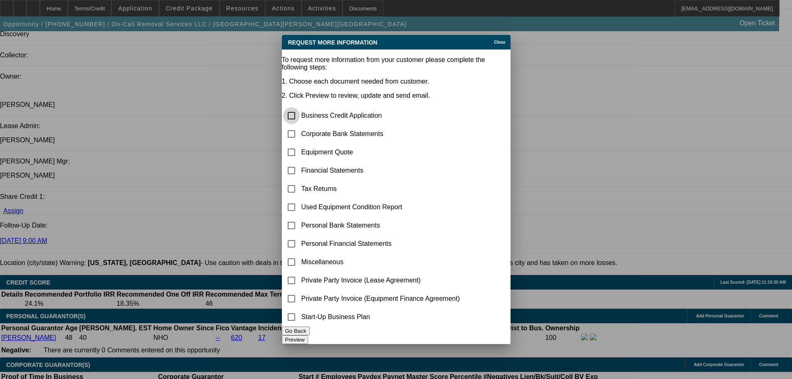
scroll to position [0, 0]
click at [300, 144] on input "checkbox" at bounding box center [291, 152] width 17 height 17
checkbox input "true"
click at [310, 330] on button "Go Back" at bounding box center [296, 330] width 28 height 9
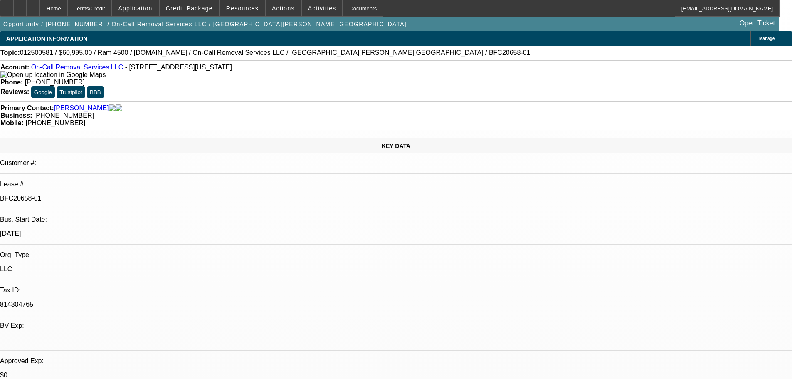
scroll to position [998, 0]
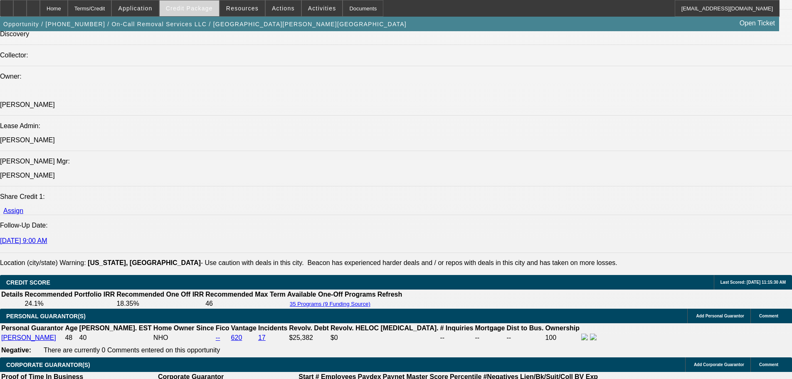
click at [184, 4] on span at bounding box center [189, 8] width 59 height 20
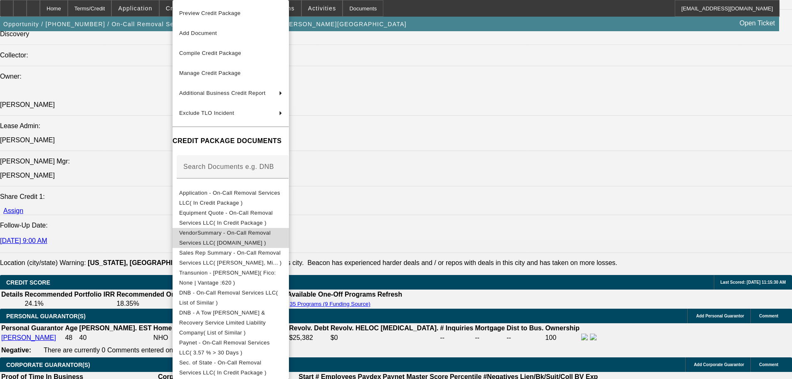
click at [289, 228] on button "VendorSummary - On-Call Removal Services LLC( [DOMAIN_NAME] )" at bounding box center [231, 238] width 116 height 20
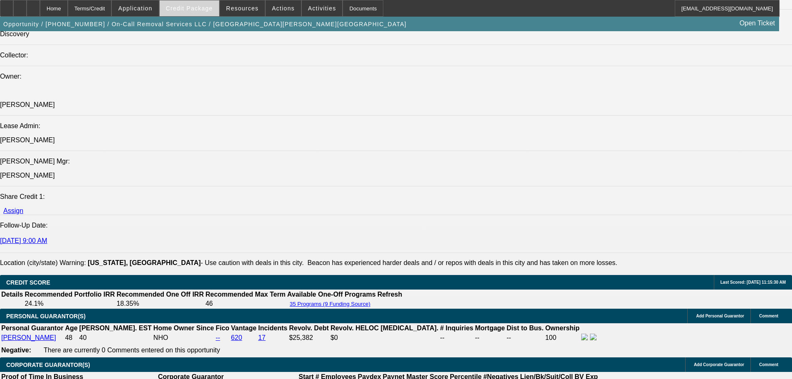
click at [211, 7] on span "Credit Package" at bounding box center [189, 8] width 47 height 7
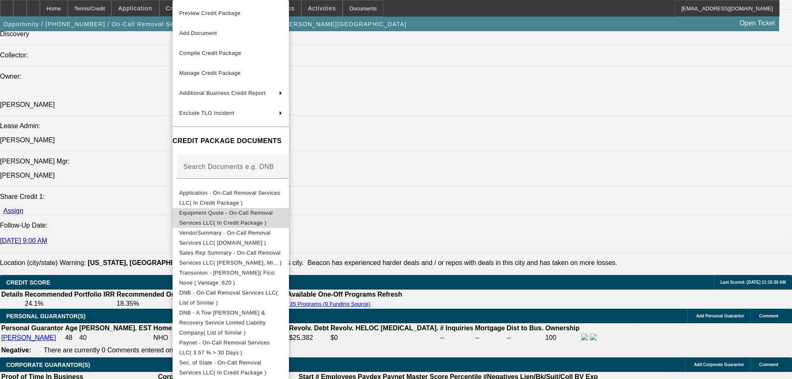
click at [227, 219] on span "Equipment Quote - On-Call Removal Services LLC( In Credit Package )" at bounding box center [230, 218] width 103 height 20
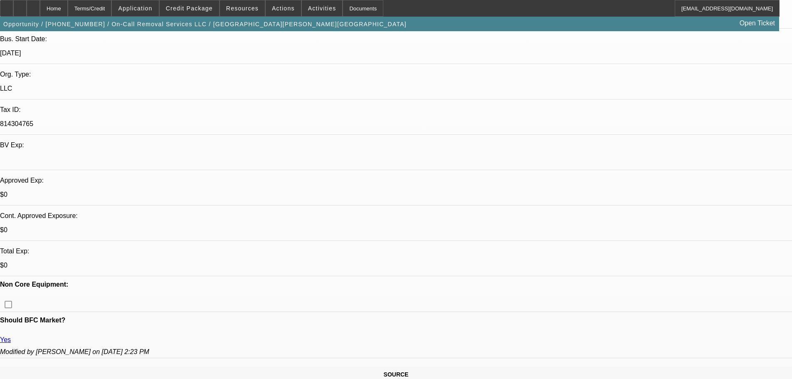
scroll to position [166, 0]
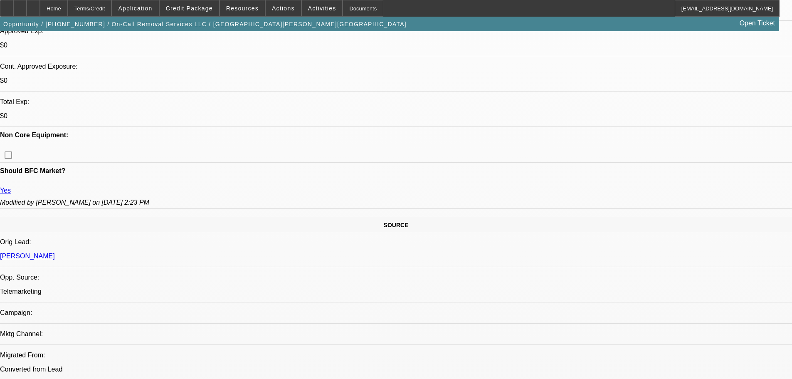
scroll to position [249, 0]
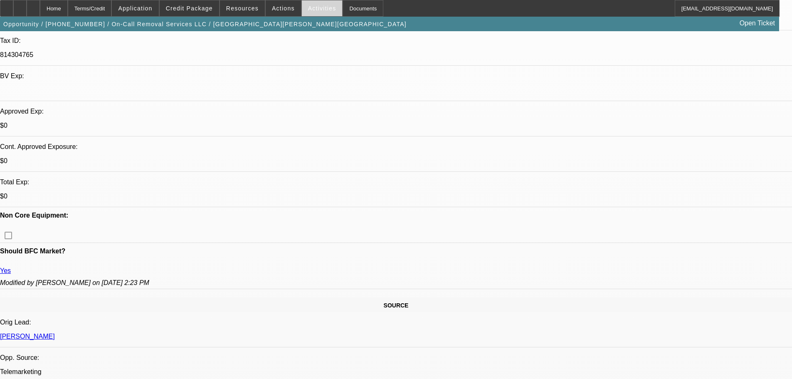
click at [314, 10] on span "Activities" at bounding box center [322, 8] width 28 height 7
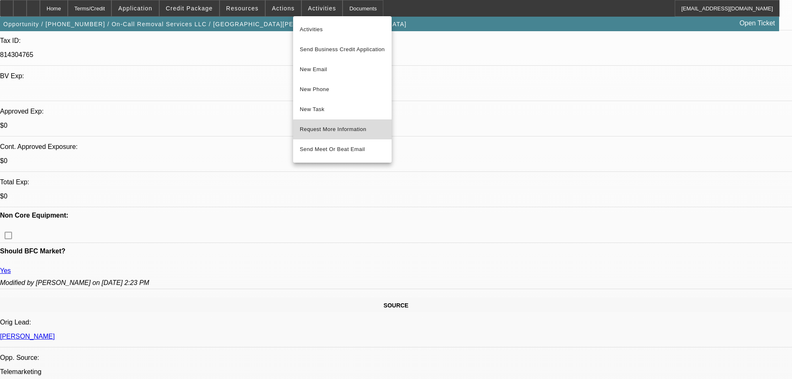
click at [351, 130] on span "Request More Information" at bounding box center [342, 129] width 85 height 10
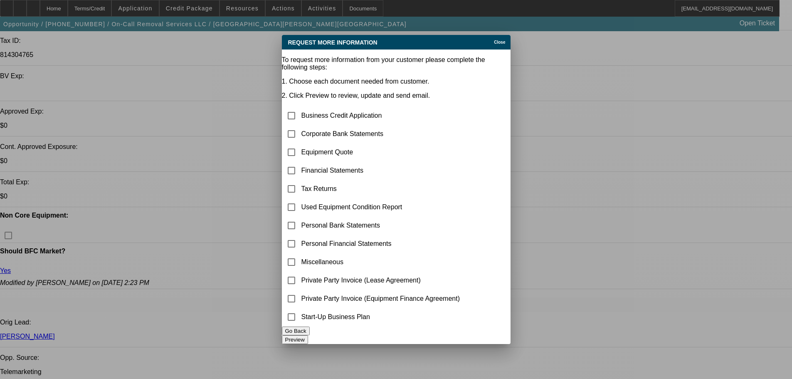
scroll to position [0, 0]
click at [296, 126] on input "checkbox" at bounding box center [291, 134] width 17 height 17
checkbox input "true"
click at [308, 335] on button "Preview" at bounding box center [295, 339] width 26 height 9
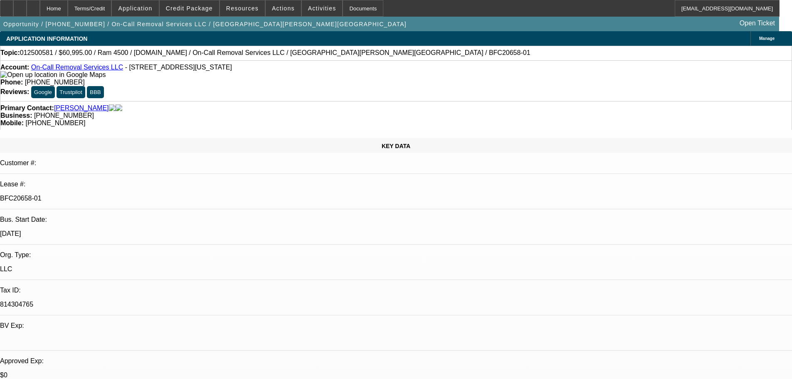
scroll to position [249, 0]
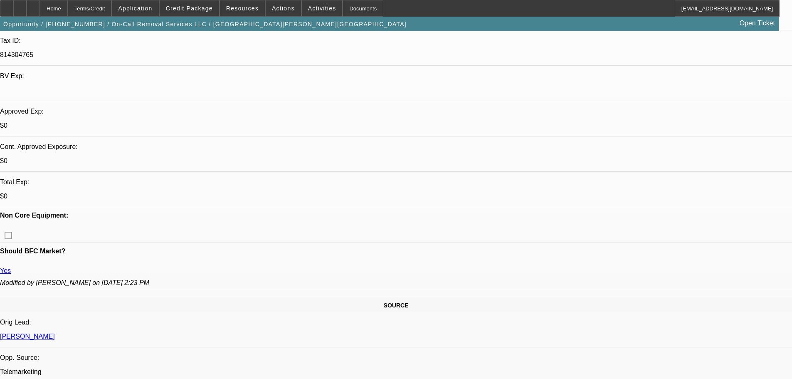
drag, startPoint x: 279, startPoint y: 128, endPoint x: 247, endPoint y: 127, distance: 31.2
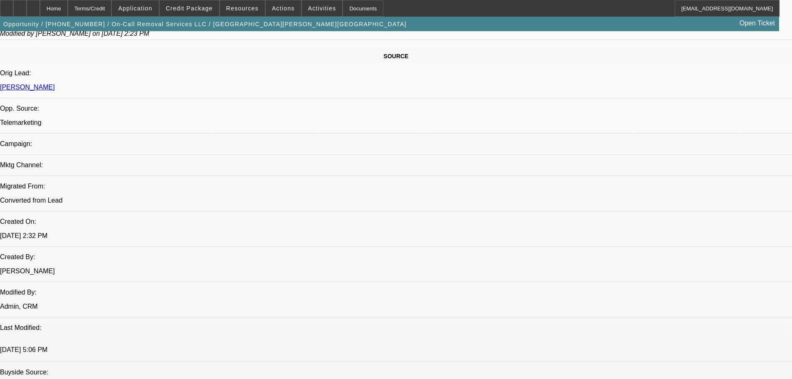
scroll to position [0, 0]
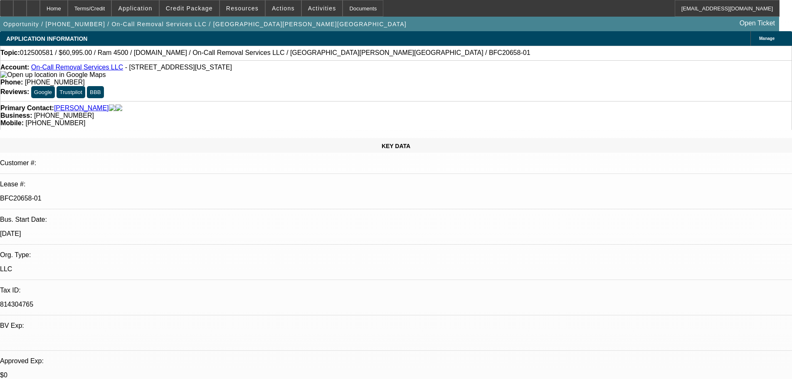
click at [84, 71] on link "On-Call Removal Services LLC" at bounding box center [77, 67] width 92 height 7
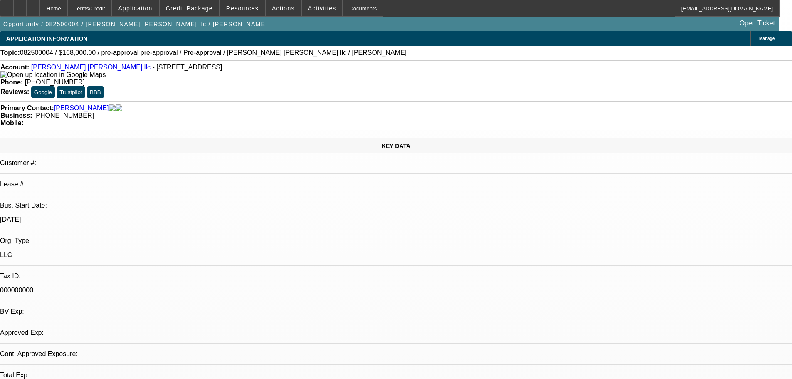
select select "0"
select select "2"
select select "0"
select select "6"
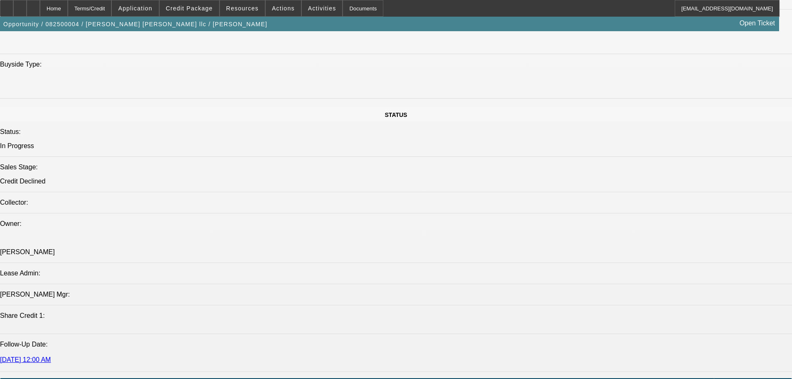
scroll to position [748, 0]
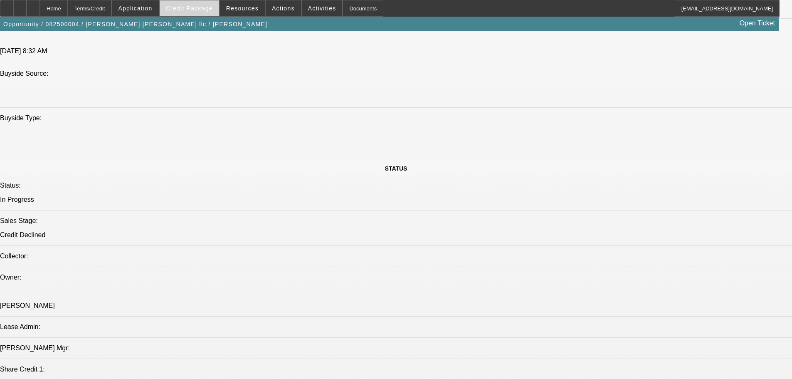
click at [186, 6] on span "Credit Package" at bounding box center [189, 8] width 47 height 7
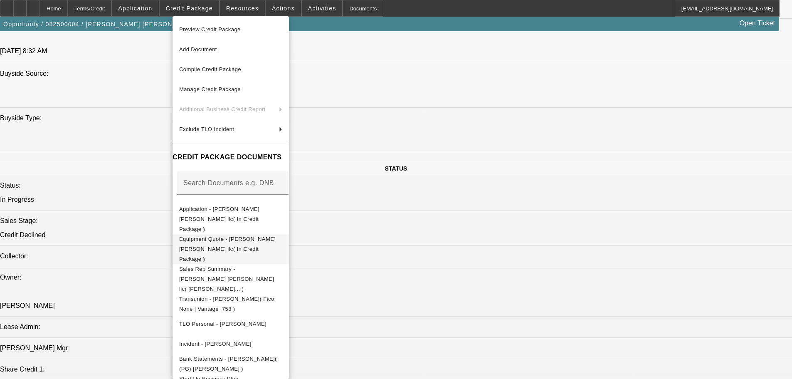
click at [224, 236] on span "Equipment Quote - [PERSON_NAME] [PERSON_NAME] llc( In Credit Package )" at bounding box center [227, 249] width 96 height 26
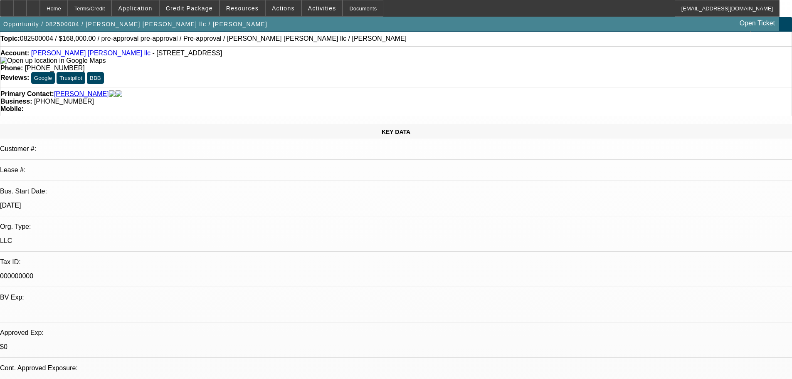
scroll to position [0, 0]
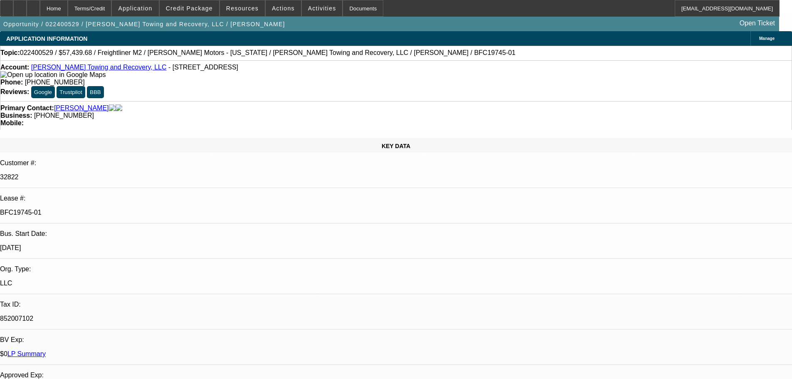
select select "0"
select select "6"
select select "0"
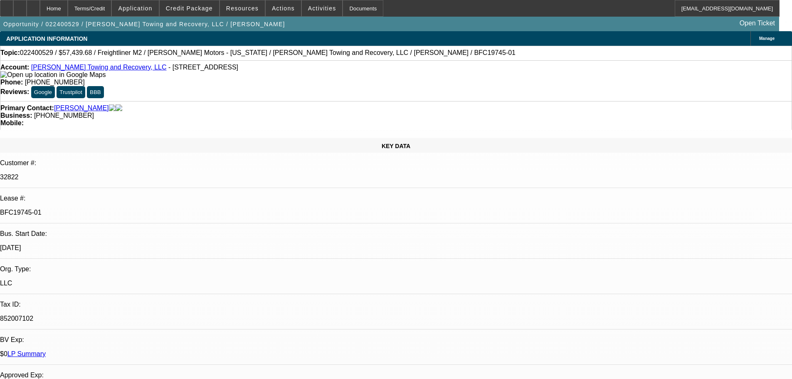
select select "0"
select select "6"
select select "0"
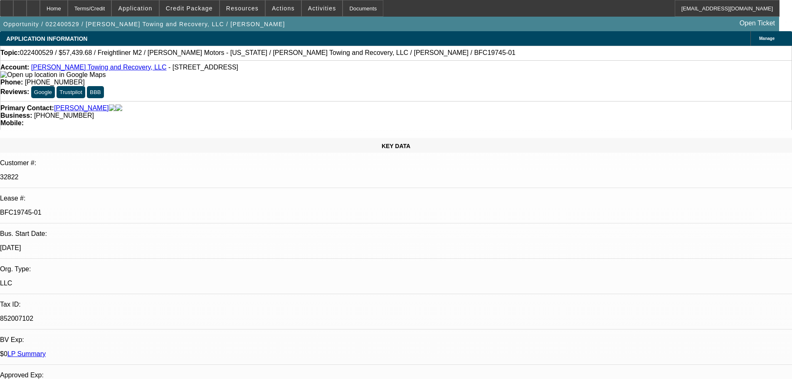
select select "0"
select select "6"
select select "0"
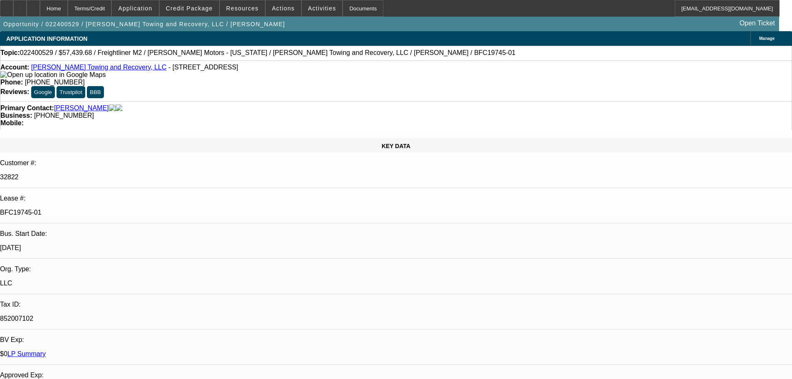
select select "6"
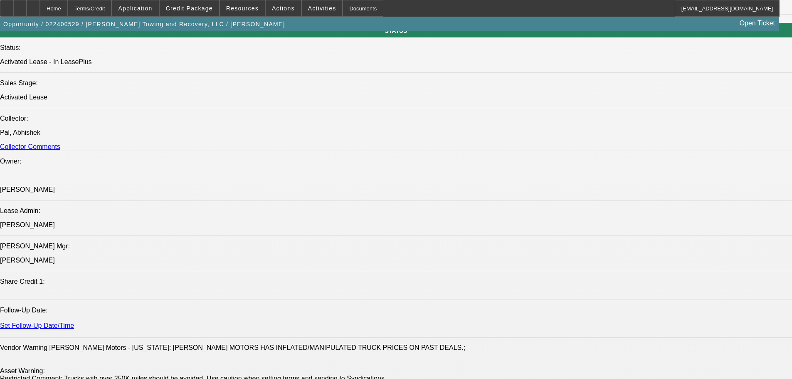
scroll to position [915, 0]
